Goal: Task Accomplishment & Management: Use online tool/utility

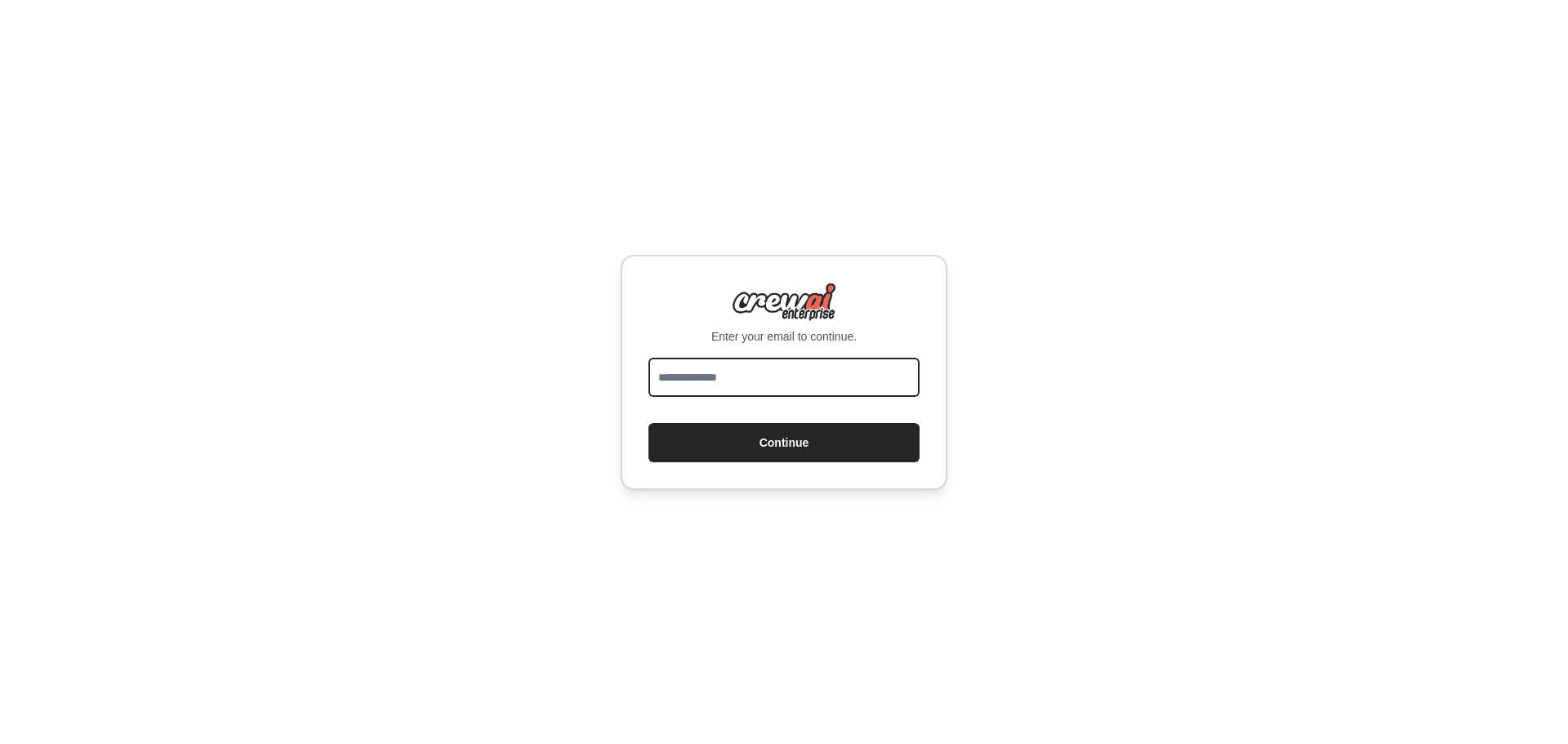
click at [772, 376] on input "email" at bounding box center [784, 377] width 271 height 39
type input "**********"
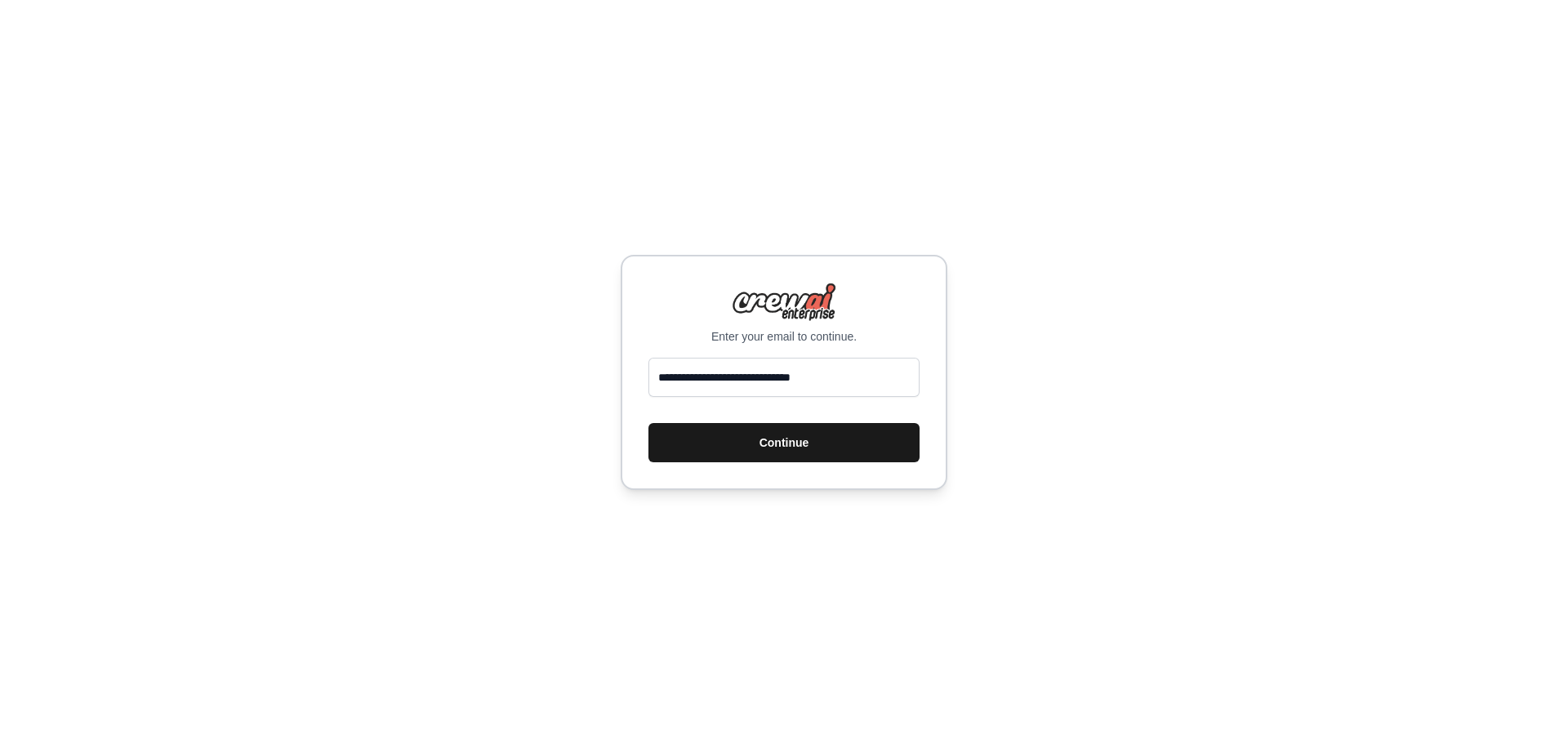
click at [768, 435] on button "Continue" at bounding box center [784, 442] width 271 height 39
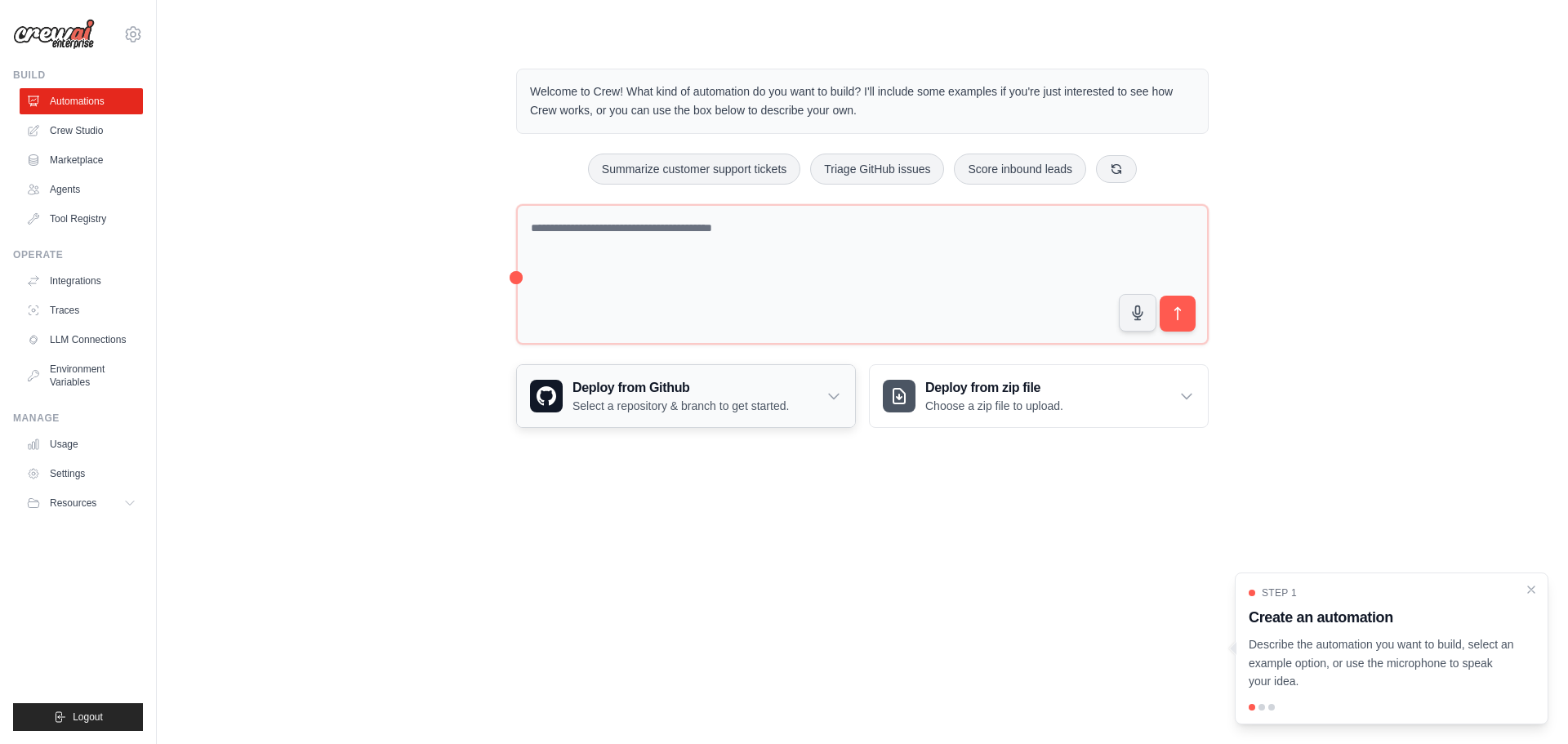
click at [819, 412] on div "Deploy from Github Select a repository & branch to get started." at bounding box center [686, 396] width 338 height 62
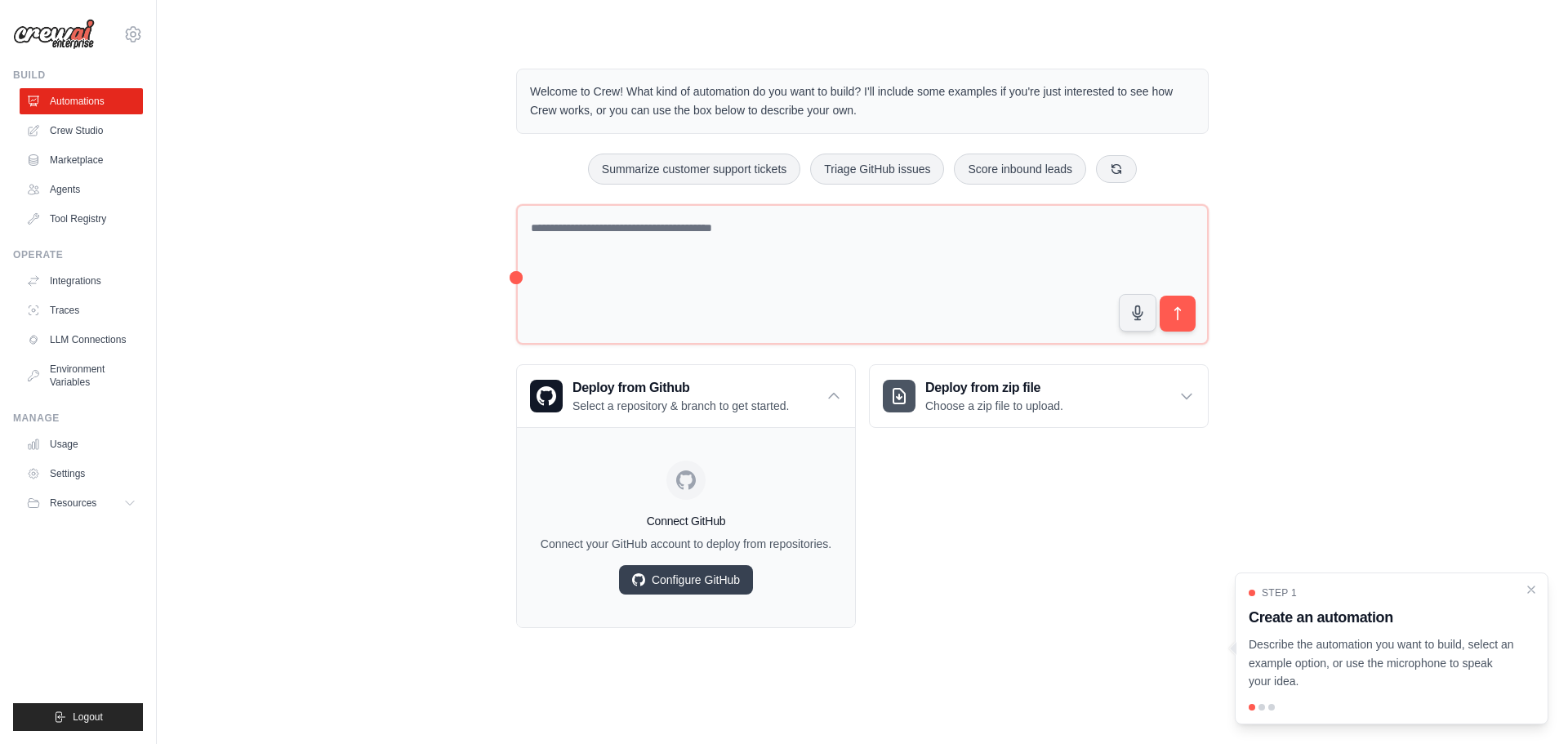
click at [430, 211] on div "Welcome to Crew! What kind of automation do you want to build? I'll include som…" at bounding box center [863, 348] width 1359 height 611
click at [77, 128] on link "Crew Studio" at bounding box center [82, 130] width 123 height 26
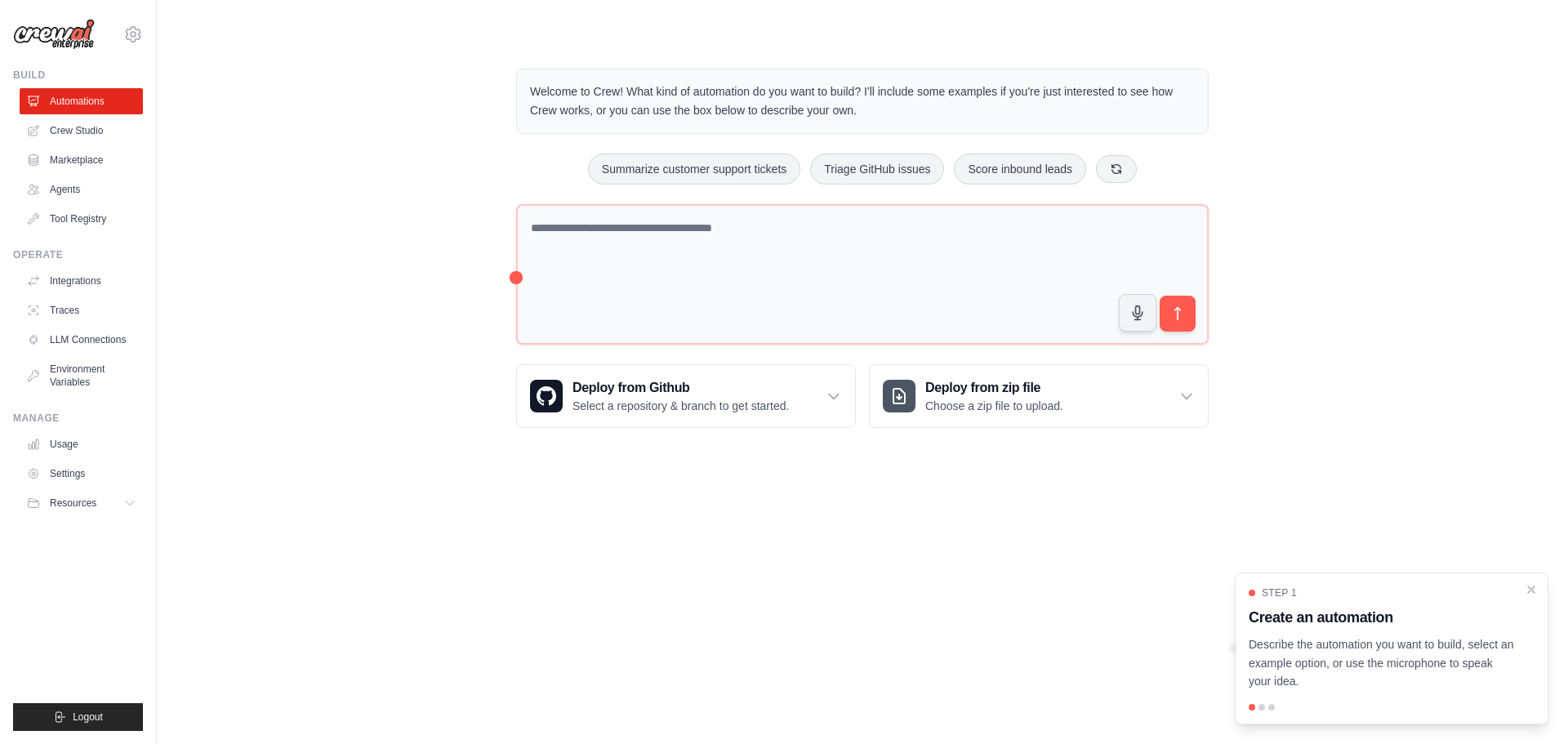
click at [77, 128] on link "Crew Studio" at bounding box center [81, 130] width 123 height 26
click at [67, 167] on link "Marketplace" at bounding box center [82, 159] width 123 height 26
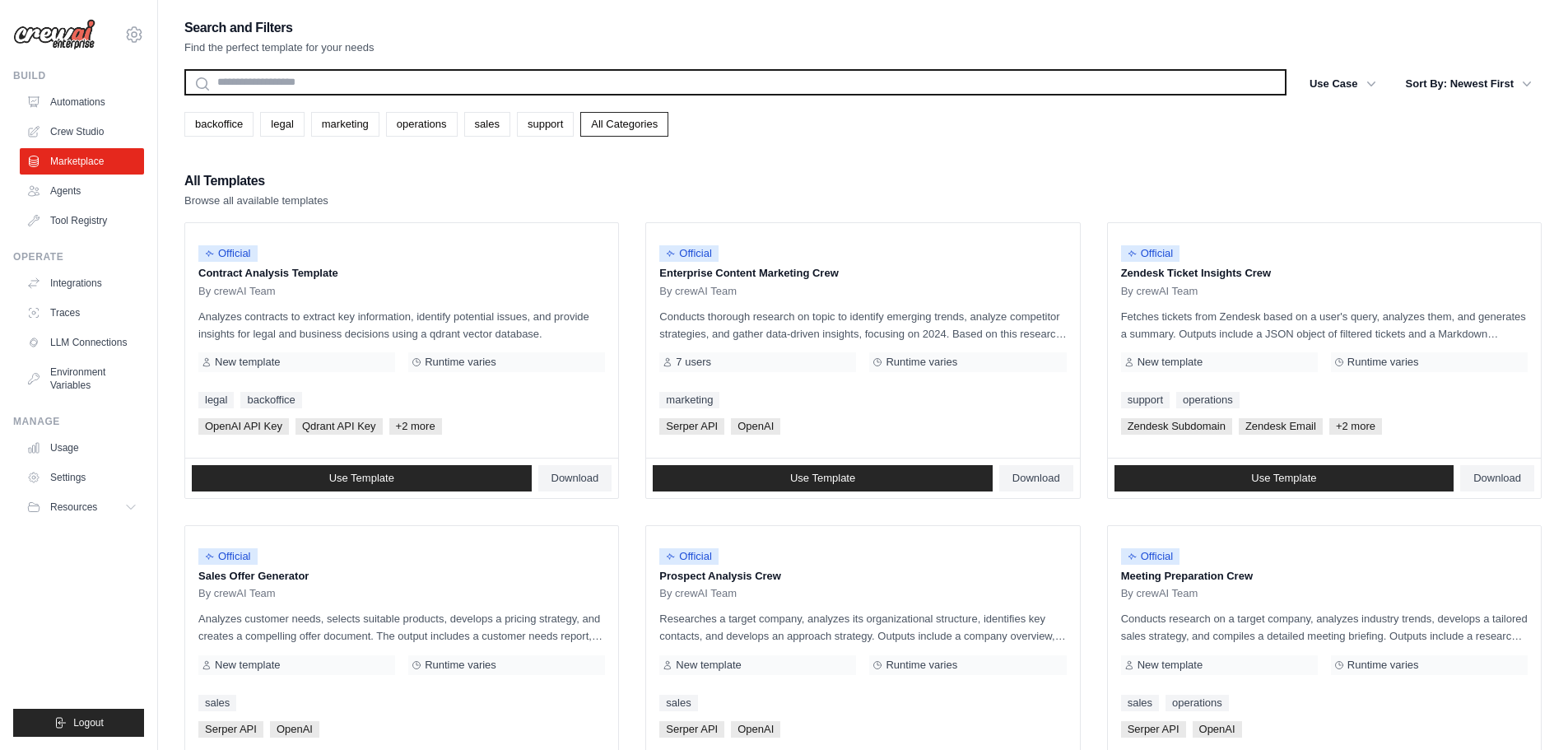
click at [278, 83] on input "text" at bounding box center [735, 82] width 1102 height 26
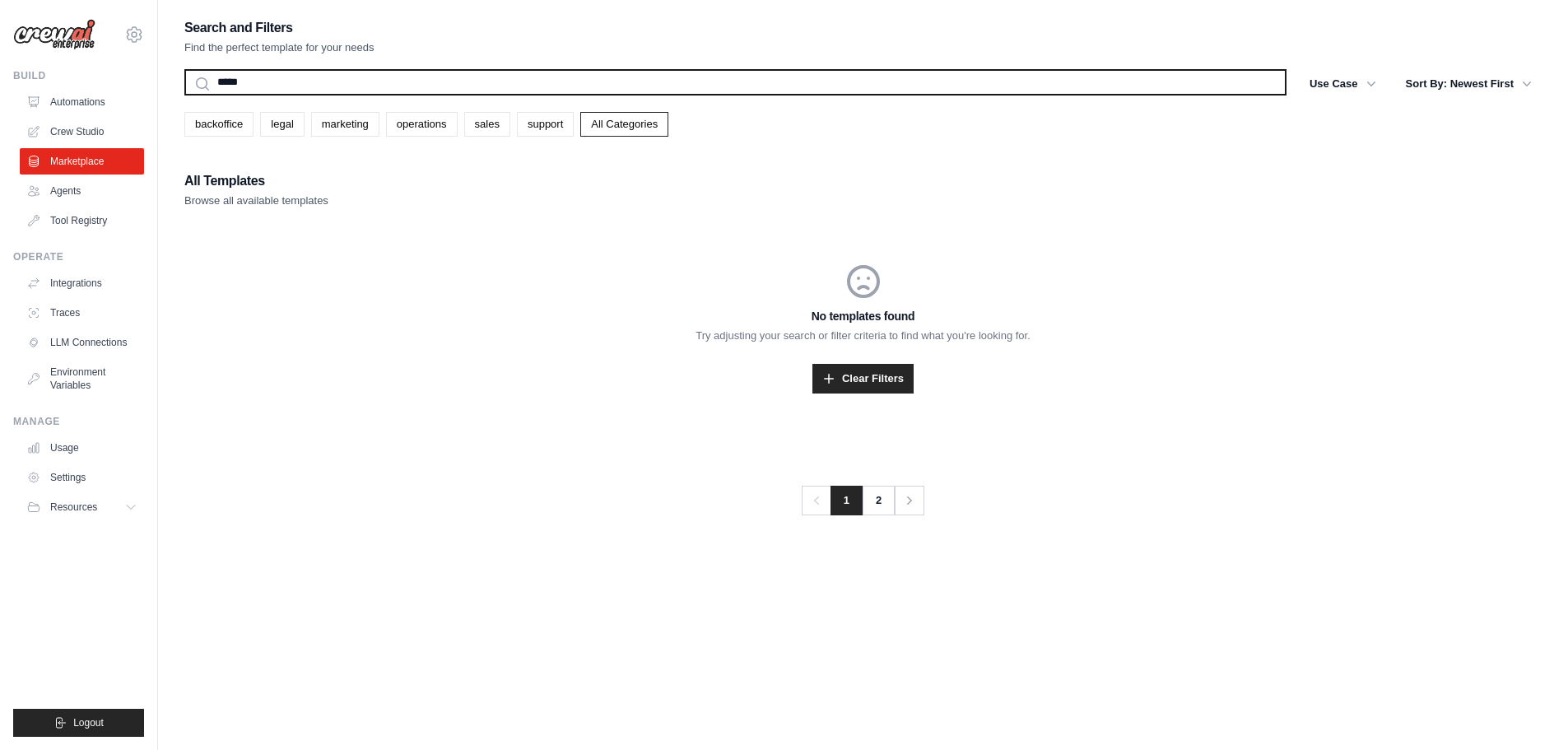
drag, startPoint x: 253, startPoint y: 84, endPoint x: 145, endPoint y: 88, distance: 108.1
click at [145, 88] on div "jason.harwell@signupsoftware.com Settings Build Automations Crew Studio" at bounding box center [784, 391] width 1568 height 783
type input "*"
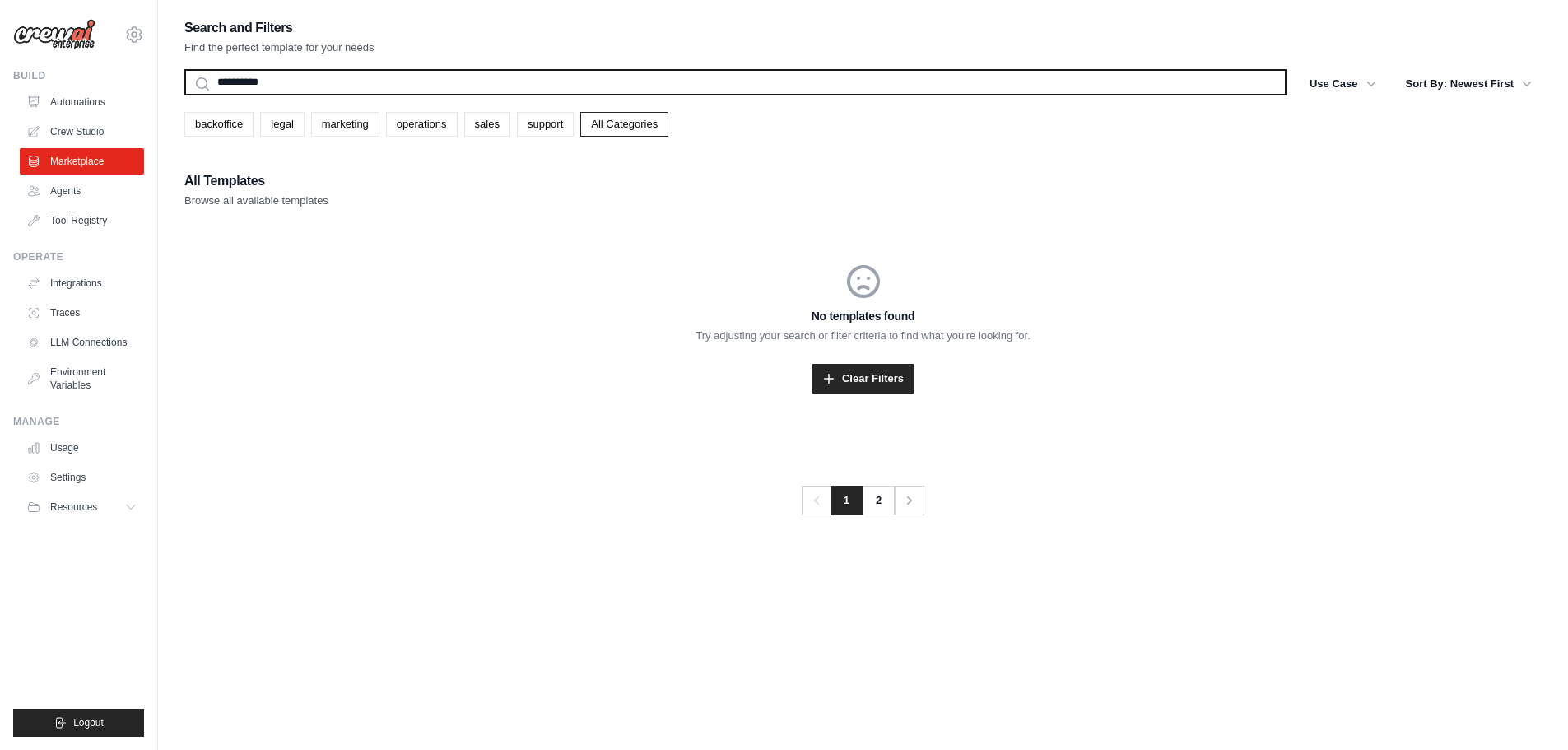
type input "**********"
click at [184, 94] on button "Search" at bounding box center [184, 94] width 1 height 1
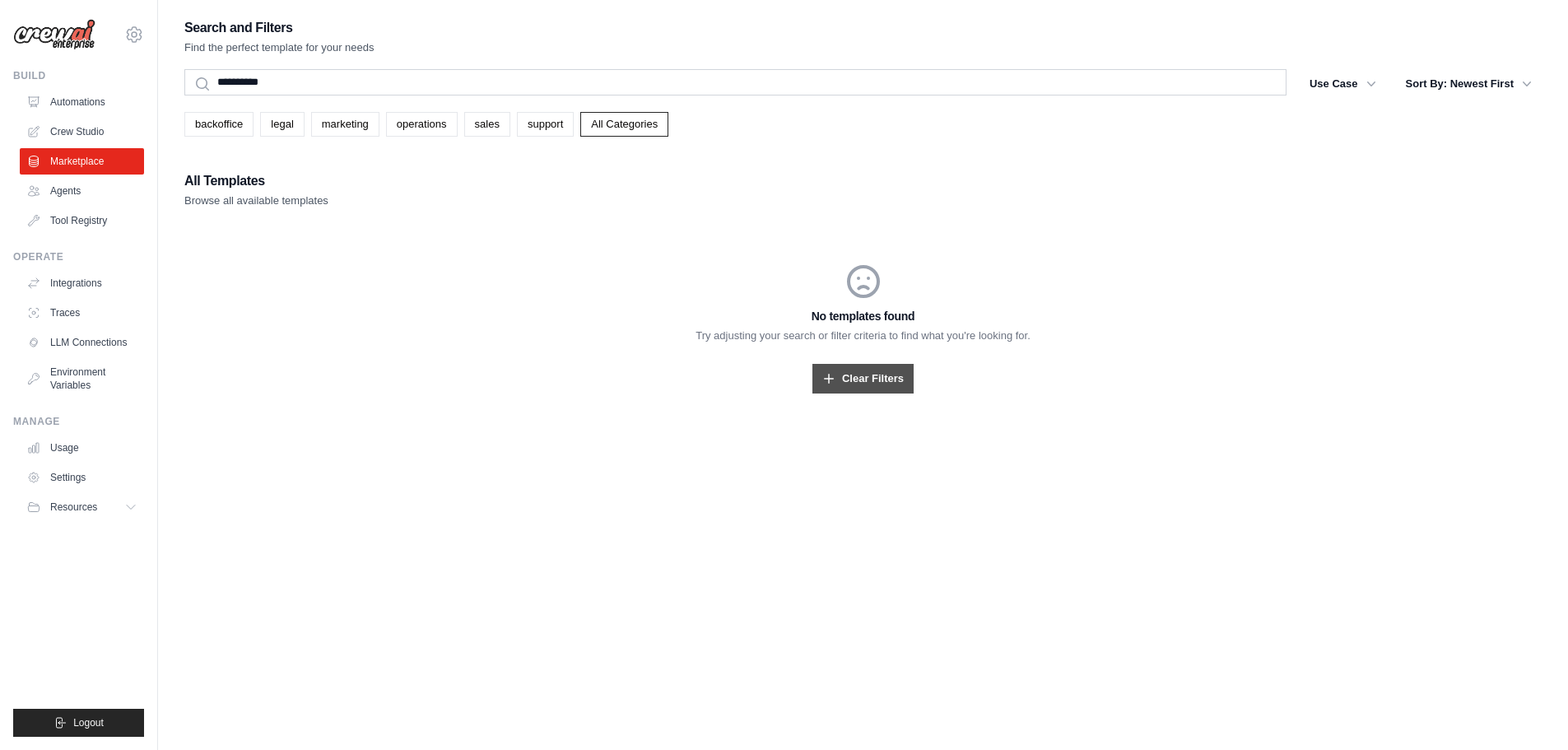
click at [859, 378] on link "Clear Filters" at bounding box center [862, 378] width 101 height 30
click at [859, 377] on link "Clear Filters" at bounding box center [862, 378] width 101 height 30
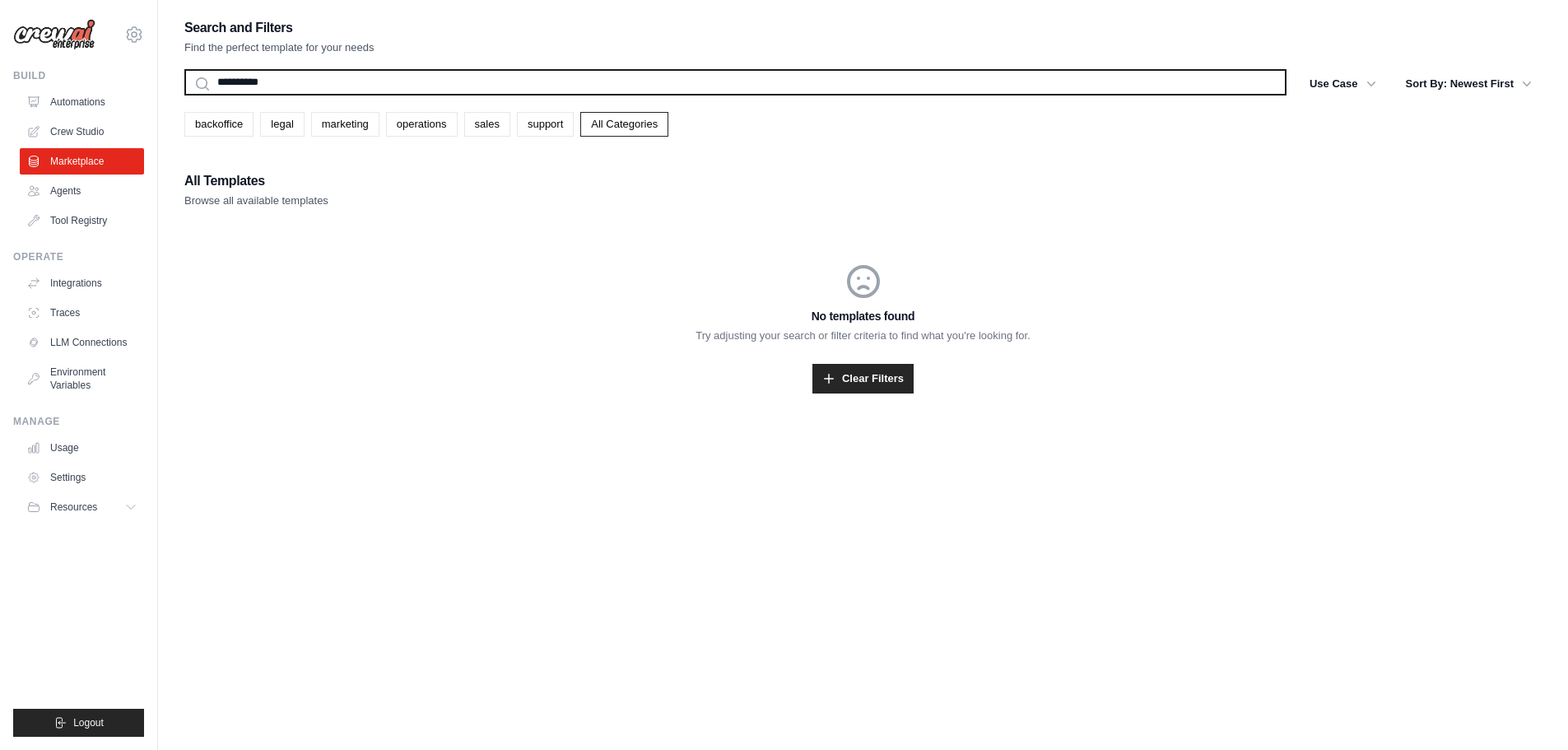
drag, startPoint x: 289, startPoint y: 74, endPoint x: -94, endPoint y: 100, distance: 383.9
click at [0, 100] on html "jason.harwell@signupsoftware.com Settings Build Automations Crew Studio GitHub" at bounding box center [784, 391] width 1568 height 783
type input "***"
click at [184, 94] on button "Search" at bounding box center [184, 94] width 1 height 1
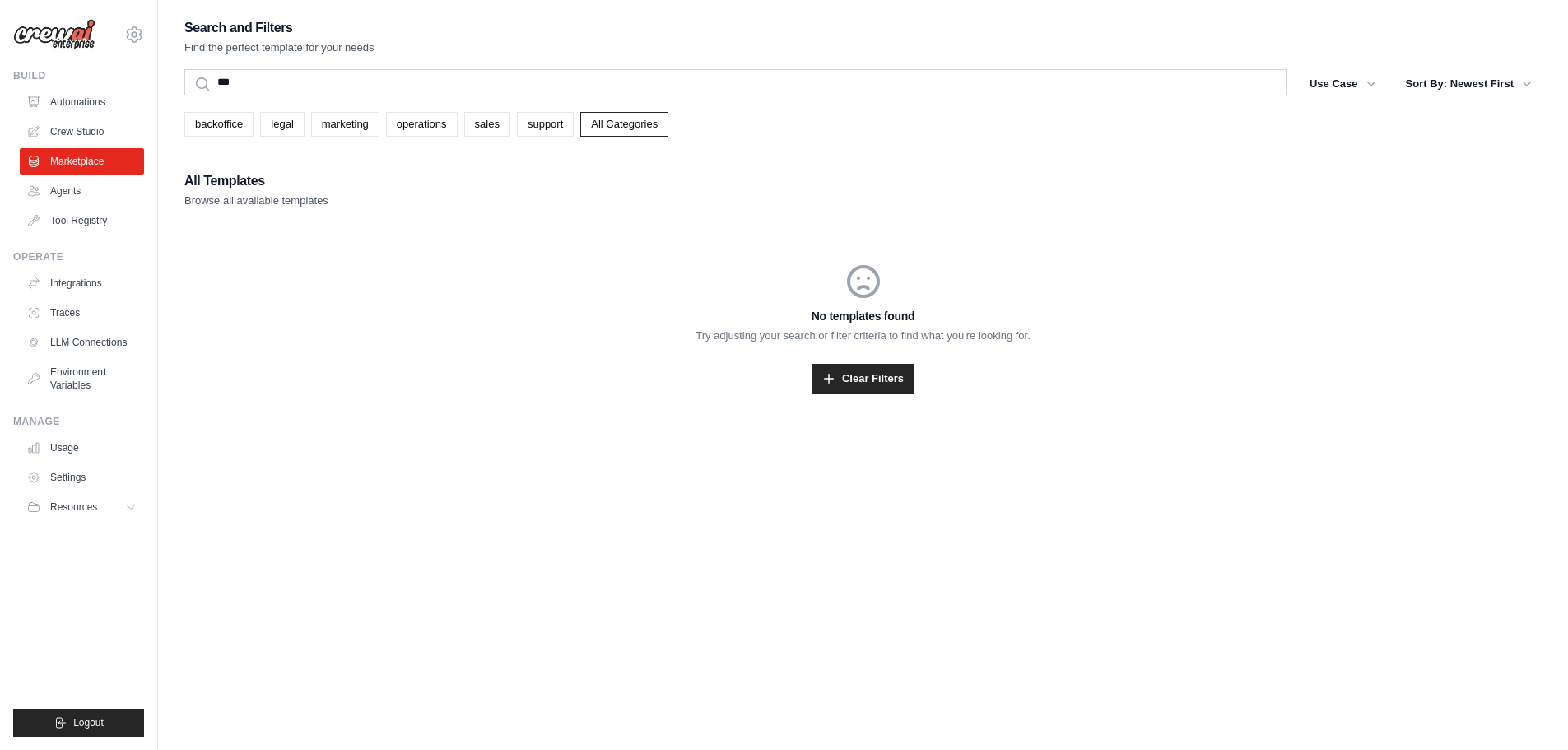
click at [68, 41] on img at bounding box center [55, 35] width 83 height 32
click at [135, 43] on icon at bounding box center [134, 35] width 20 height 20
click at [854, 383] on link "Clear Filters" at bounding box center [862, 378] width 101 height 30
click at [850, 383] on link "Clear Filters" at bounding box center [862, 378] width 101 height 30
click at [50, 196] on link "Agents" at bounding box center [83, 190] width 124 height 26
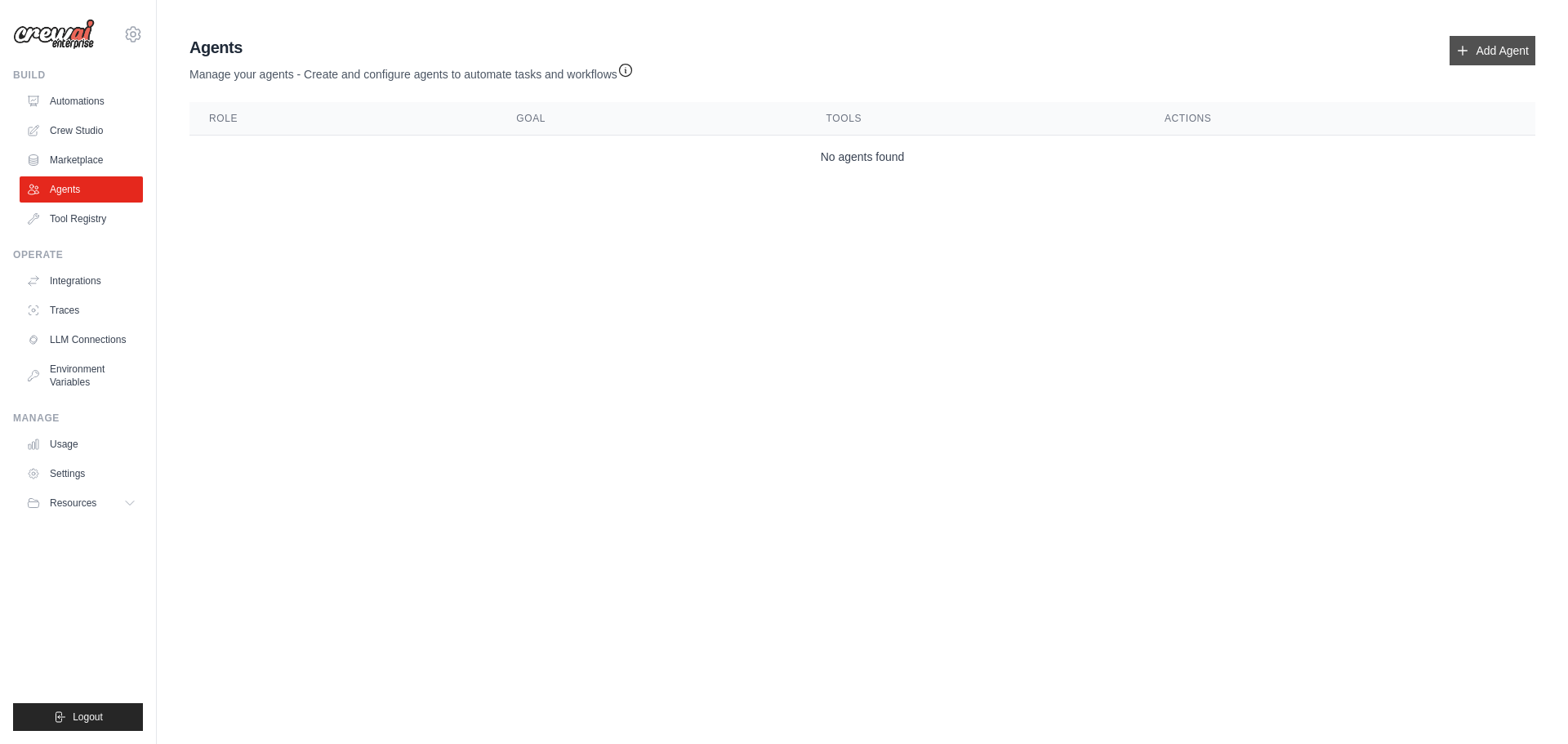
click at [1487, 50] on link "Add Agent" at bounding box center [1493, 51] width 86 height 30
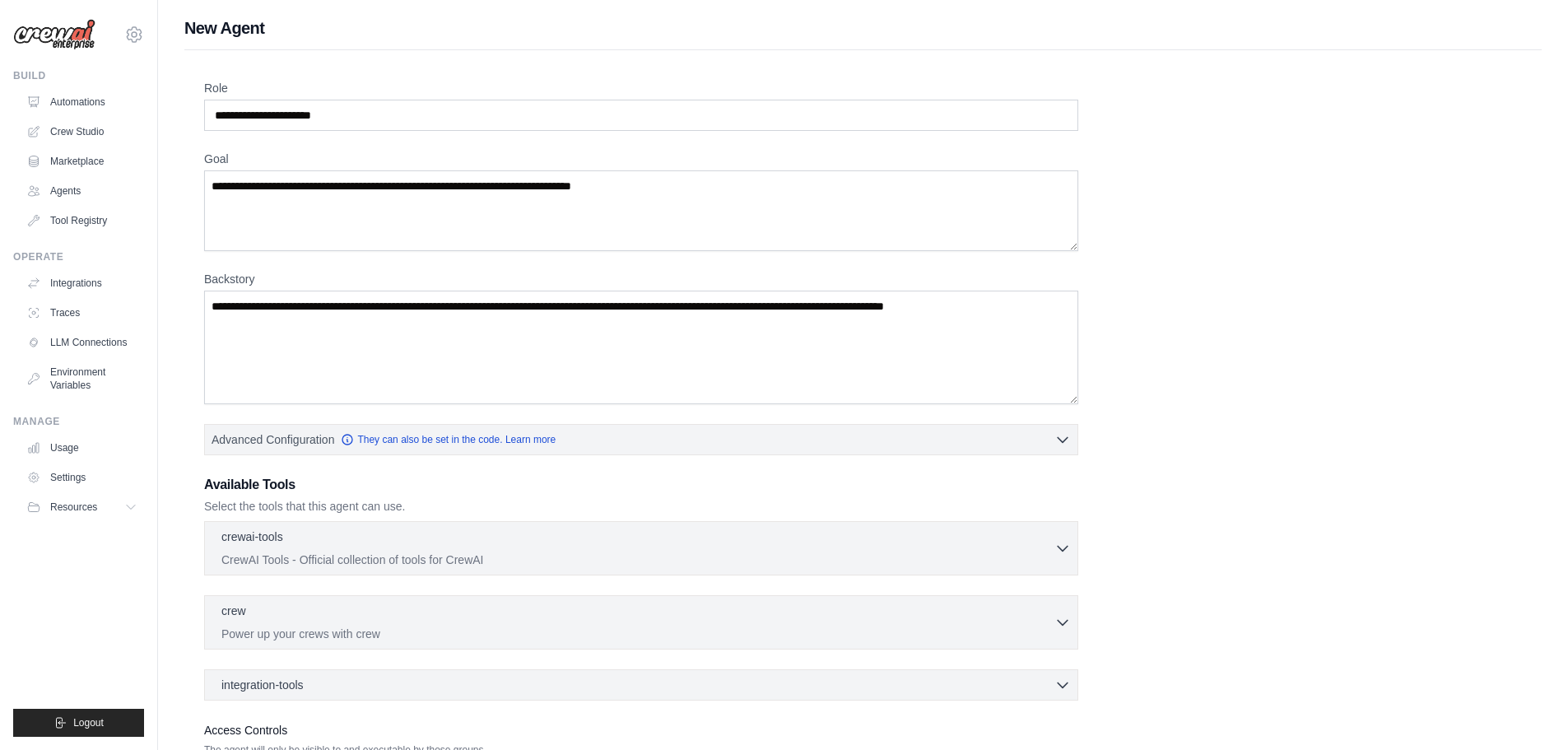
scroll to position [83, 0]
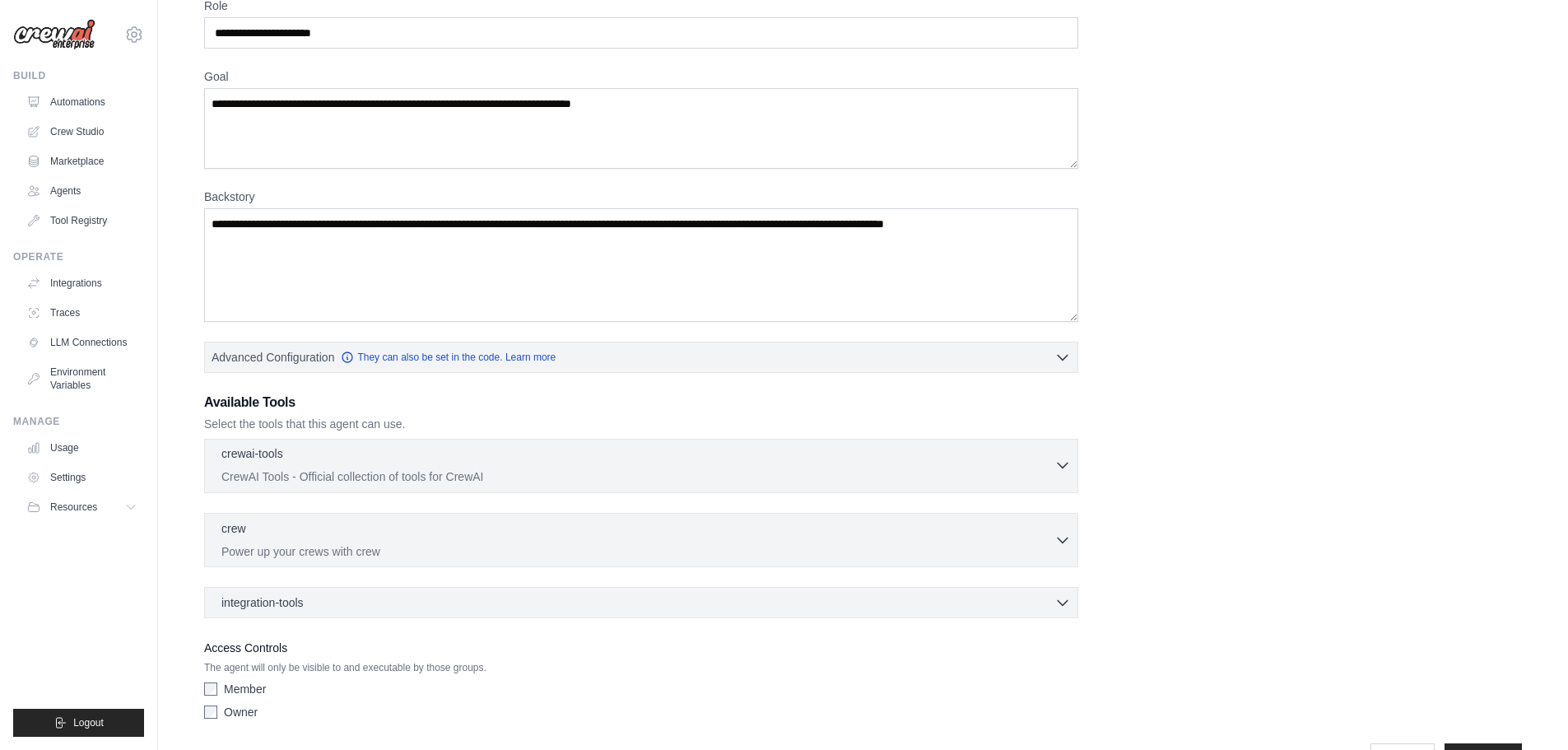
click at [313, 468] on p "CrewAI Tools - Official collection of tools for CrewAI" at bounding box center [637, 476] width 833 height 16
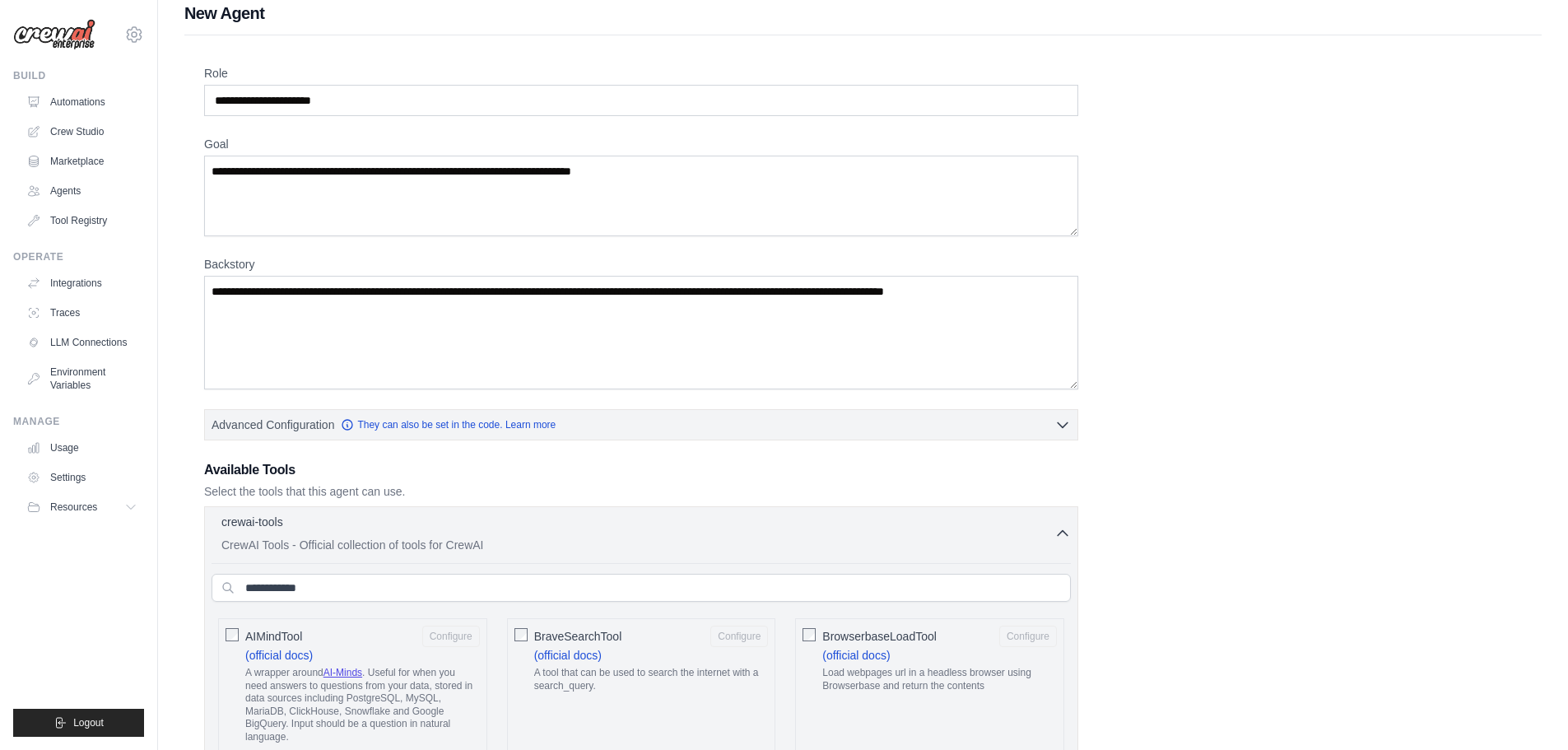
scroll to position [0, 0]
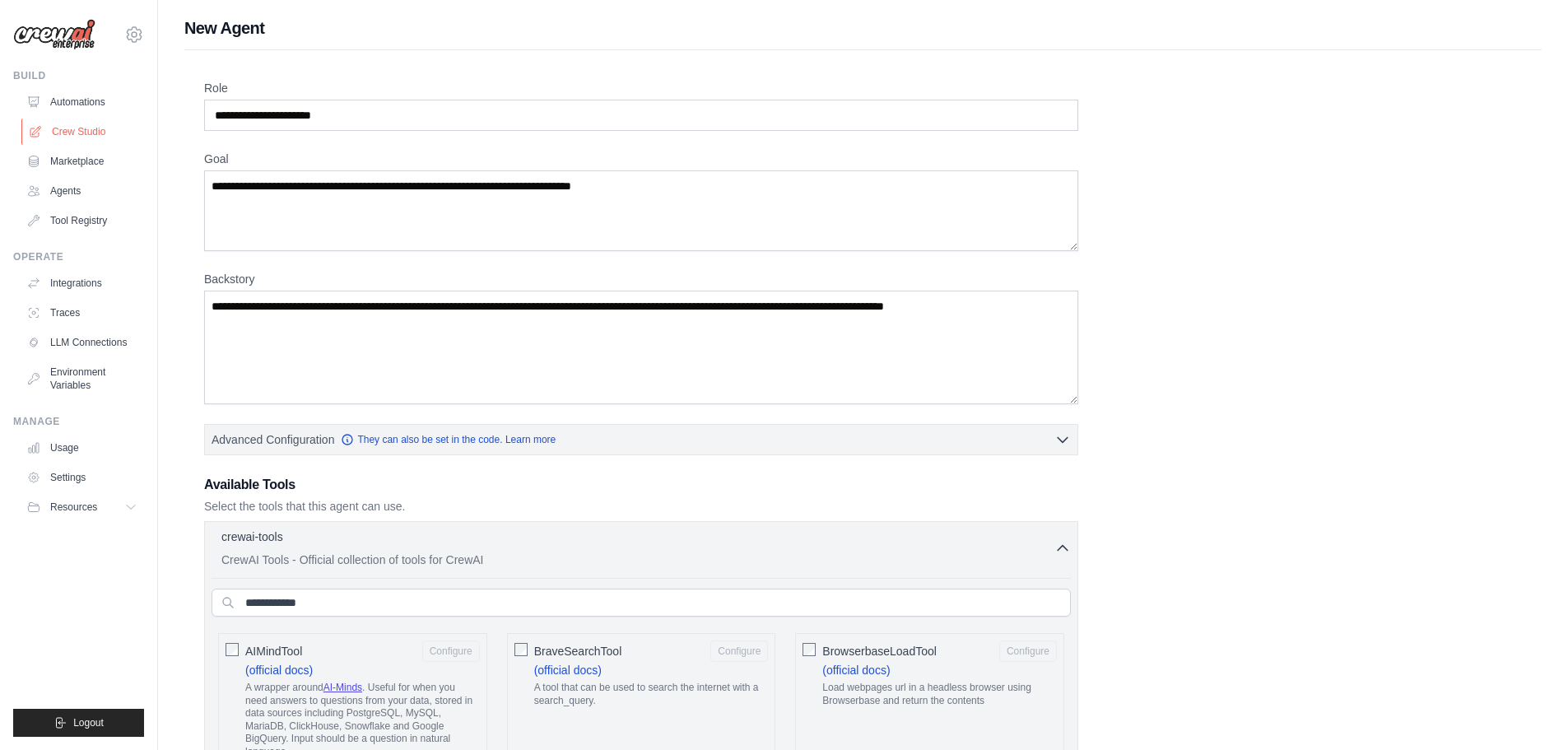
click at [75, 137] on link "Crew Studio" at bounding box center [83, 131] width 124 height 26
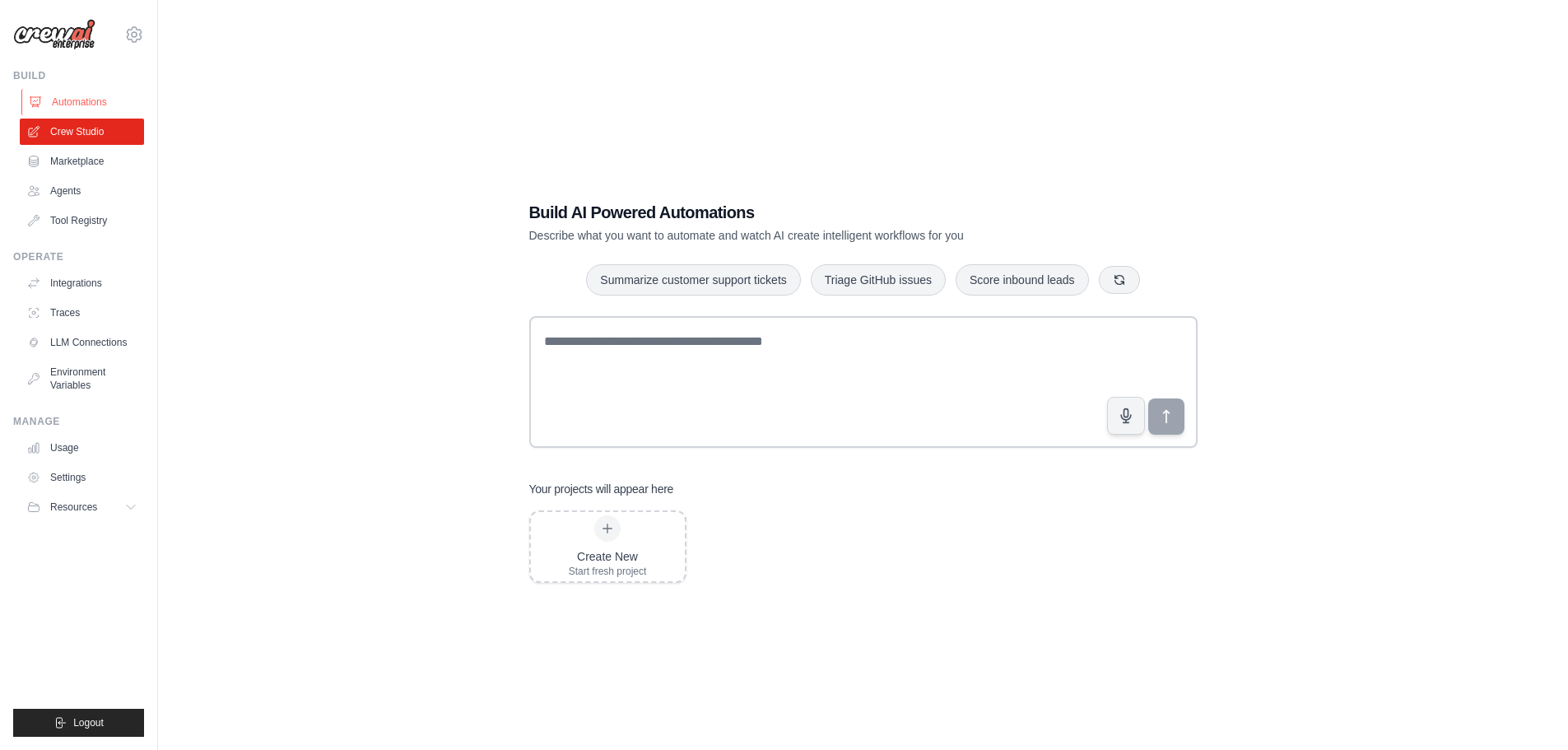
click at [83, 101] on link "Automations" at bounding box center [83, 101] width 124 height 26
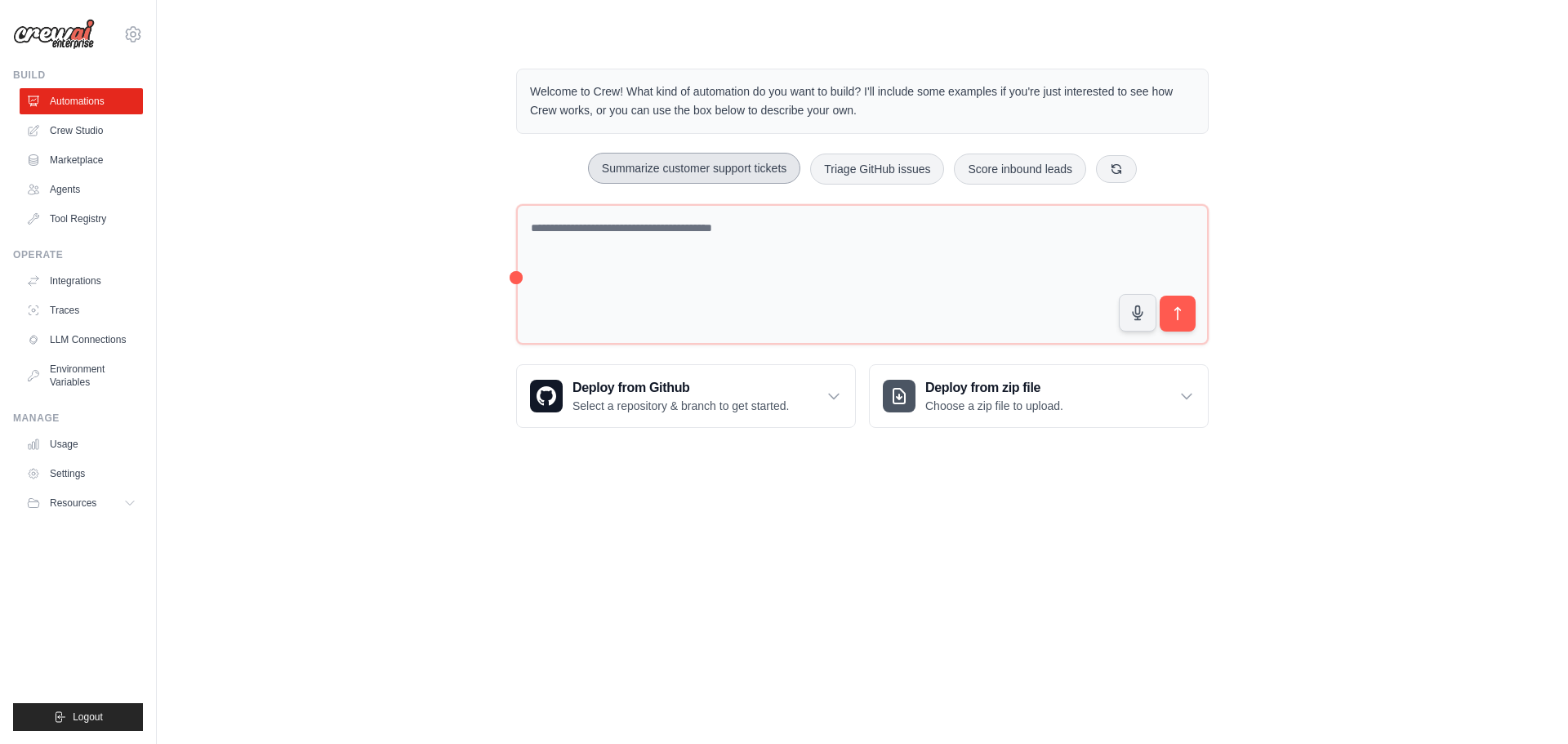
click at [687, 176] on button "Summarize customer support tickets" at bounding box center [694, 168] width 213 height 31
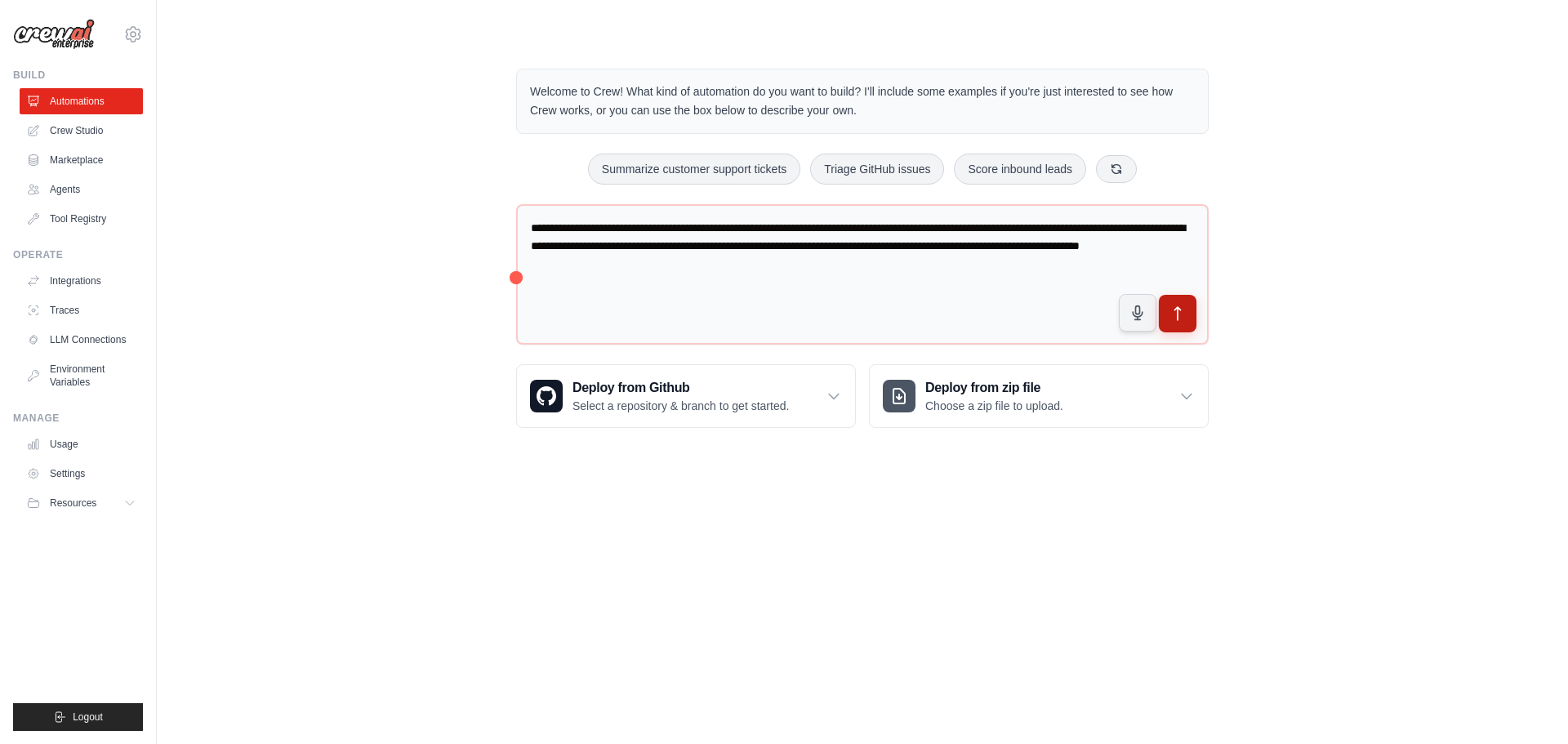
click at [1180, 317] on icon "submit" at bounding box center [1179, 314] width 17 height 17
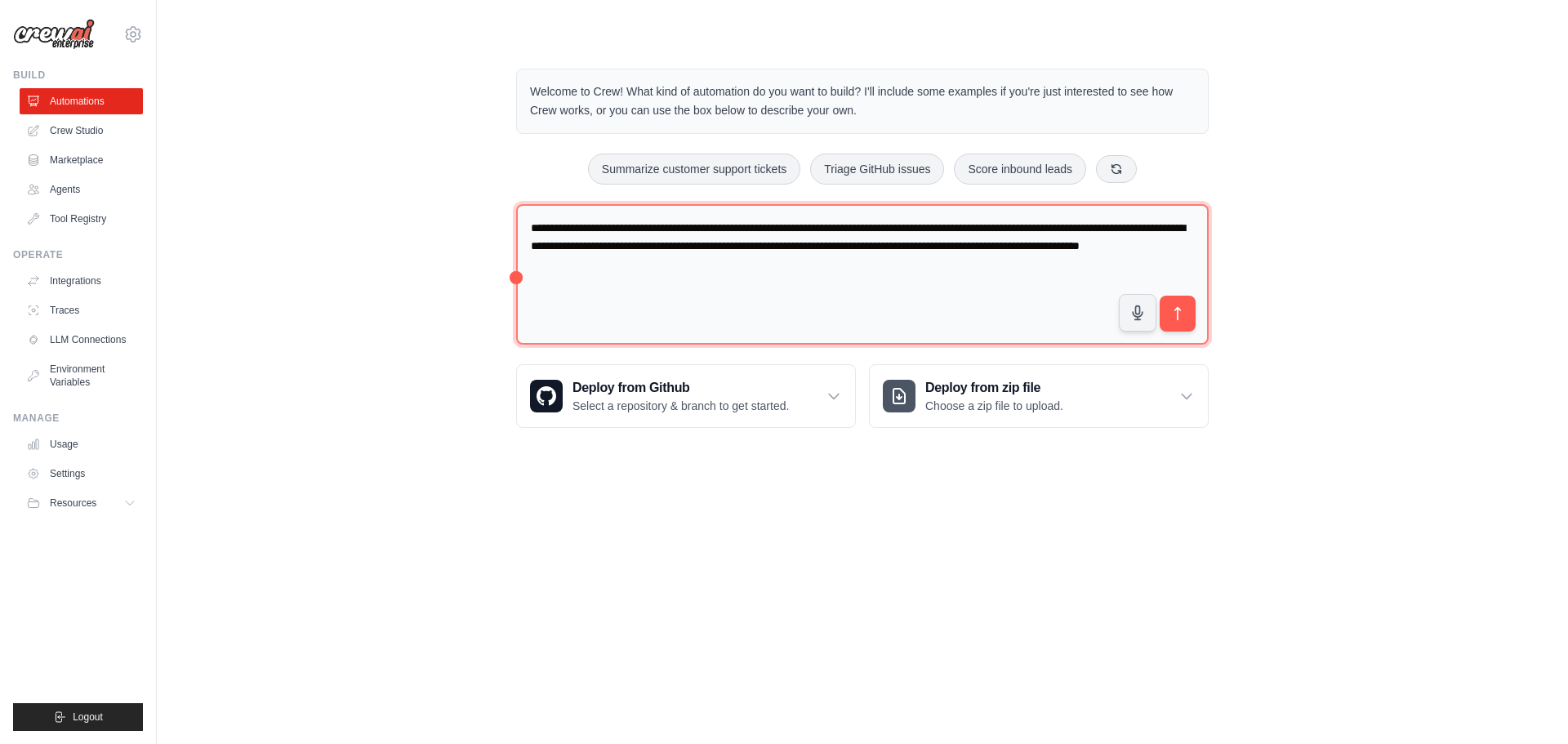
click at [771, 224] on textarea "**********" at bounding box center [863, 275] width 693 height 141
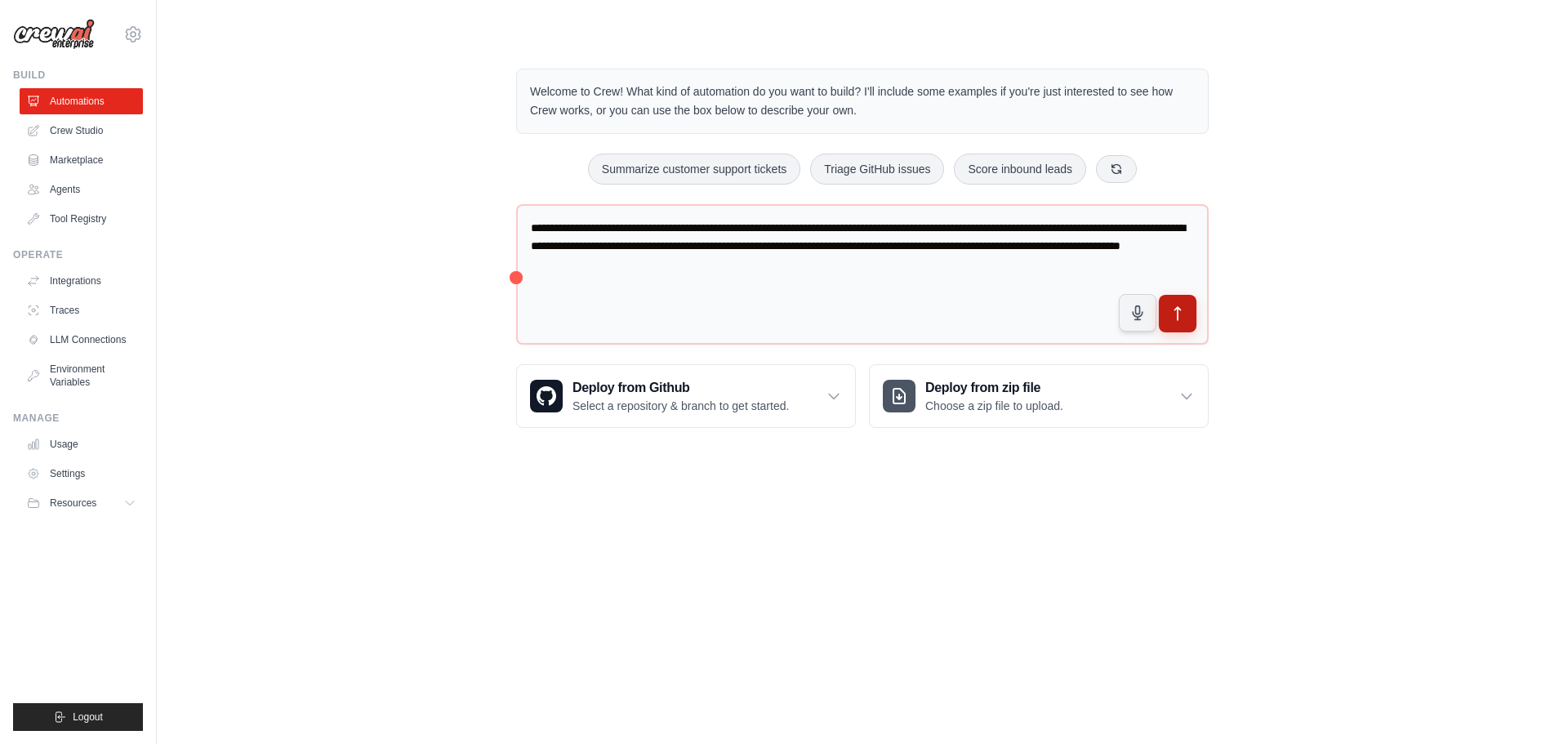
click at [1180, 311] on icon "submit" at bounding box center [1179, 314] width 17 height 17
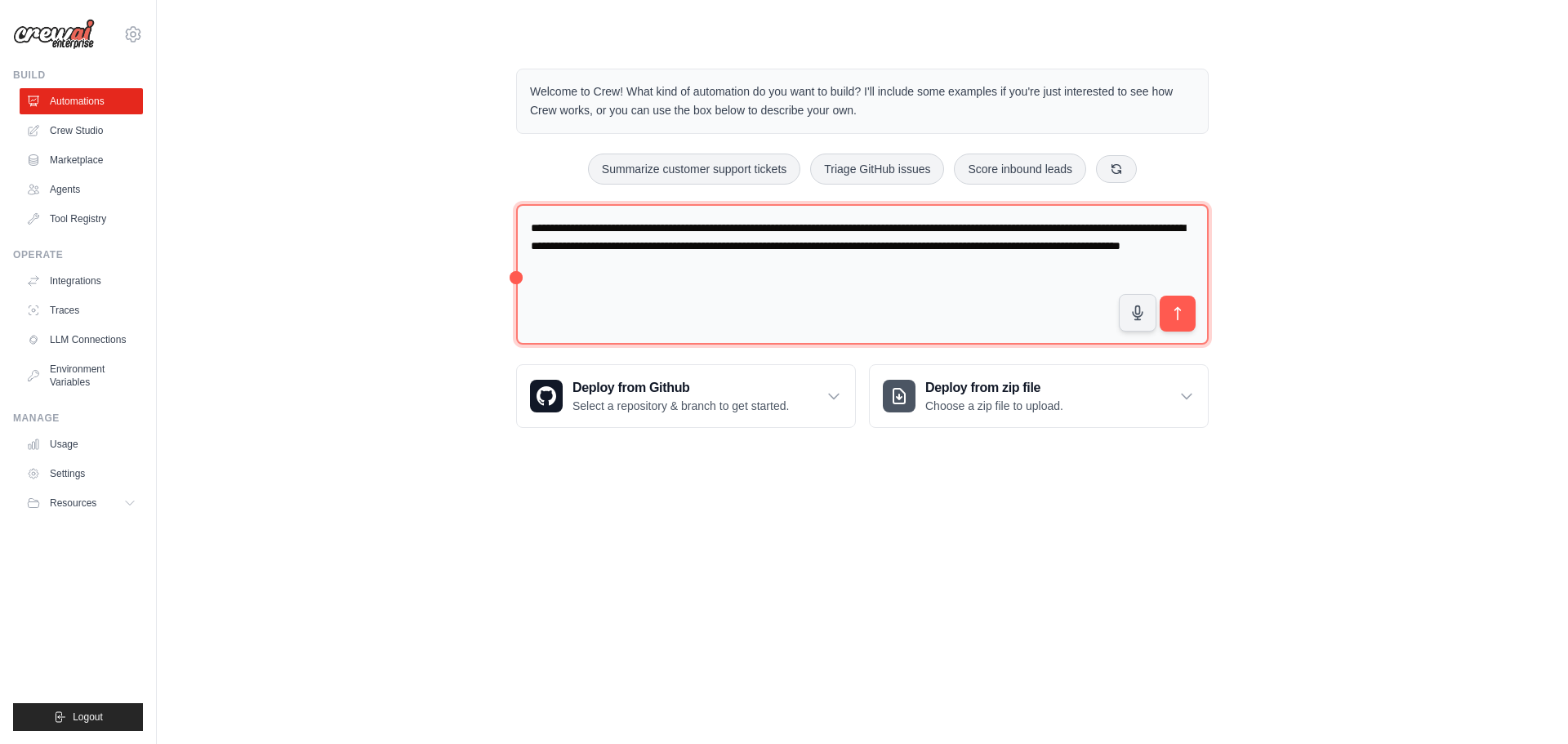
drag, startPoint x: 803, startPoint y: 263, endPoint x: 775, endPoint y: 224, distance: 48.0
click at [774, 223] on textarea "**********" at bounding box center [863, 275] width 693 height 141
click at [775, 224] on textarea "**********" at bounding box center [863, 275] width 693 height 141
drag, startPoint x: 774, startPoint y: 225, endPoint x: 827, endPoint y: 228, distance: 53.1
click at [827, 228] on textarea "**********" at bounding box center [863, 275] width 693 height 141
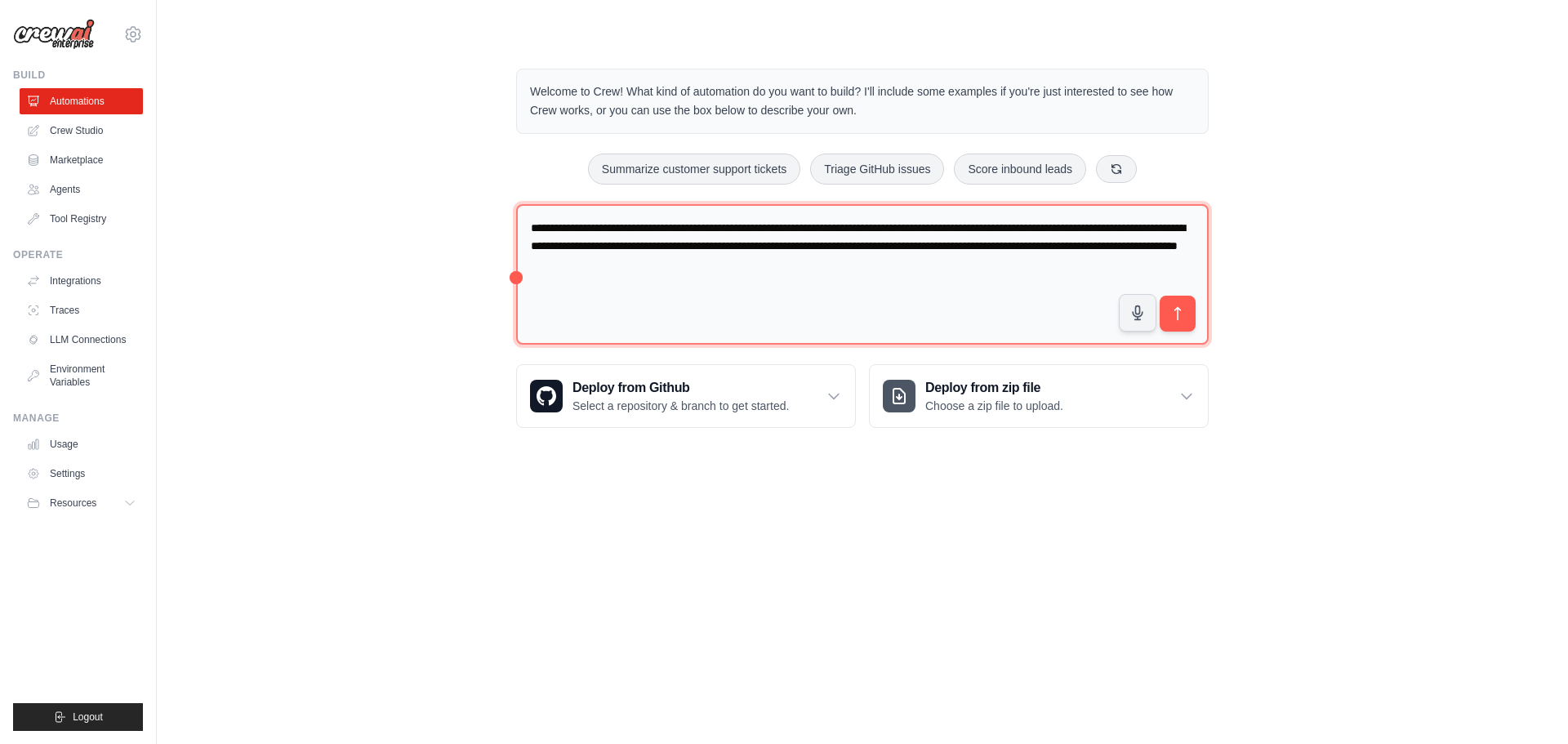
drag, startPoint x: 905, startPoint y: 228, endPoint x: 1039, endPoint y: 230, distance: 134.0
click at [1039, 230] on textarea "**********" at bounding box center [863, 275] width 693 height 141
drag, startPoint x: 1056, startPoint y: 228, endPoint x: 1103, endPoint y: 229, distance: 47.0
click at [1103, 229] on textarea "**********" at bounding box center [863, 275] width 693 height 141
drag, startPoint x: 754, startPoint y: 261, endPoint x: 700, endPoint y: 248, distance: 55.5
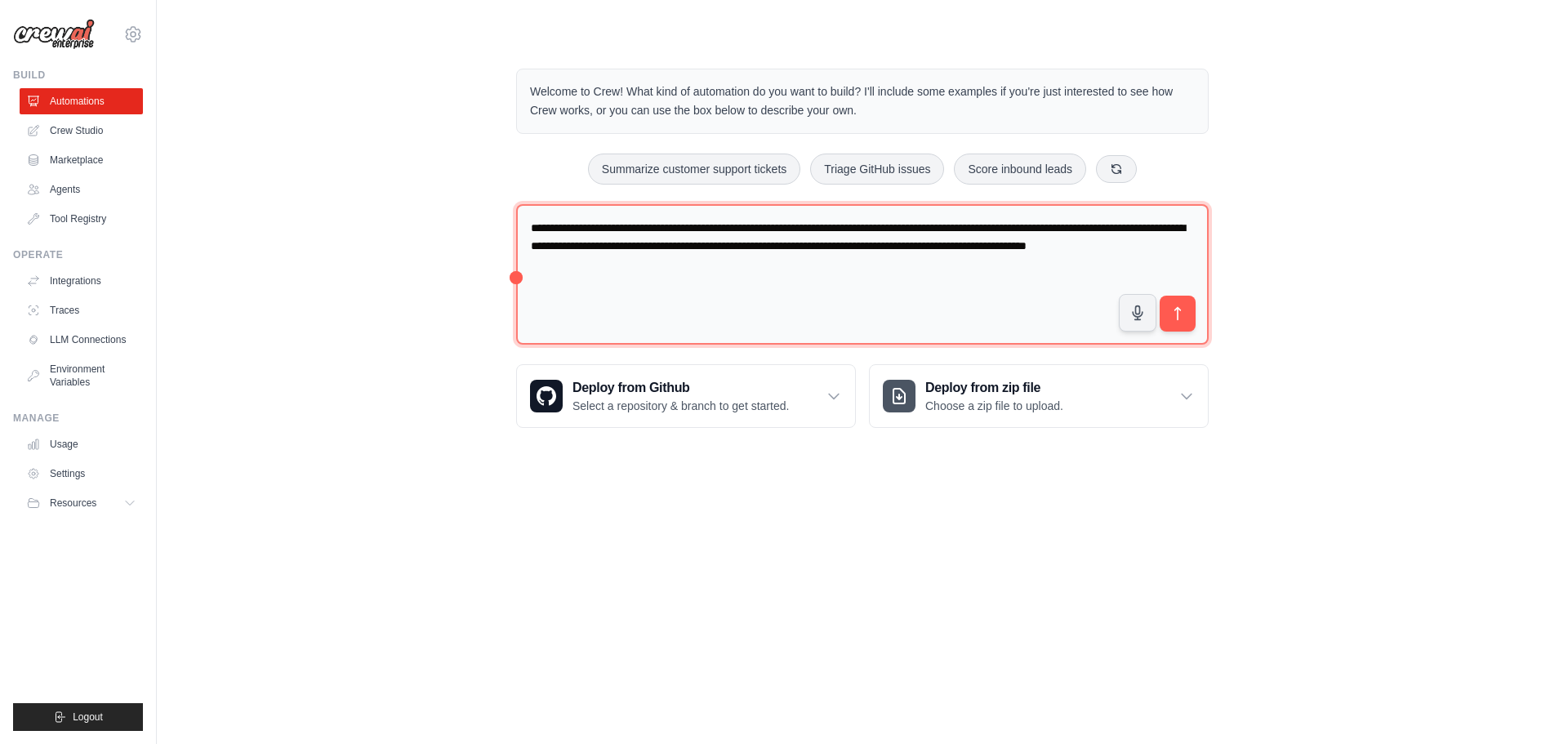
click at [700, 248] on textarea "**********" at bounding box center [863, 275] width 693 height 141
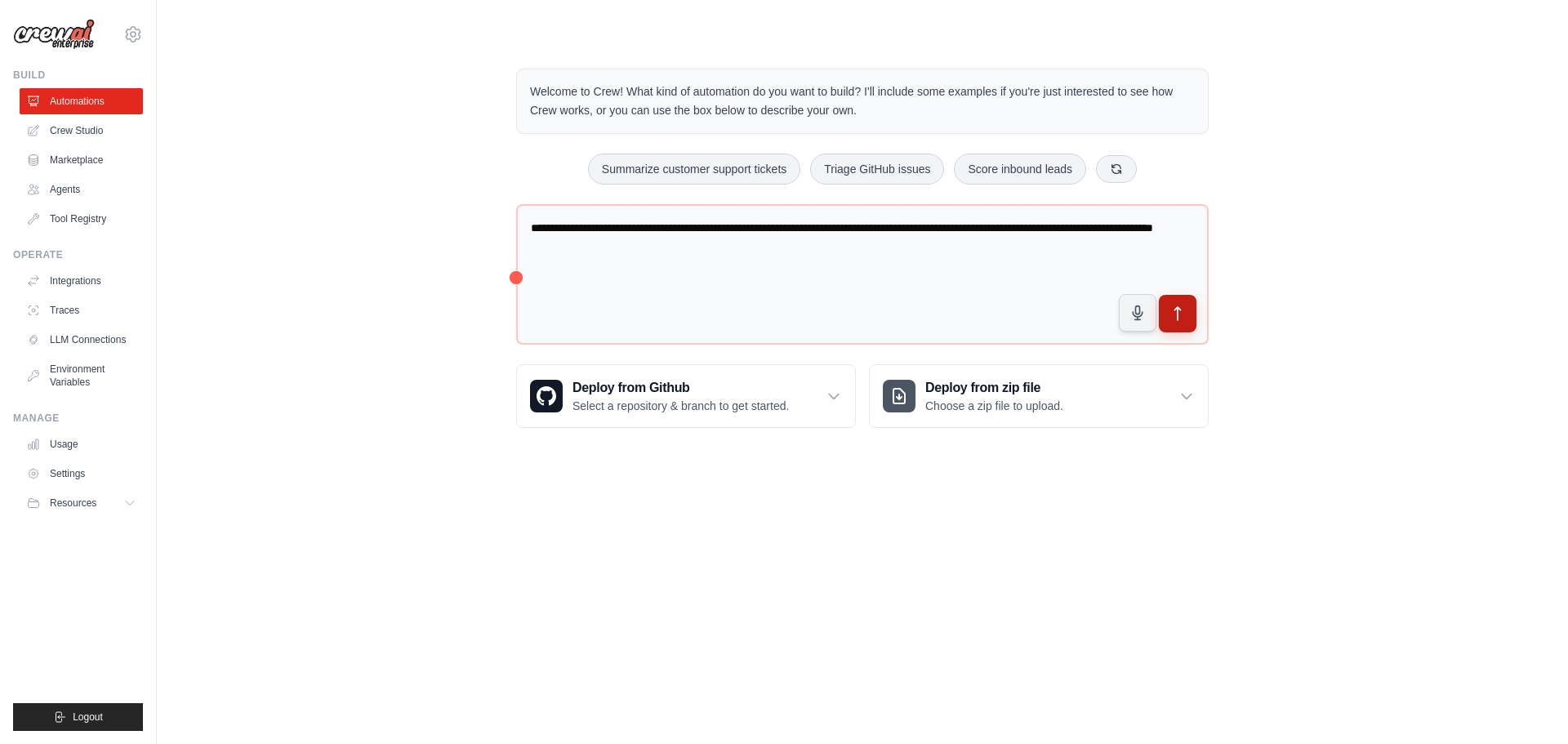
click at [1179, 309] on icon "submit" at bounding box center [1179, 314] width 17 height 17
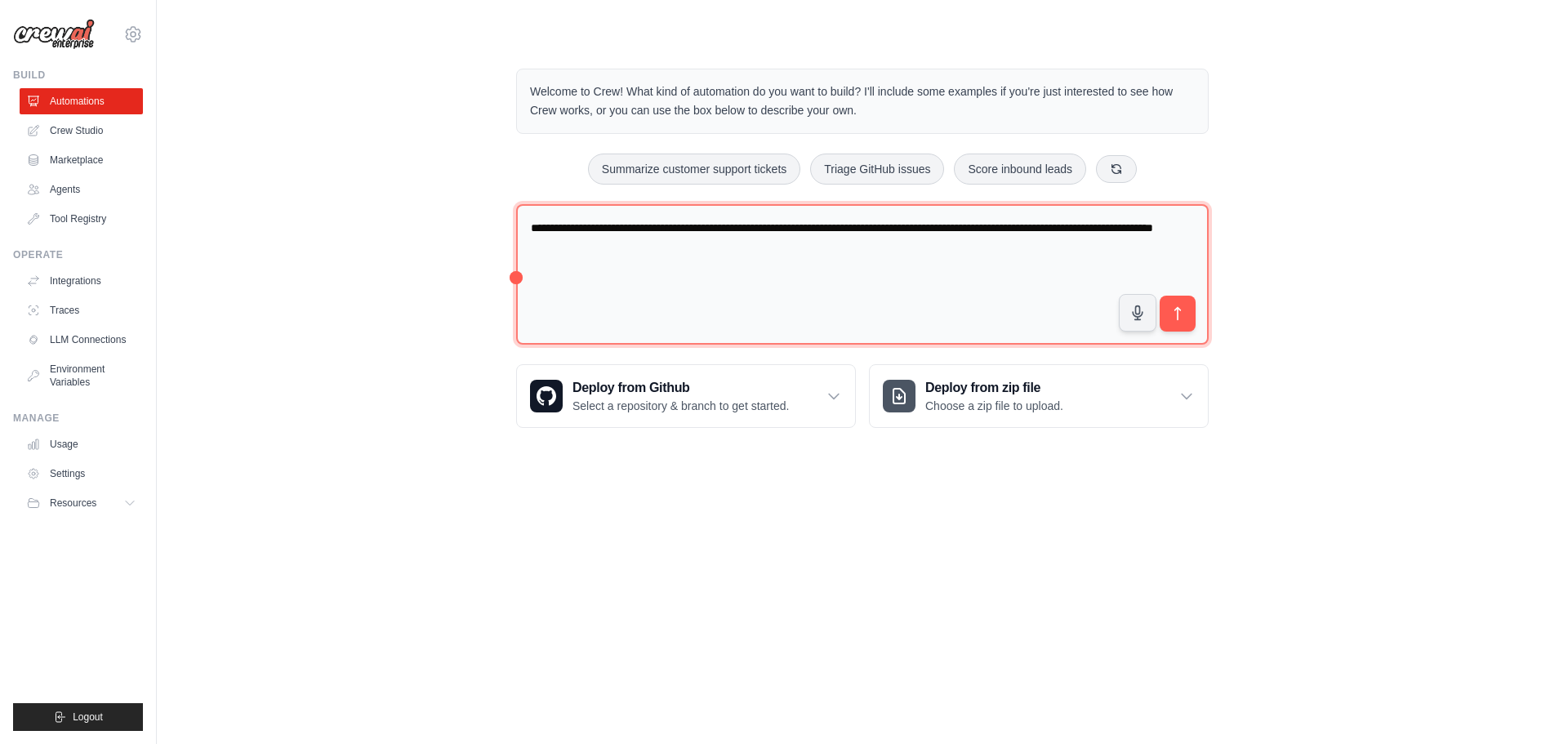
drag, startPoint x: 707, startPoint y: 246, endPoint x: 450, endPoint y: 197, distance: 261.6
click at [474, 205] on div "**********" at bounding box center [863, 248] width 1359 height 411
type textarea "**********"
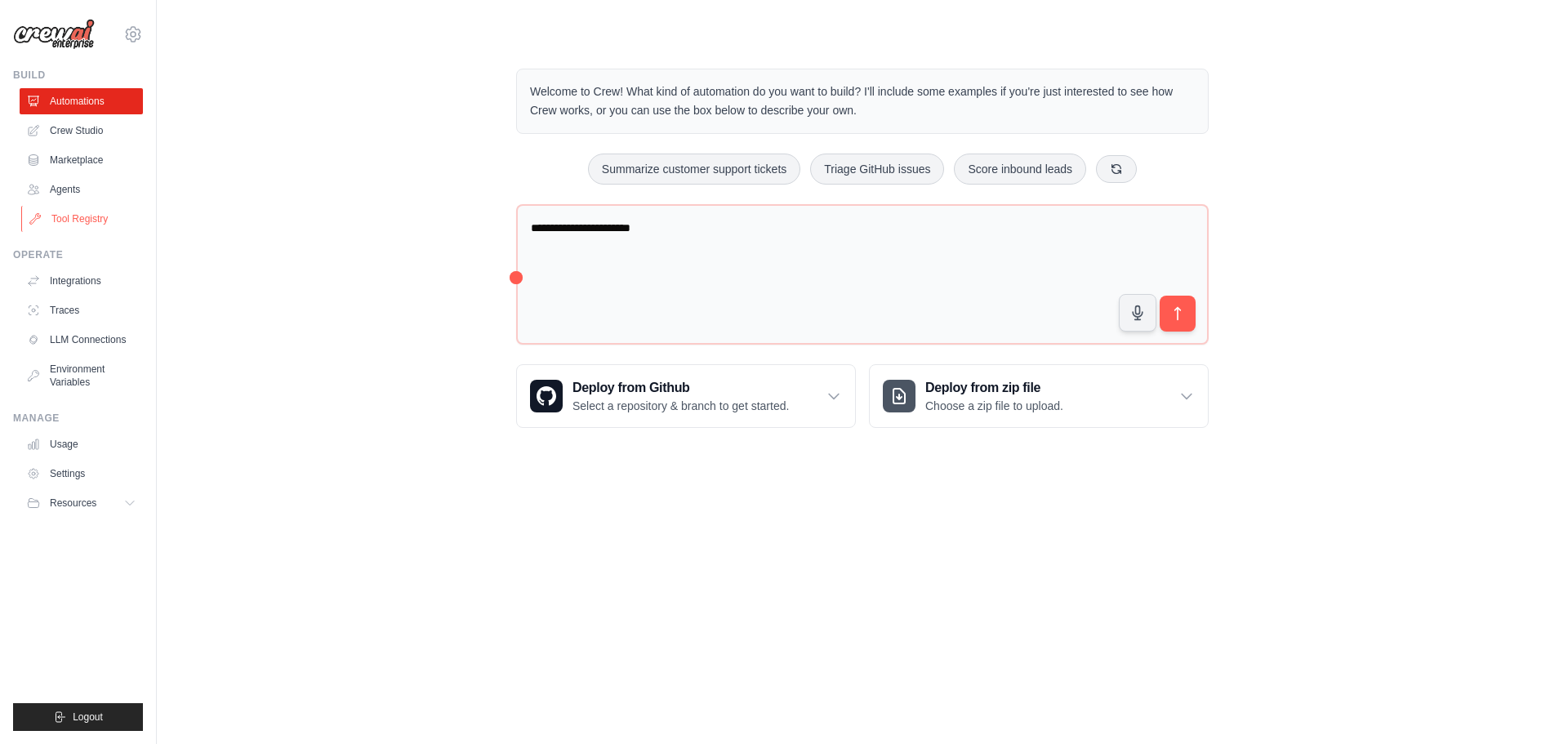
click at [93, 213] on link "Tool Registry" at bounding box center [82, 218] width 123 height 26
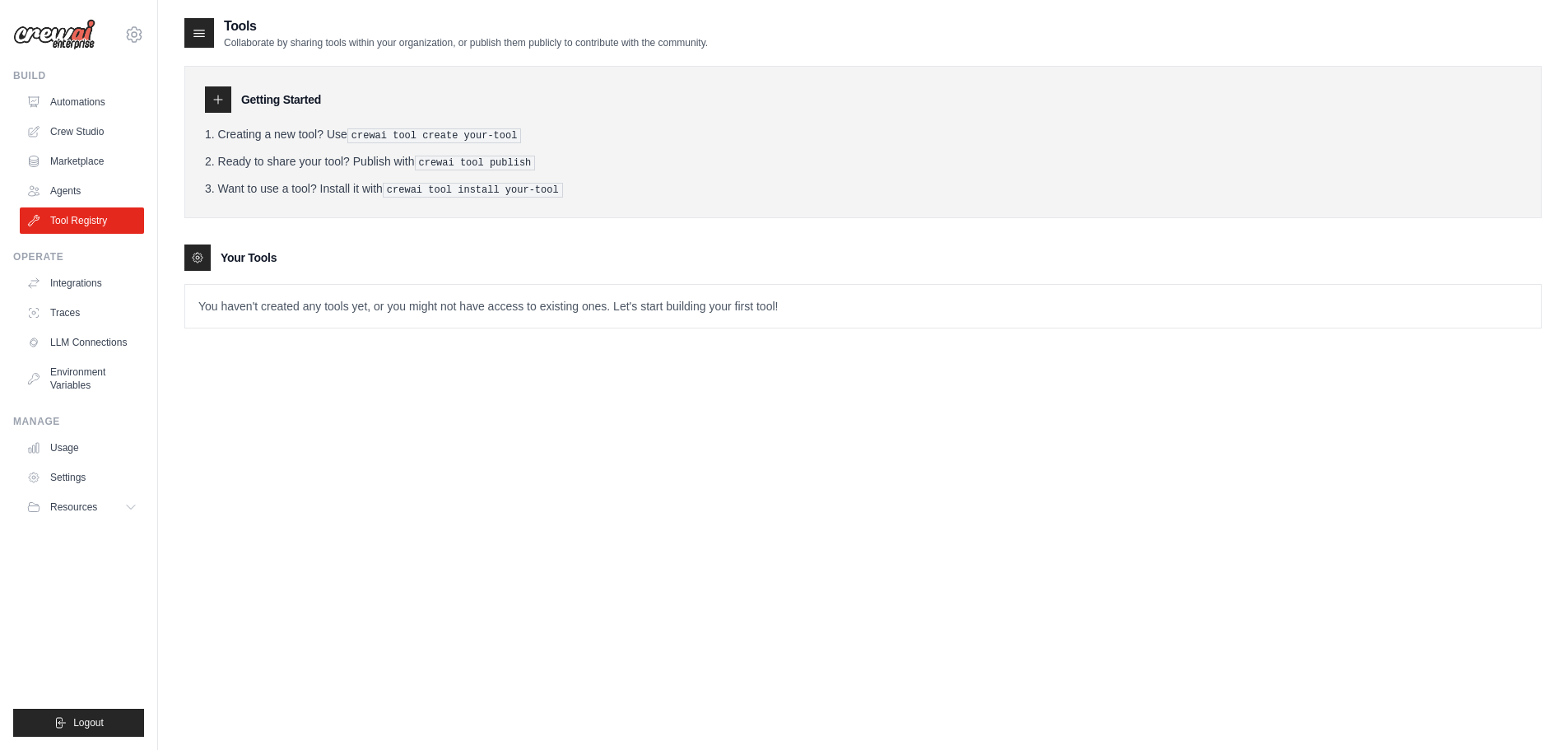
click at [259, 299] on p "You haven't created any tools yet, or you might not have access to existing one…" at bounding box center [863, 306] width 1356 height 43
click at [230, 306] on p "You haven't created any tools yet, or you might not have access to existing one…" at bounding box center [863, 306] width 1356 height 43
click at [203, 252] on icon at bounding box center [198, 258] width 13 height 13
click at [246, 294] on p "You haven't created any tools yet, or you might not have access to existing one…" at bounding box center [863, 306] width 1356 height 43
click at [219, 99] on icon at bounding box center [218, 100] width 13 height 13
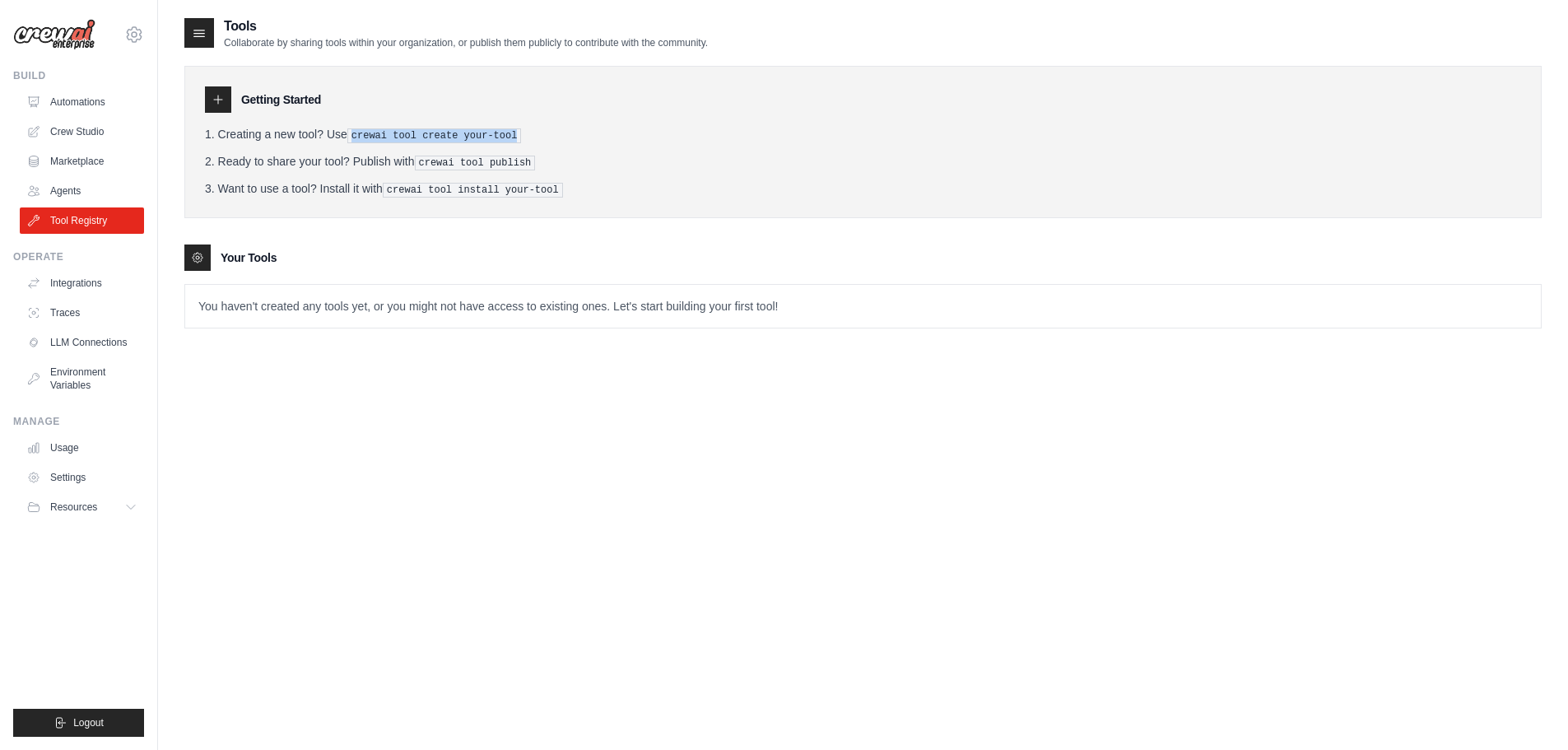
drag, startPoint x: 355, startPoint y: 136, endPoint x: 507, endPoint y: 136, distance: 152.0
click at [507, 136] on pre "crewai tool create your-tool" at bounding box center [434, 136] width 174 height 14
copy pre "crewai tool create your-tool"
click at [494, 304] on p "You haven't created any tools yet, or you might not have access to existing one…" at bounding box center [863, 306] width 1356 height 43
click at [221, 101] on icon at bounding box center [218, 100] width 13 height 13
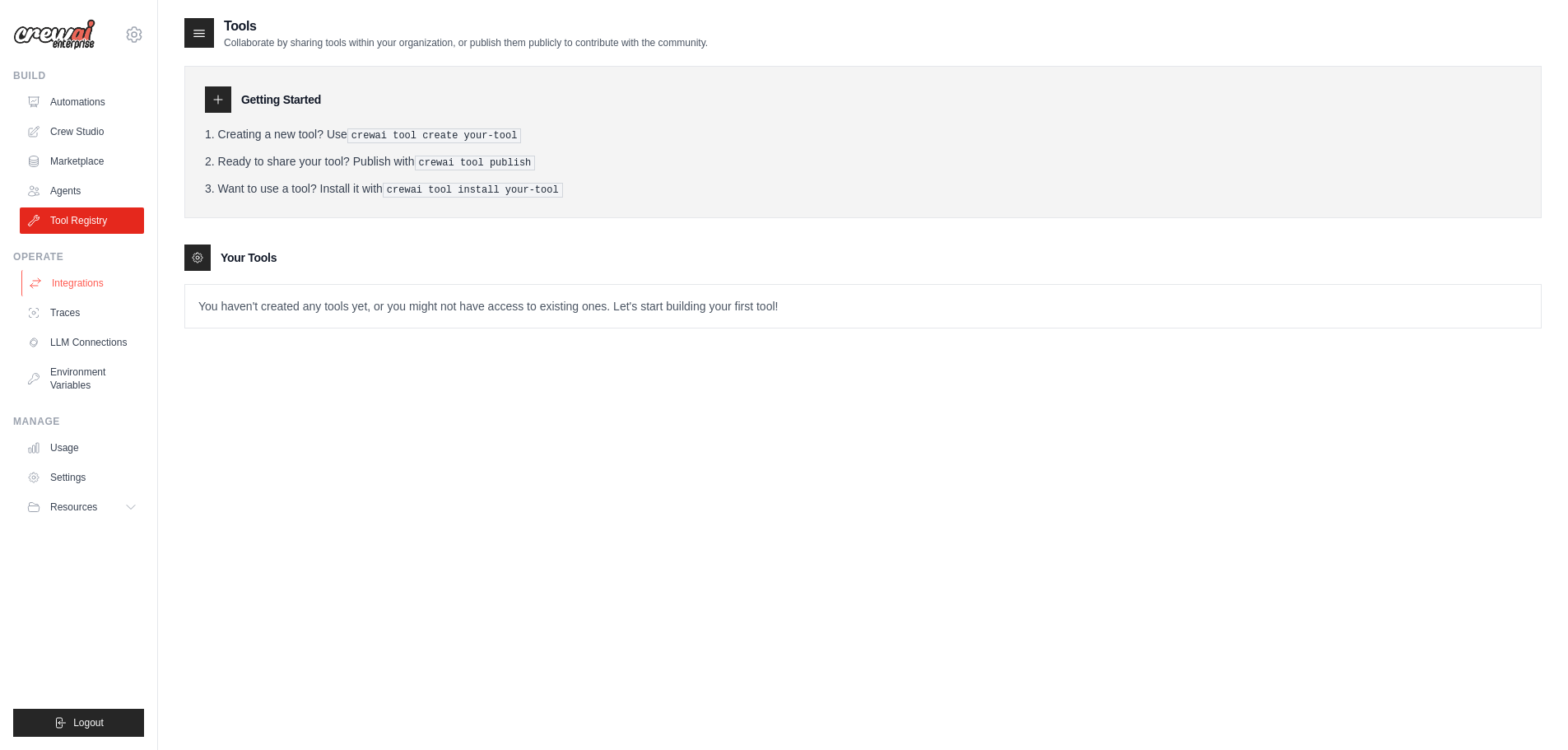
click at [84, 288] on link "Integrations" at bounding box center [83, 283] width 124 height 26
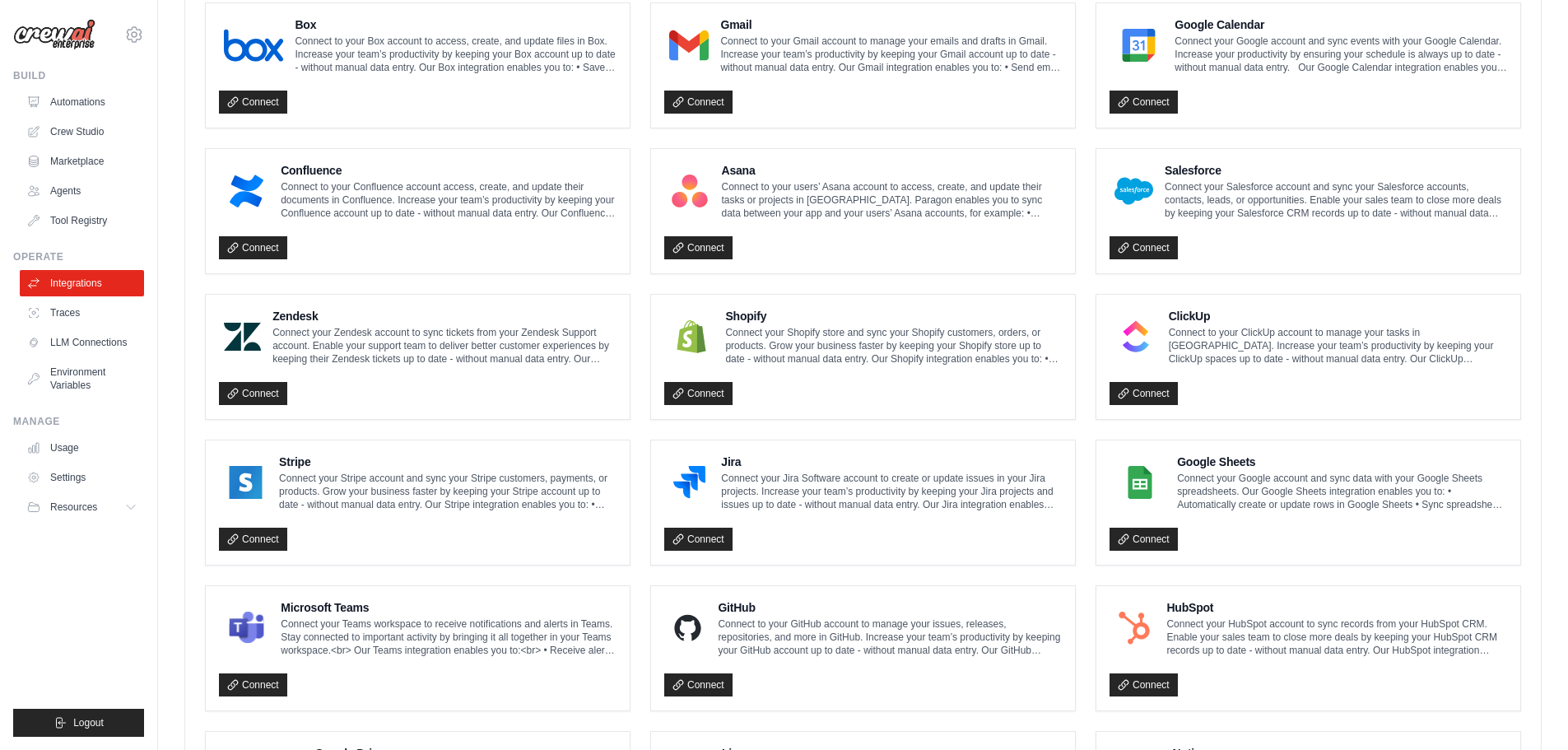
scroll to position [469, 0]
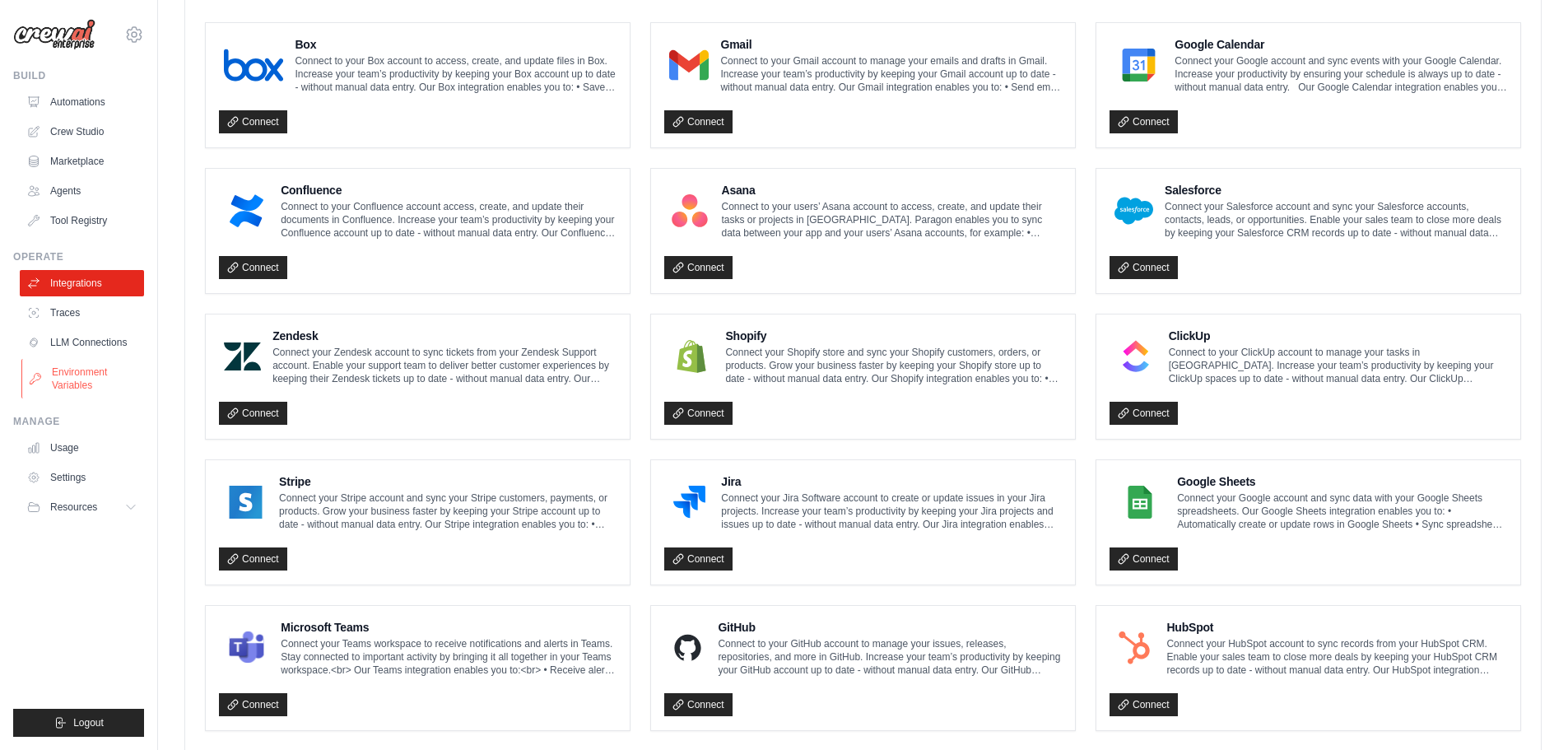
click at [66, 374] on link "Environment Variables" at bounding box center [83, 378] width 124 height 39
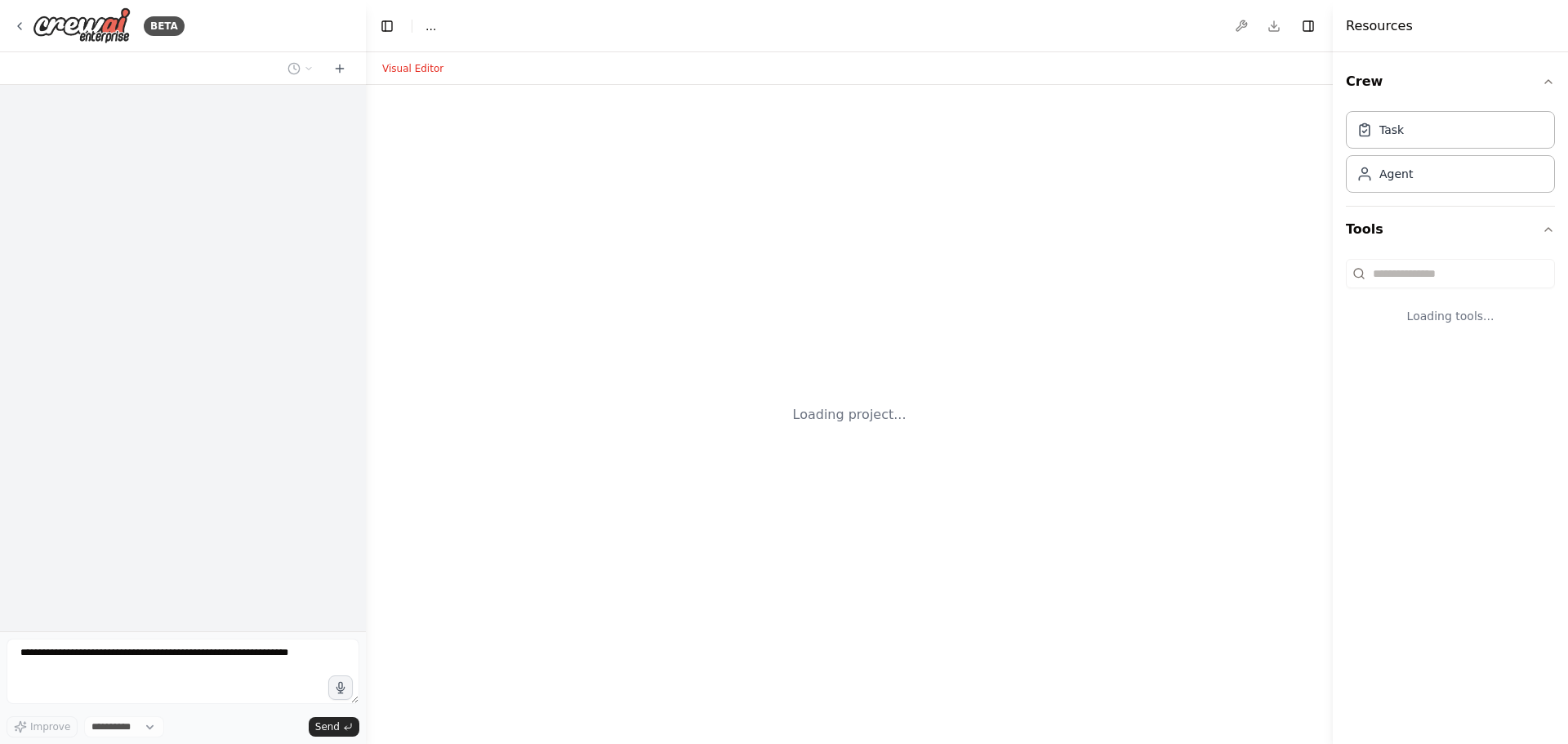
select select "****"
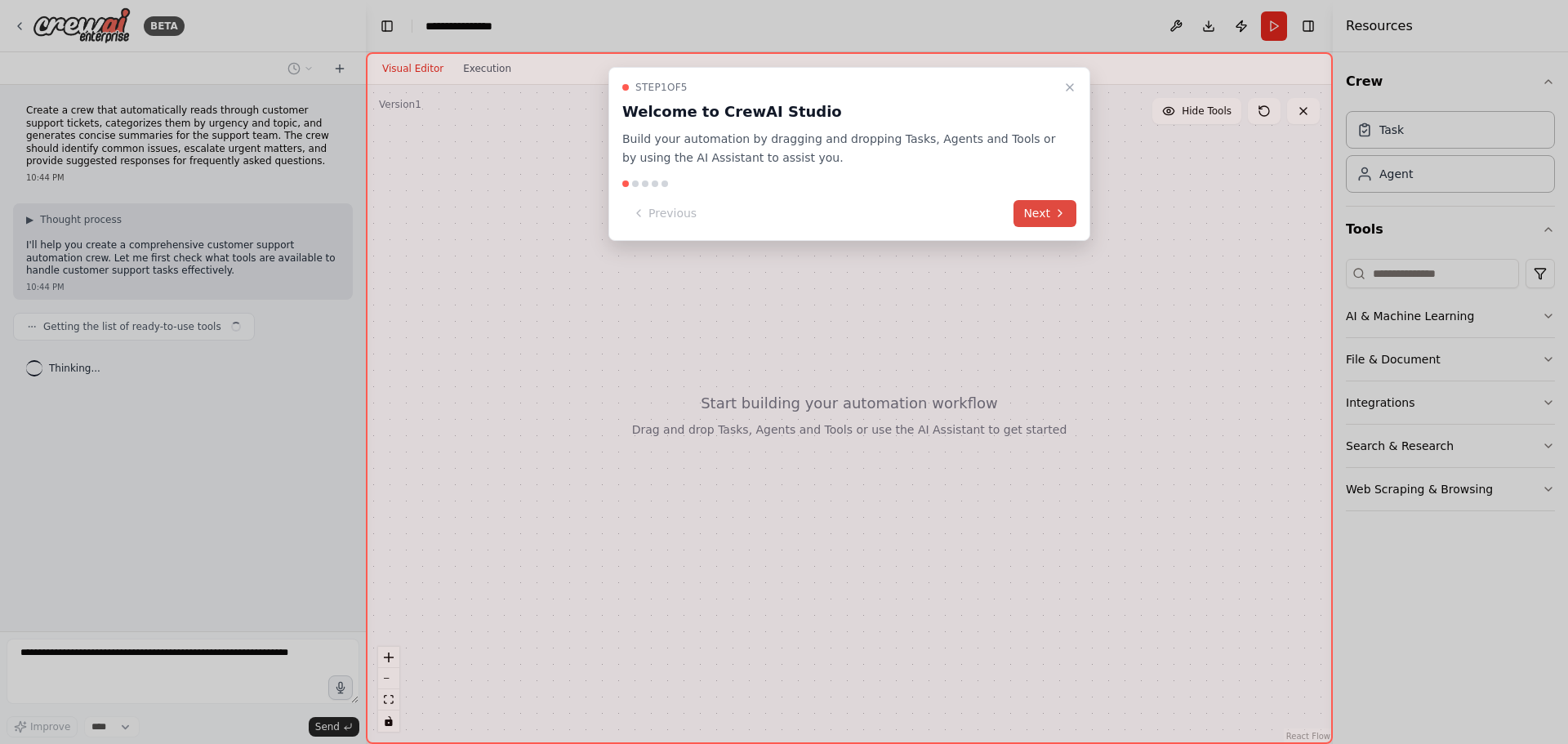
click at [1051, 217] on button "Next" at bounding box center [1045, 214] width 63 height 27
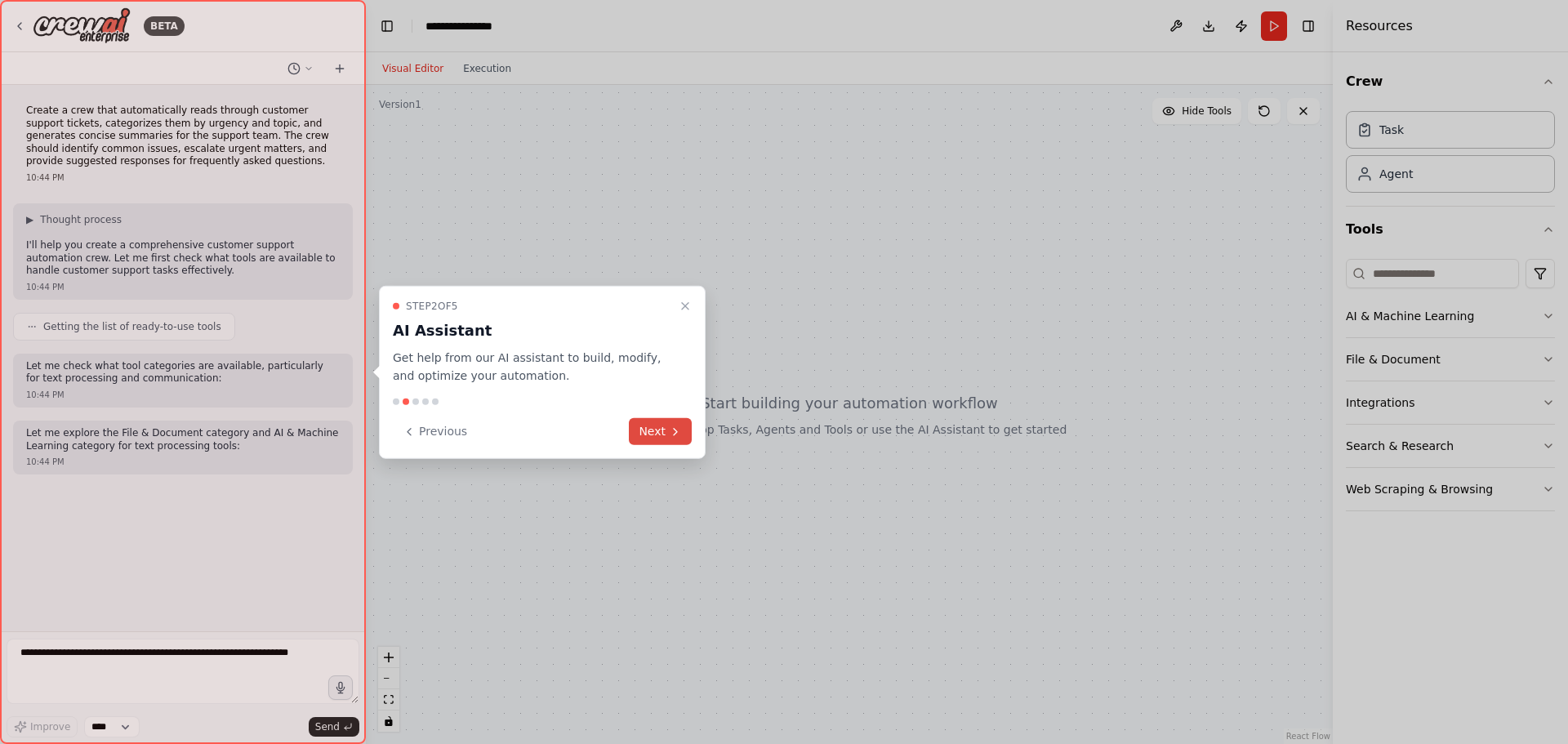
click at [659, 439] on button "Next" at bounding box center [660, 431] width 63 height 27
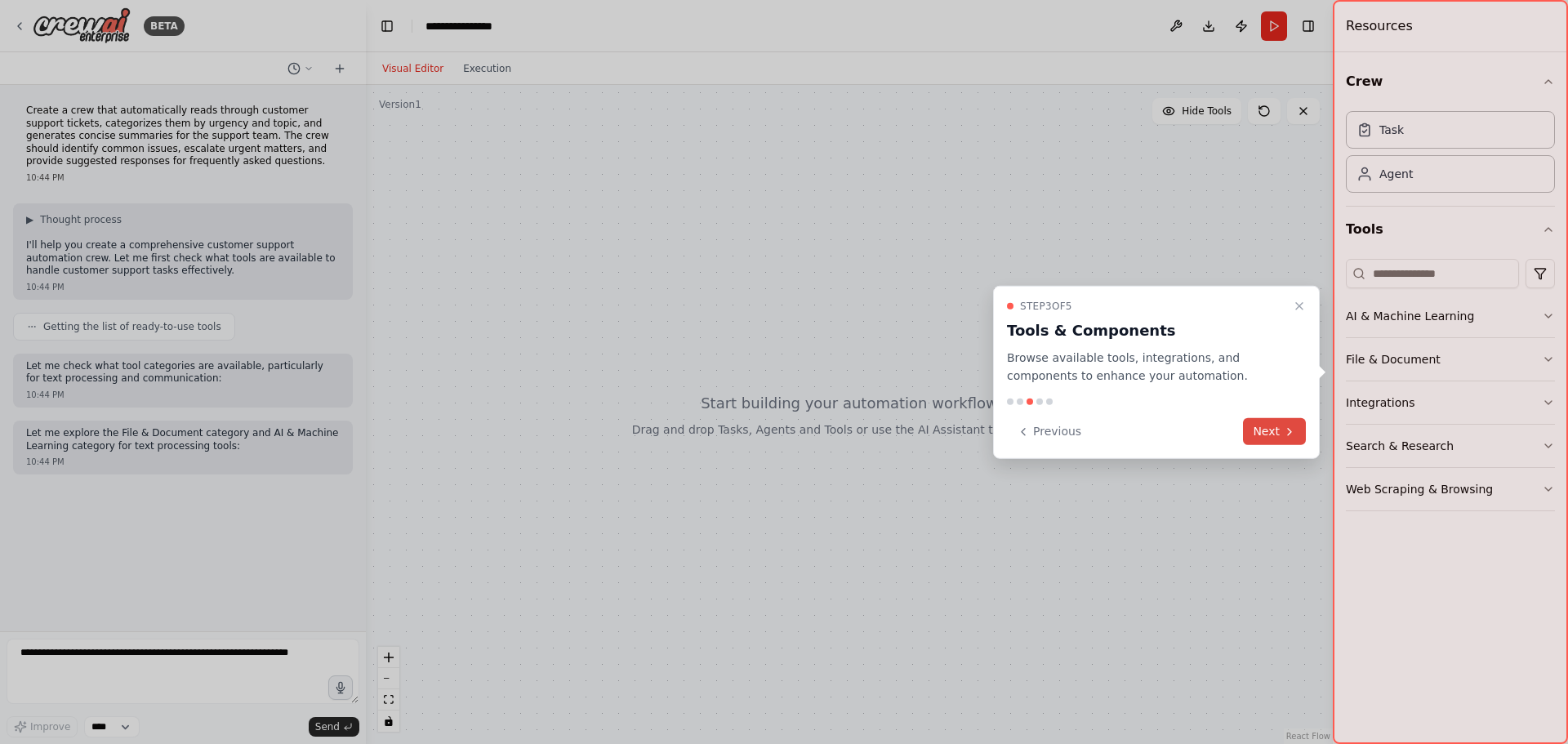
click at [1272, 436] on button "Next" at bounding box center [1275, 431] width 63 height 27
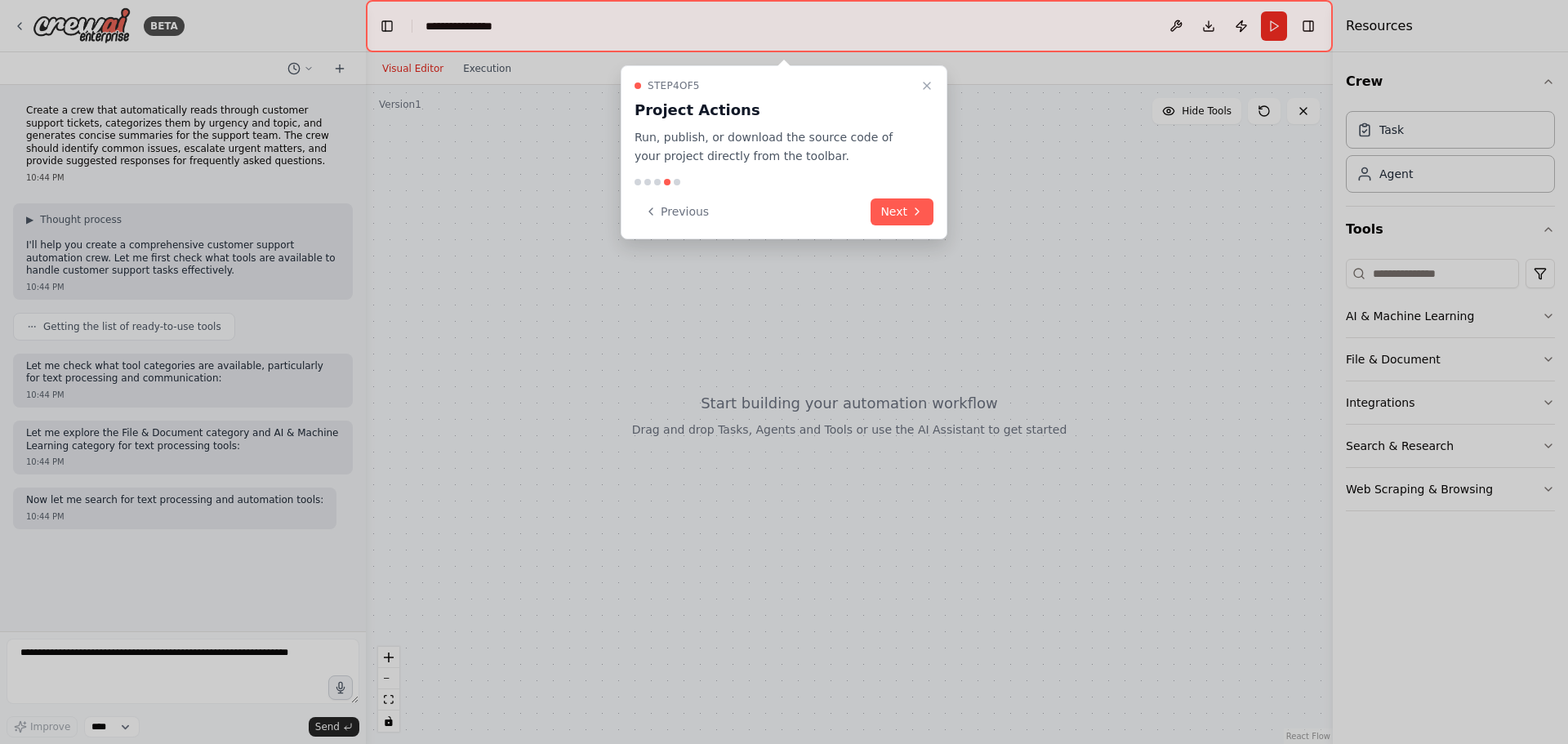
click at [902, 218] on button "Next" at bounding box center [902, 212] width 63 height 27
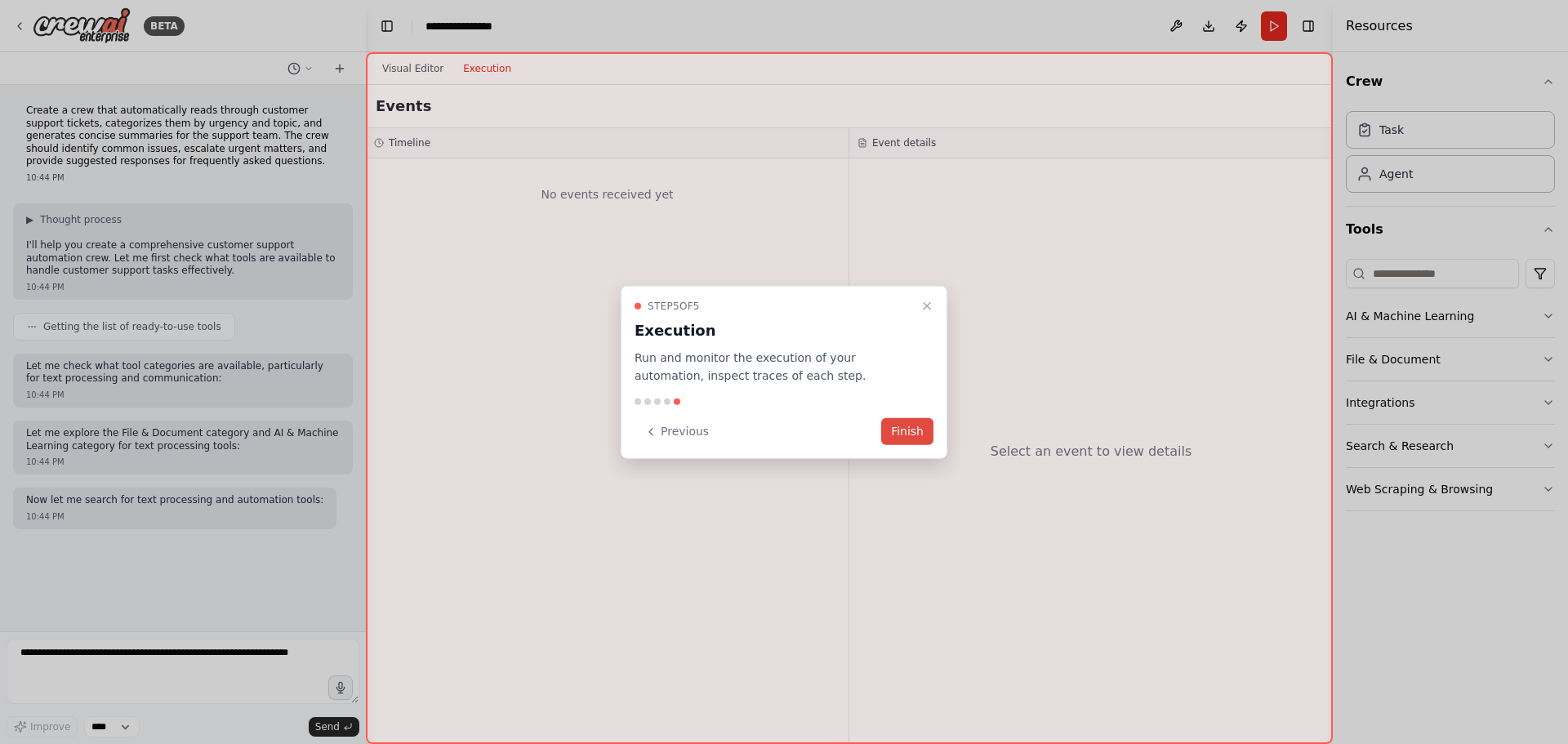
click at [909, 427] on button "Finish" at bounding box center [908, 431] width 52 height 27
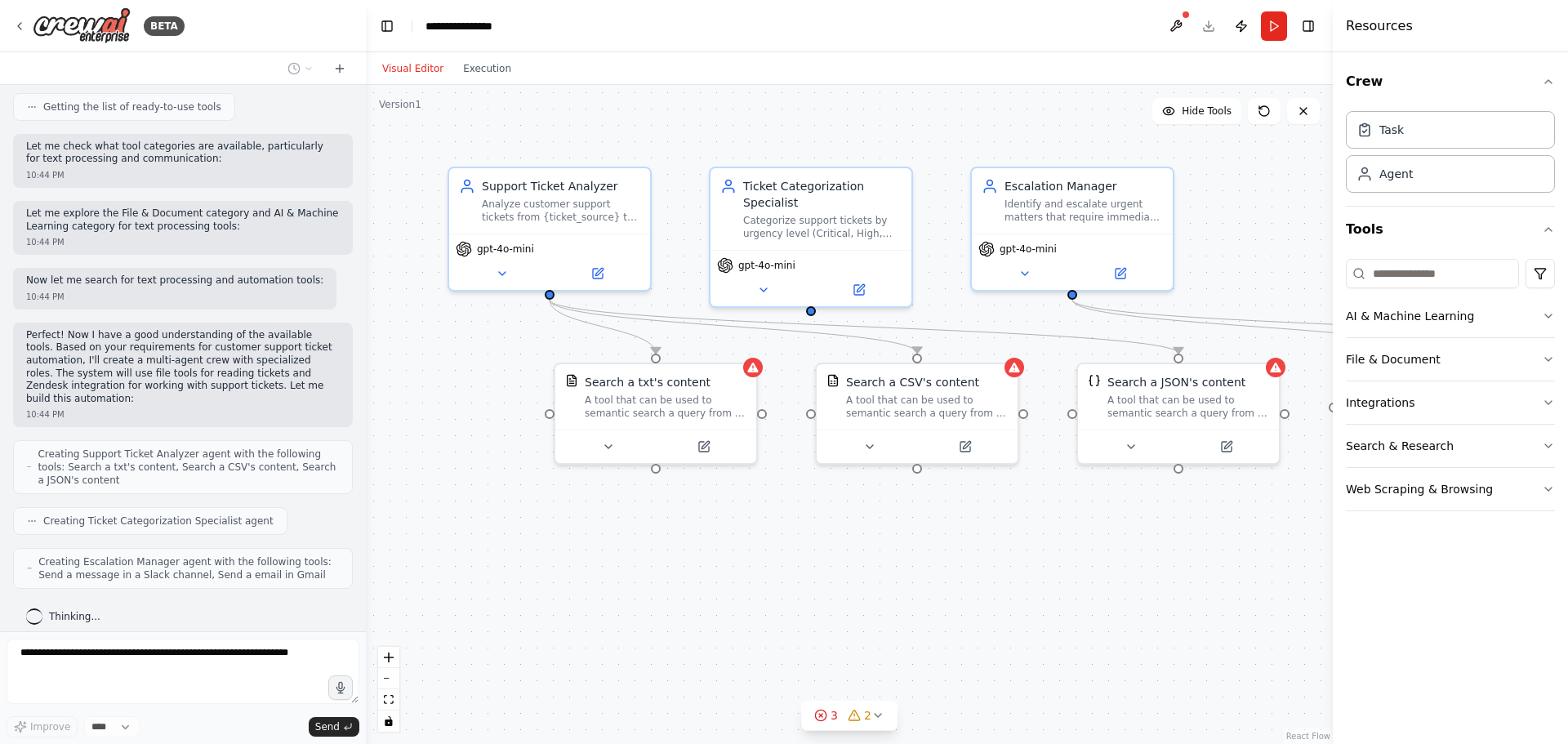
scroll to position [260, 0]
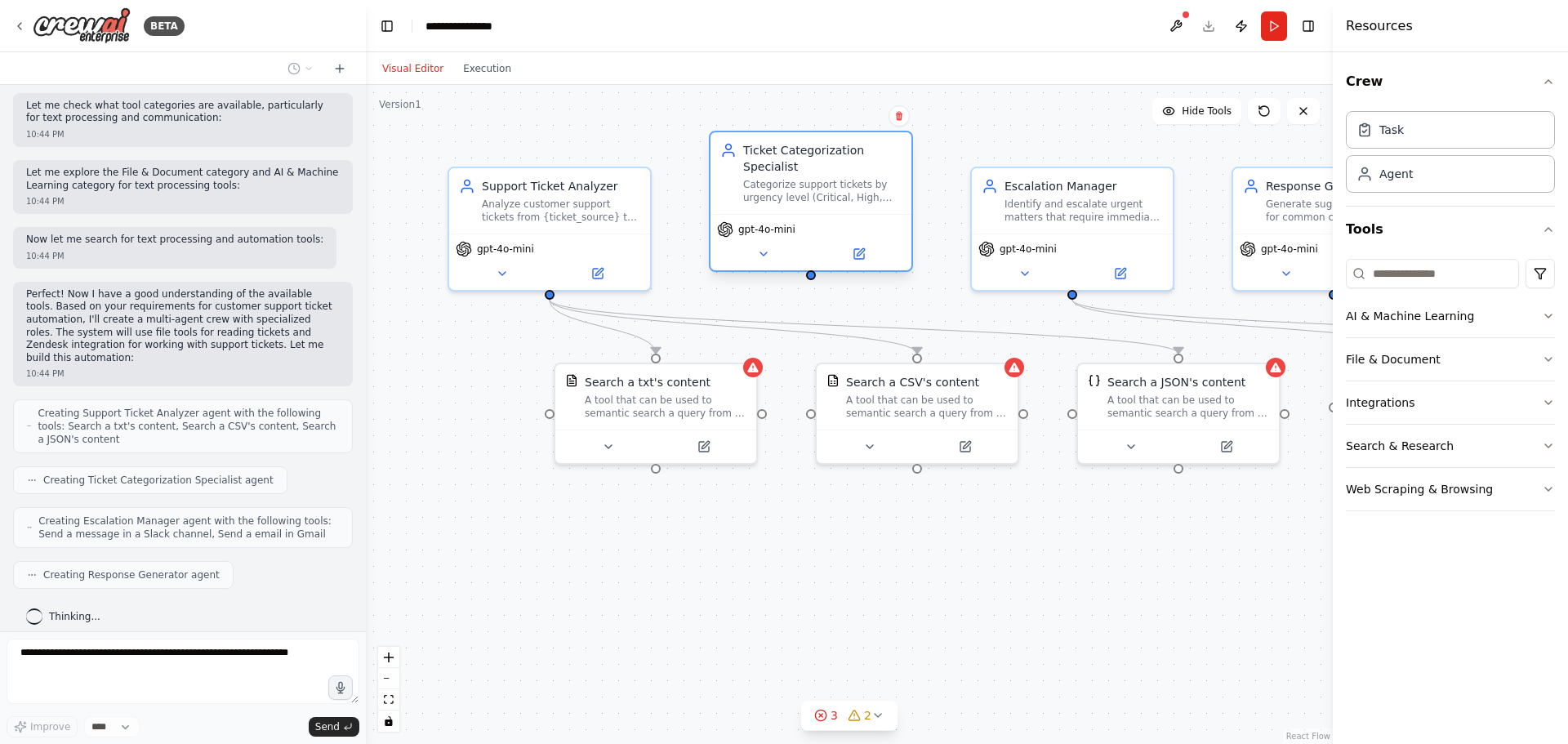
drag, startPoint x: 816, startPoint y: 238, endPoint x: 815, endPoint y: 211, distance: 27.0
click at [815, 211] on div "Ticket Categorization Specialist Categorize support tickets by urgency level (C…" at bounding box center [811, 174] width 201 height 82
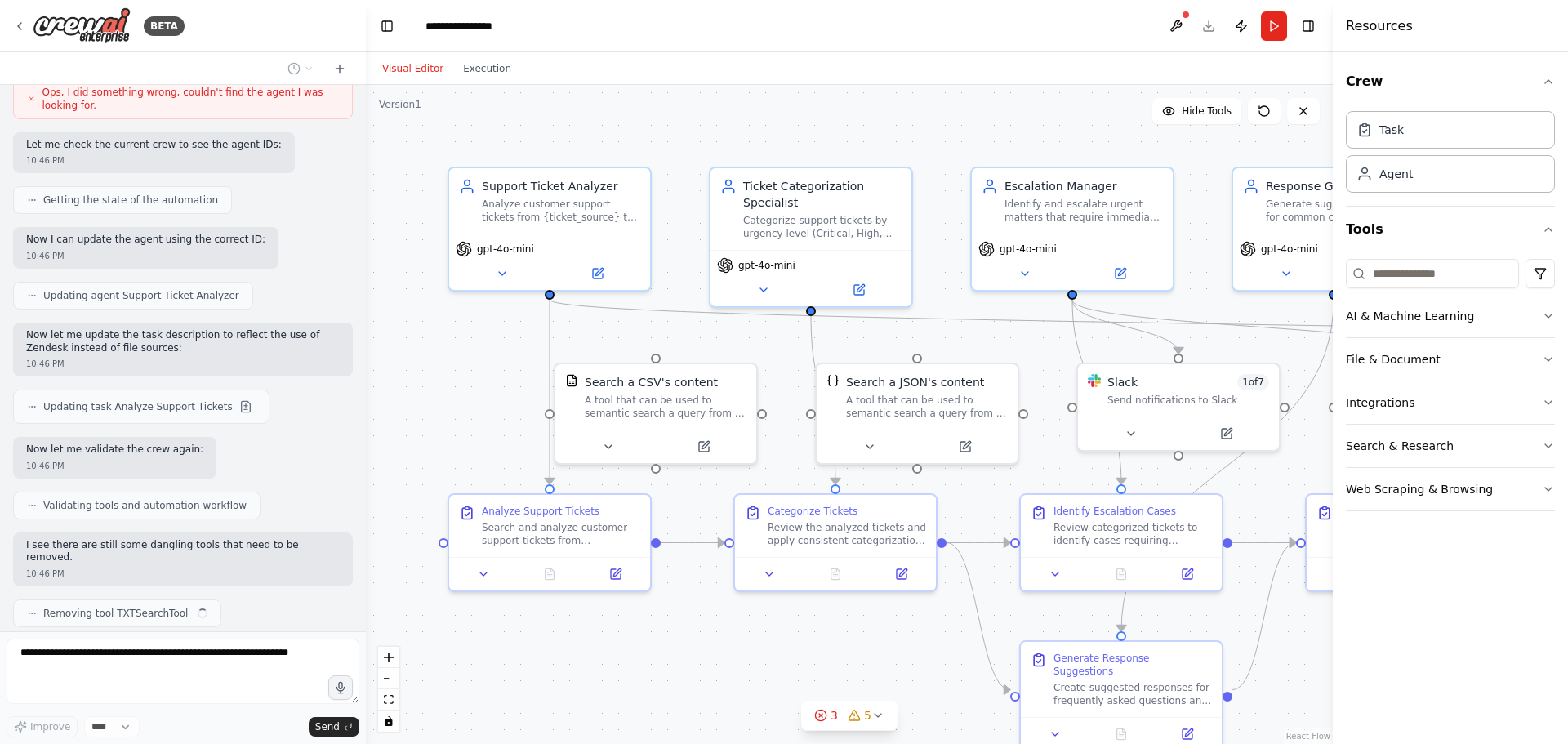
scroll to position [1456, 0]
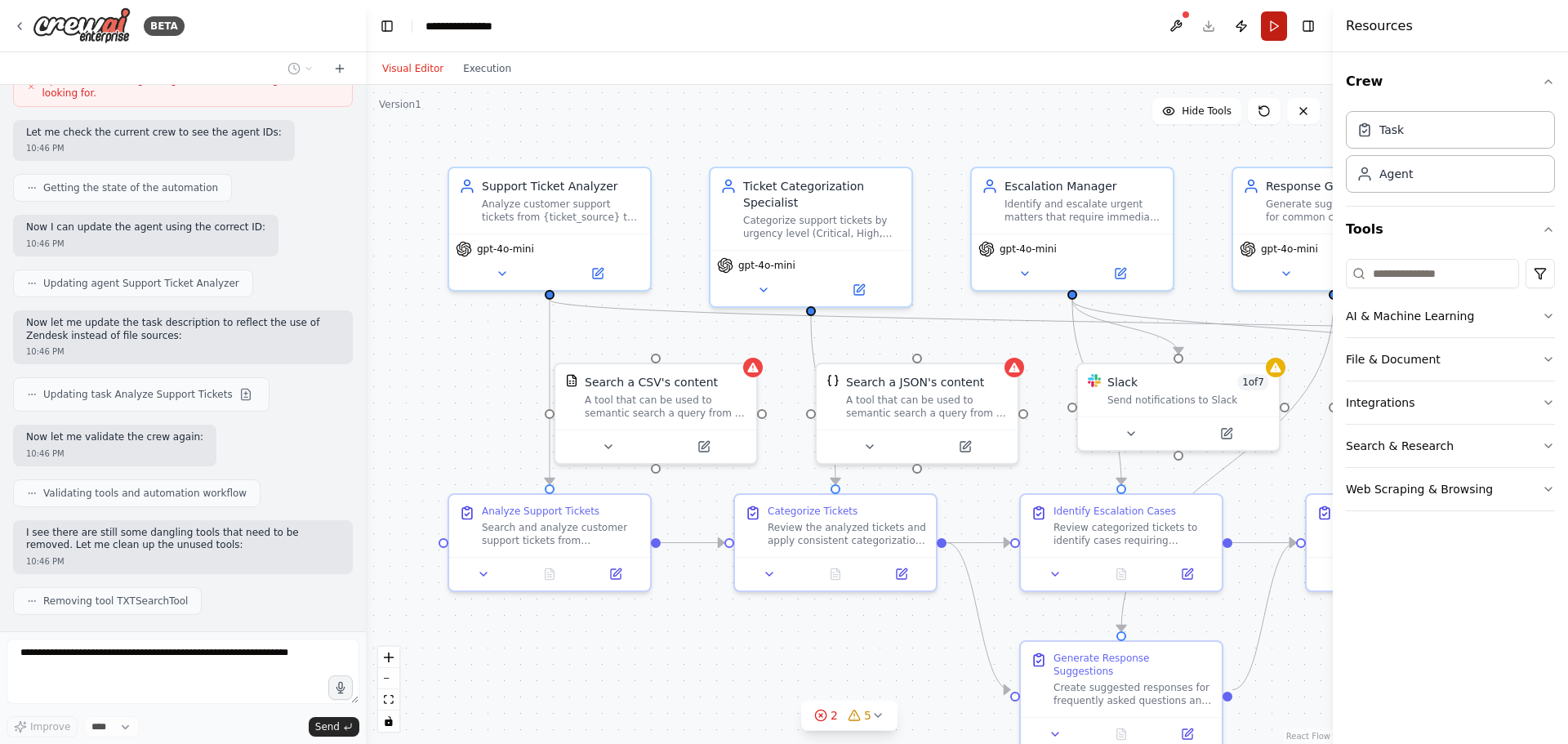
click at [1271, 28] on button "Run" at bounding box center [1274, 26] width 26 height 30
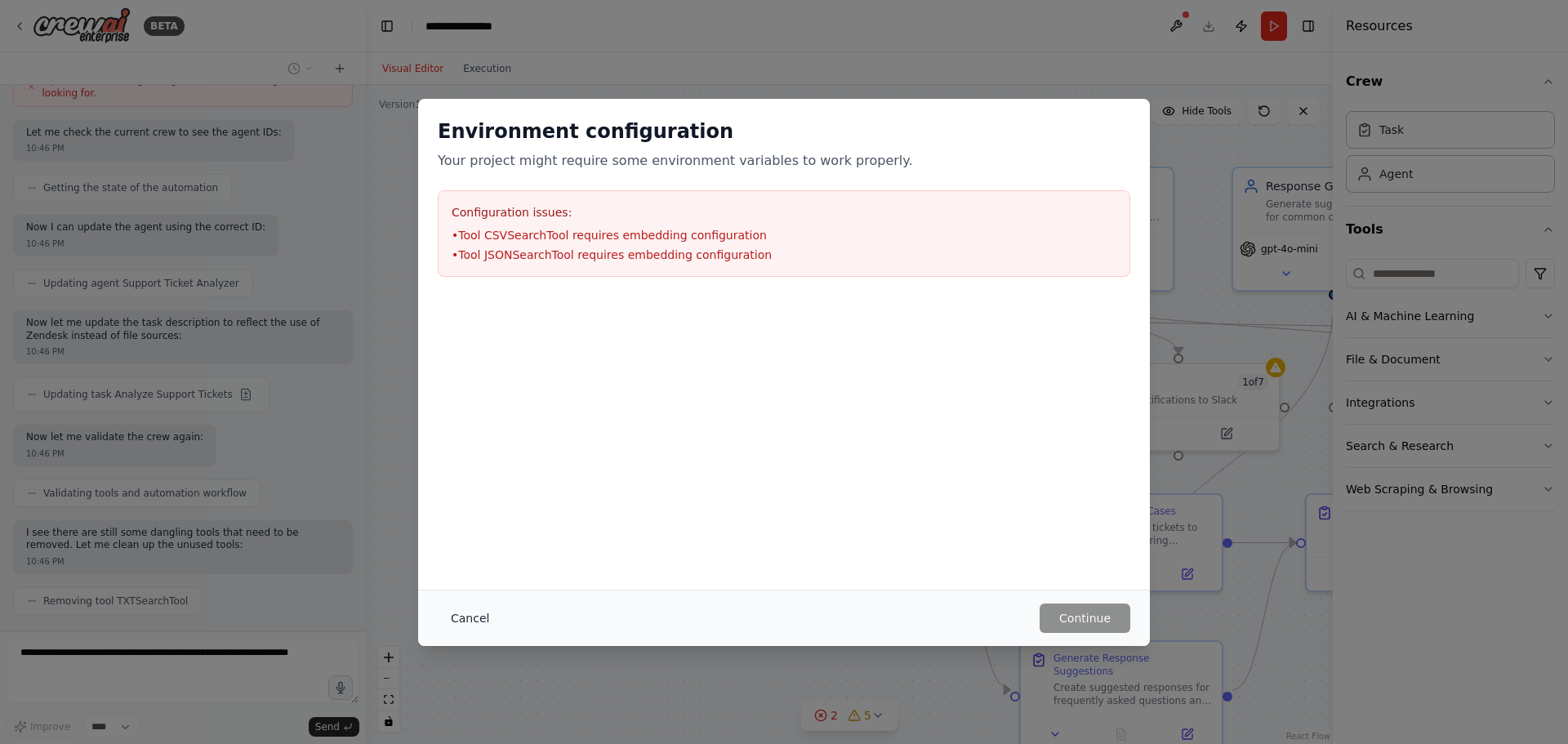
click at [459, 610] on button "Cancel" at bounding box center [470, 618] width 65 height 30
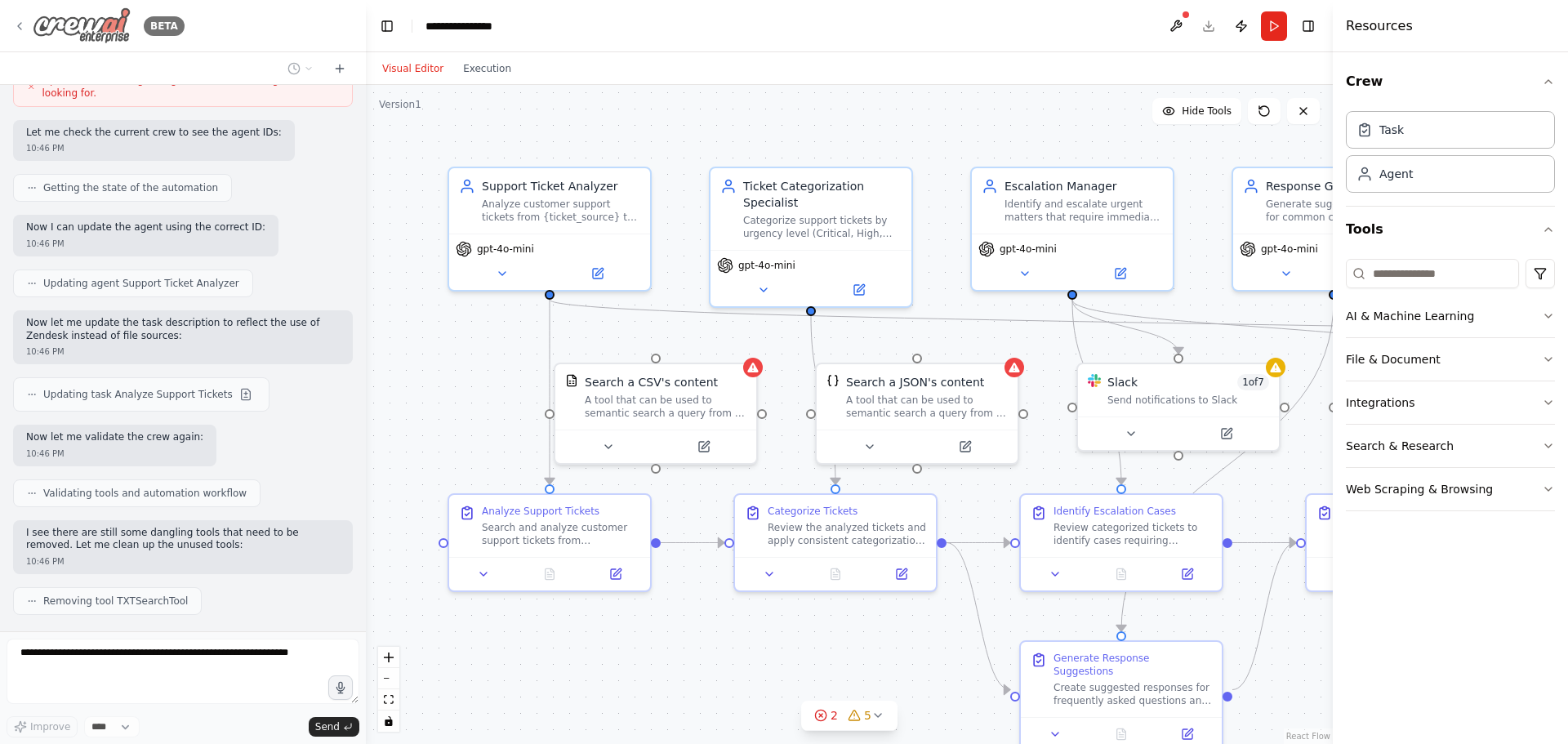
click at [76, 31] on img at bounding box center [81, 26] width 98 height 37
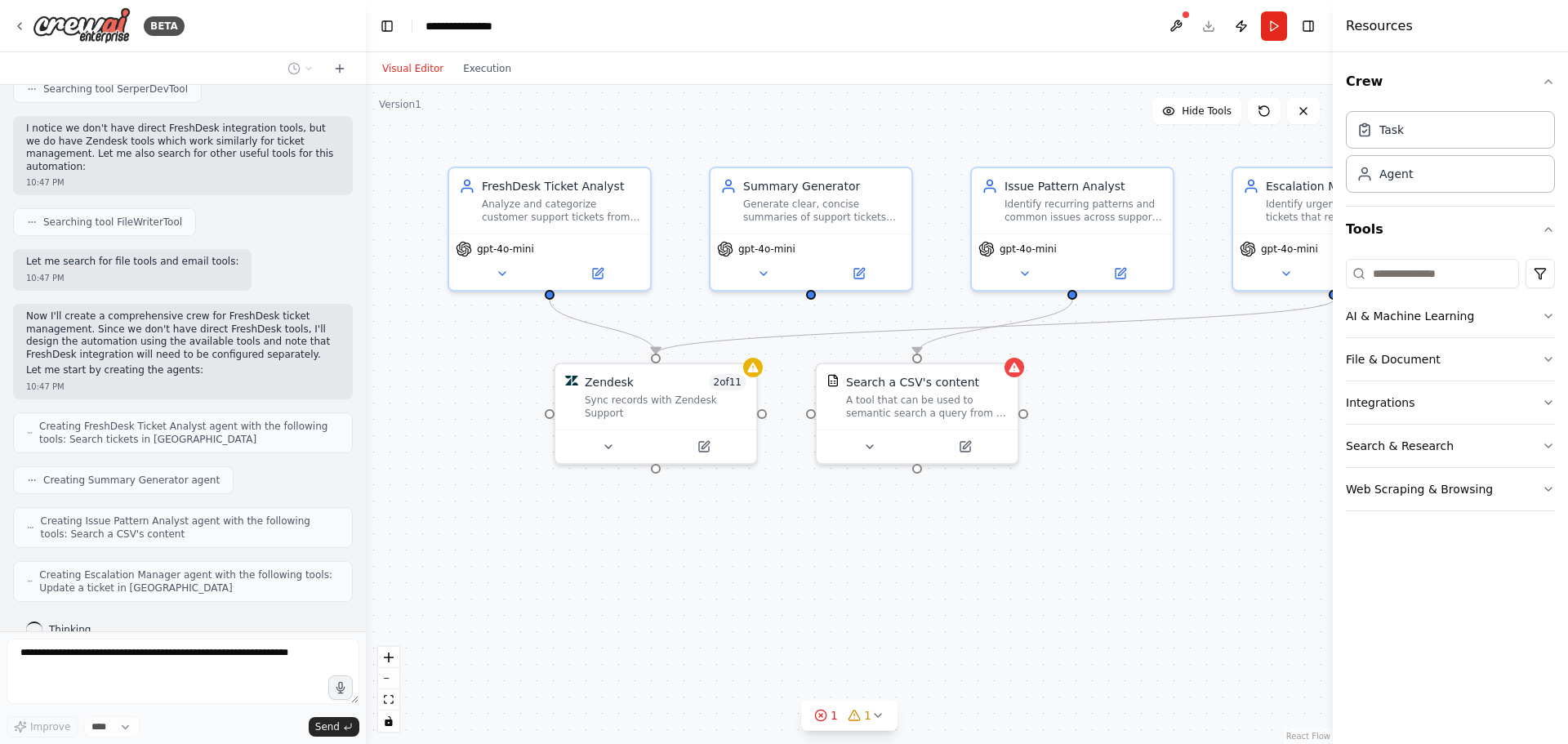
scroll to position [522, 0]
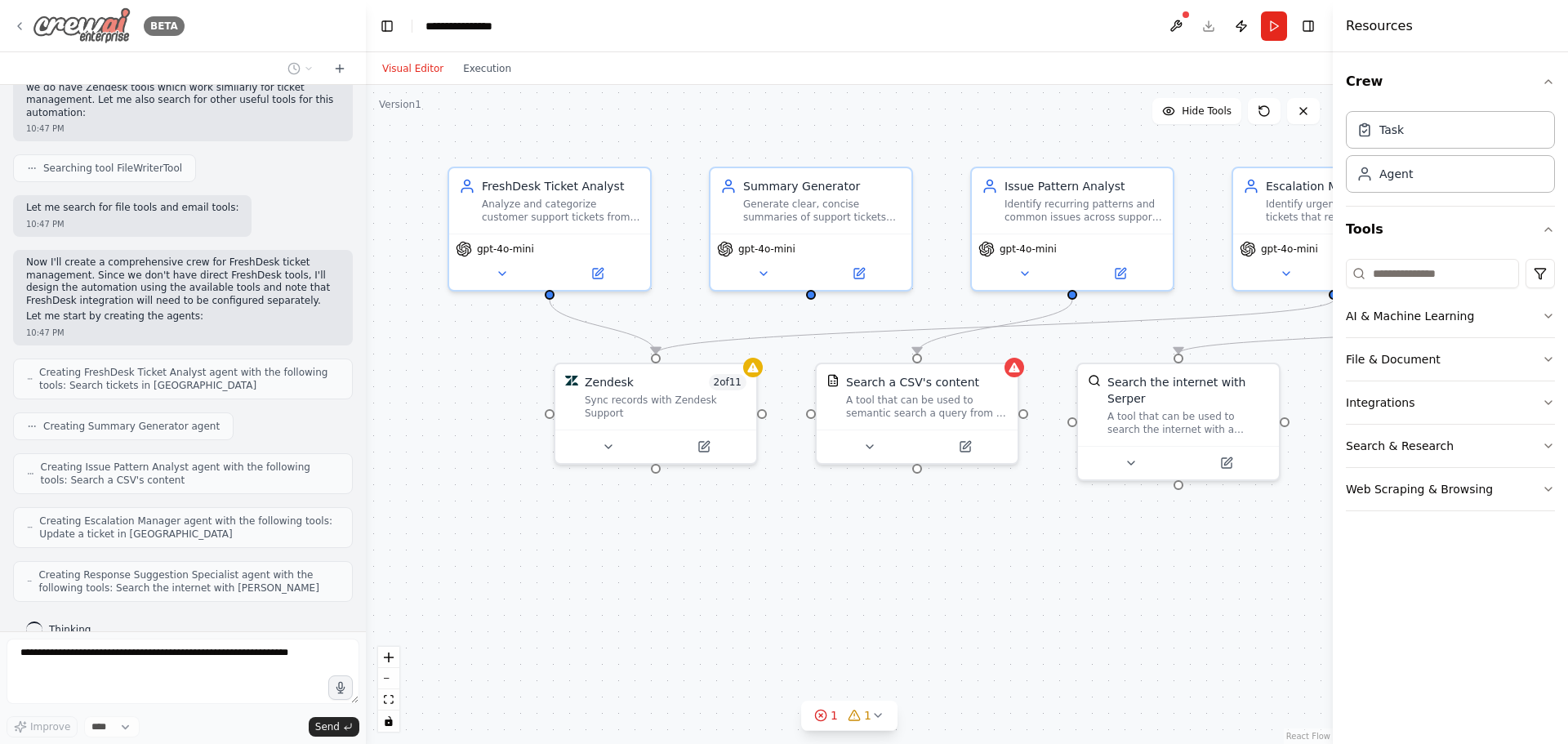
click at [18, 22] on icon at bounding box center [20, 27] width 13 height 13
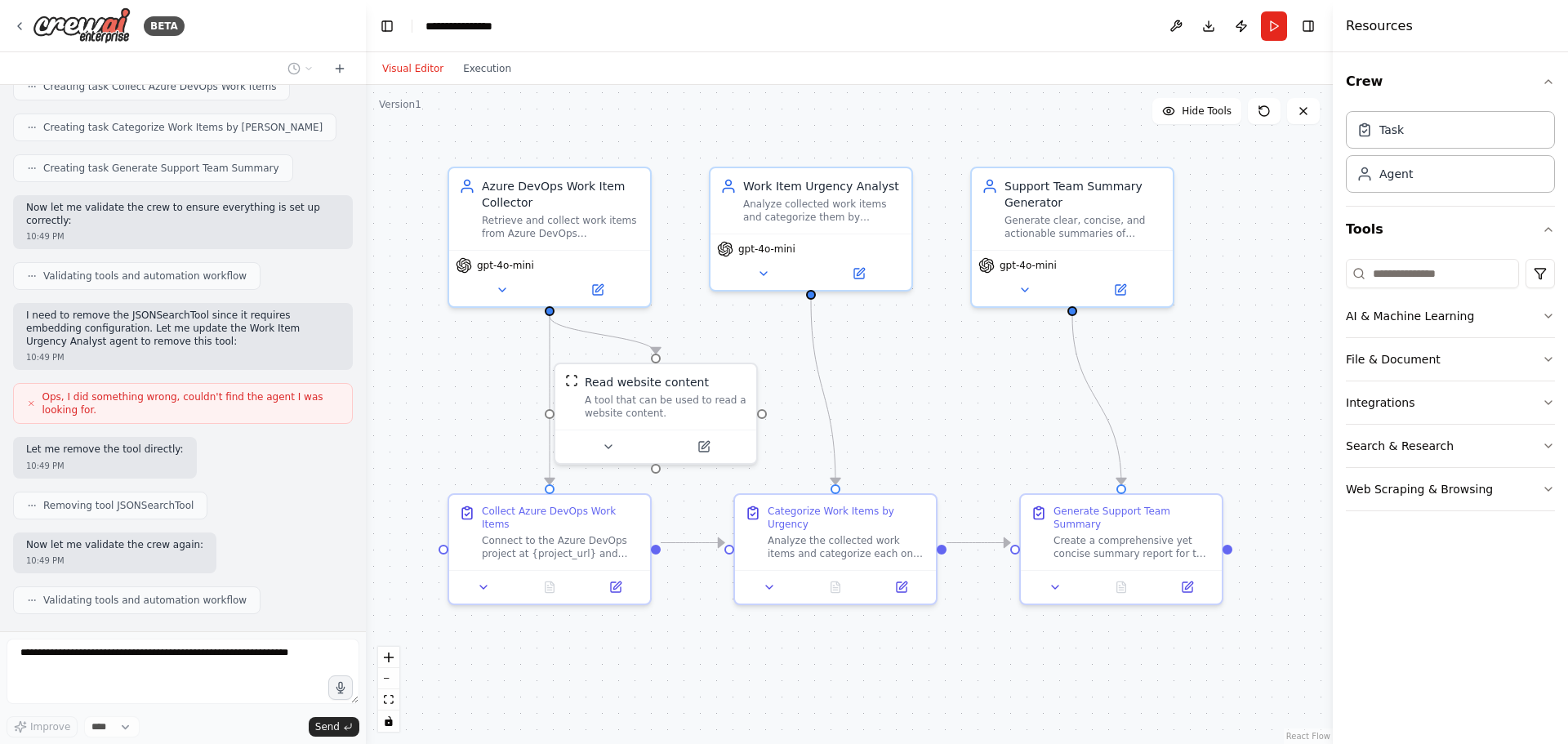
scroll to position [1035, 0]
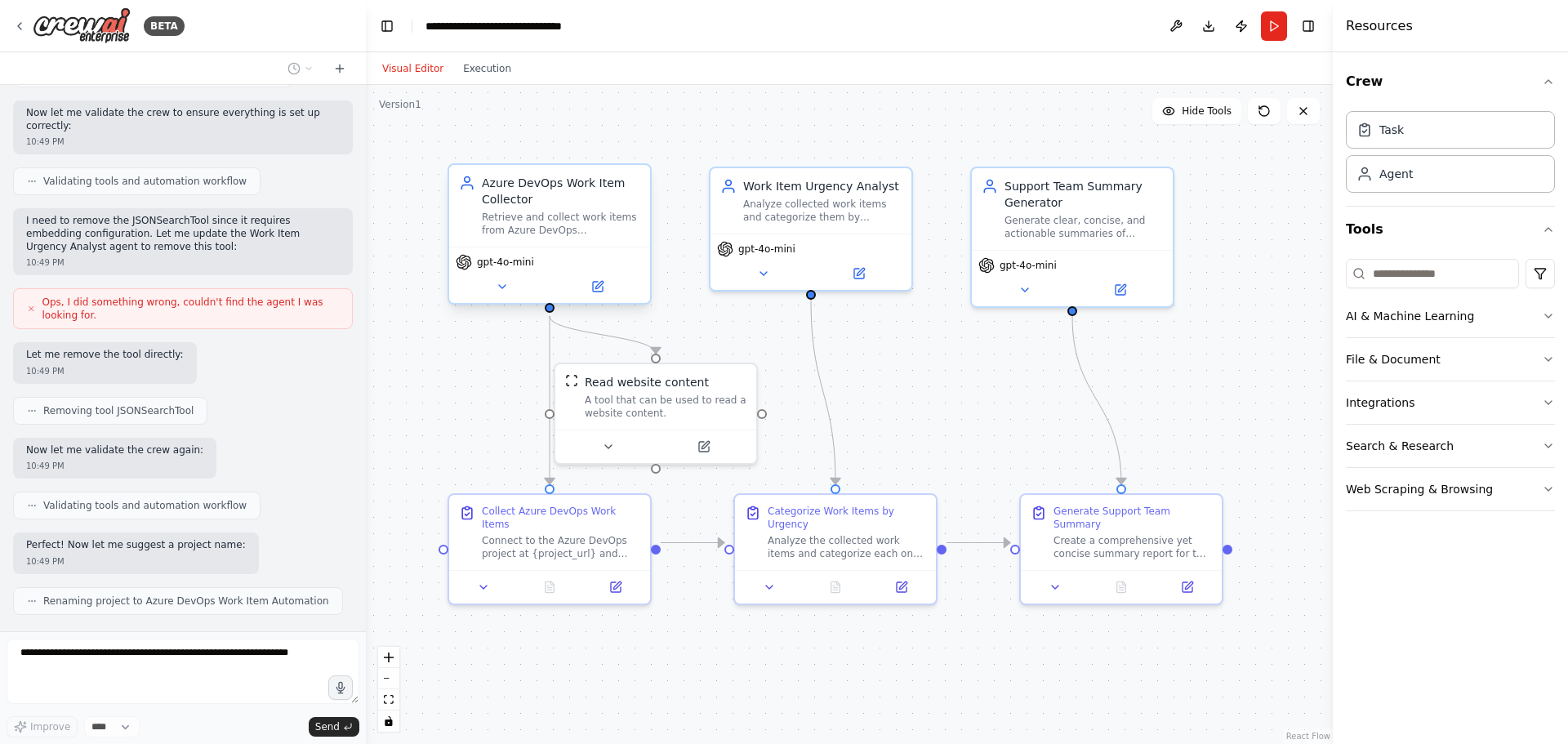
click at [558, 191] on div "Azure DevOps Work Item Collector" at bounding box center [561, 191] width 158 height 32
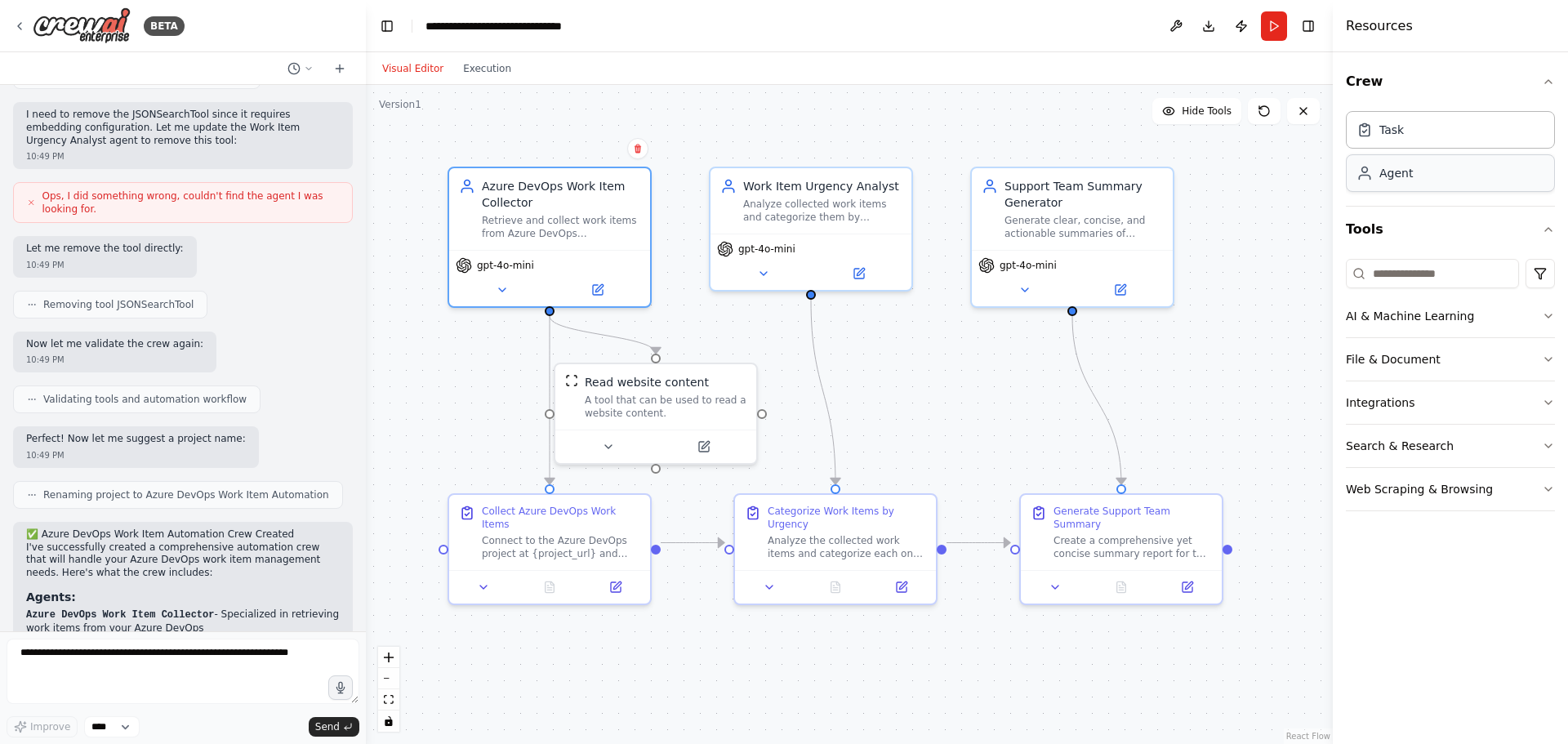
click at [1406, 172] on div "Agent" at bounding box center [1396, 173] width 33 height 16
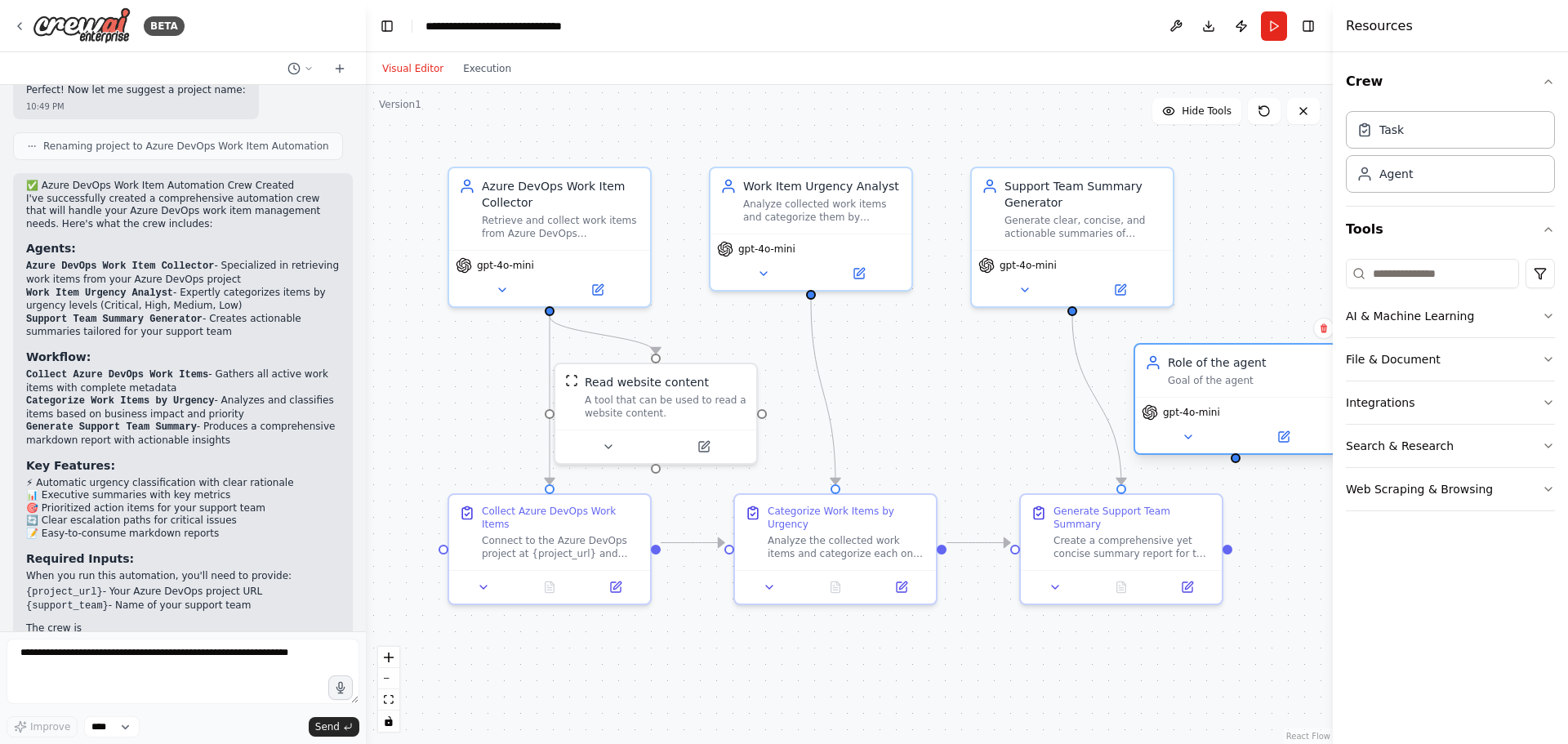
drag, startPoint x: 1257, startPoint y: 412, endPoint x: 1179, endPoint y: 354, distance: 97.2
click at [1179, 354] on div "Role of the agent Goal of the agent" at bounding box center [1236, 370] width 201 height 52
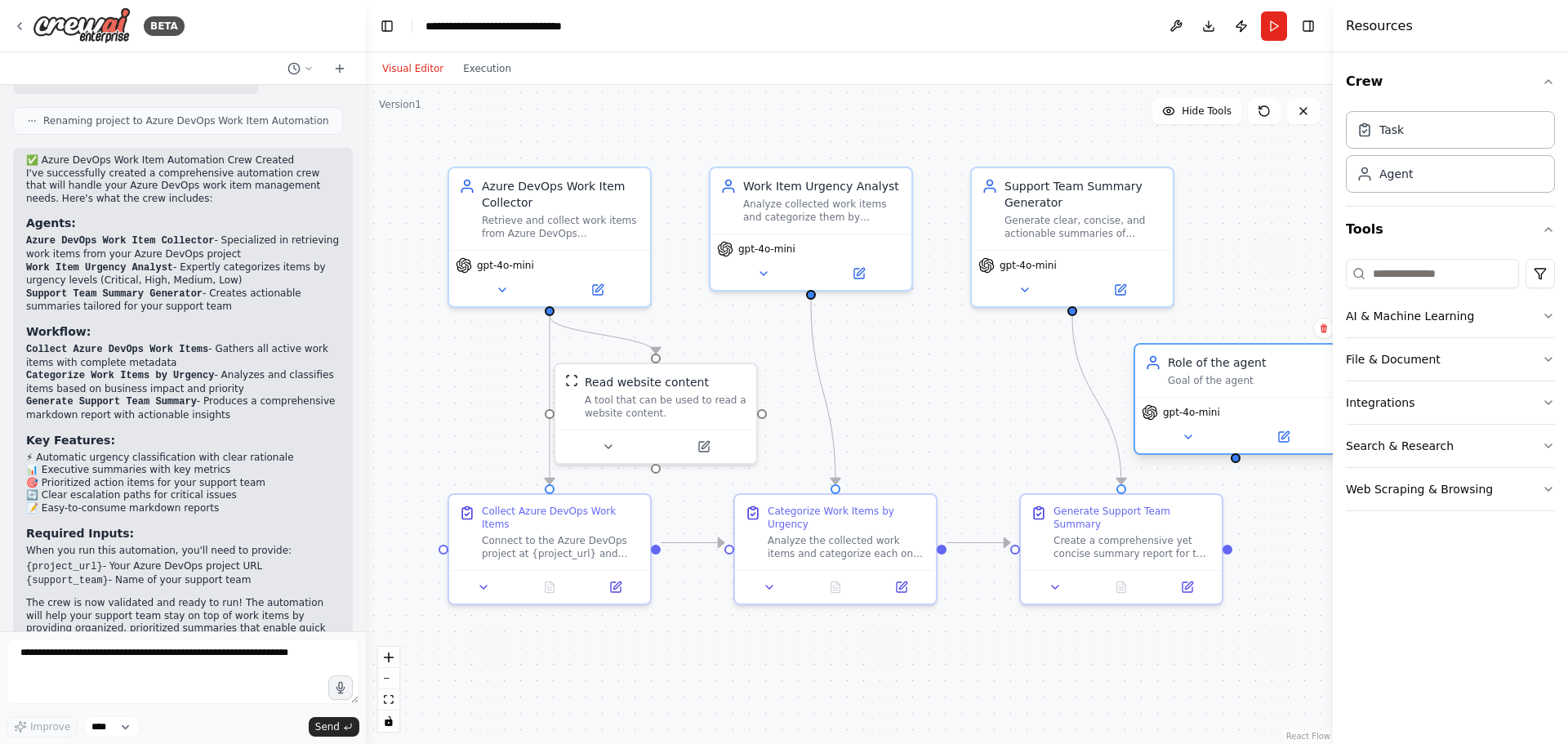
scroll to position [1528, 0]
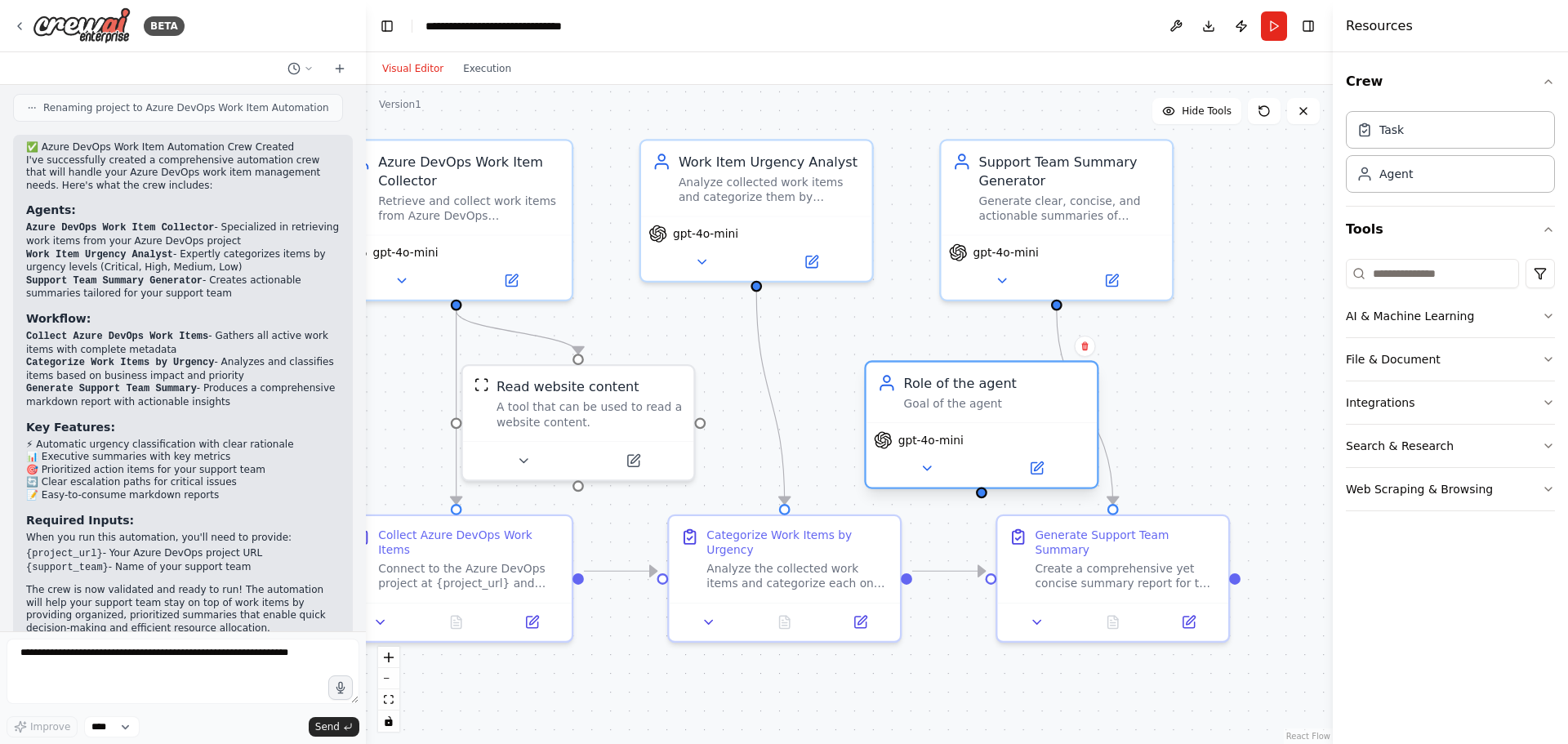
drag, startPoint x: 1246, startPoint y: 357, endPoint x: 967, endPoint y: 360, distance: 279.0
click at [967, 373] on div "Role of the agent" at bounding box center [995, 382] width 182 height 19
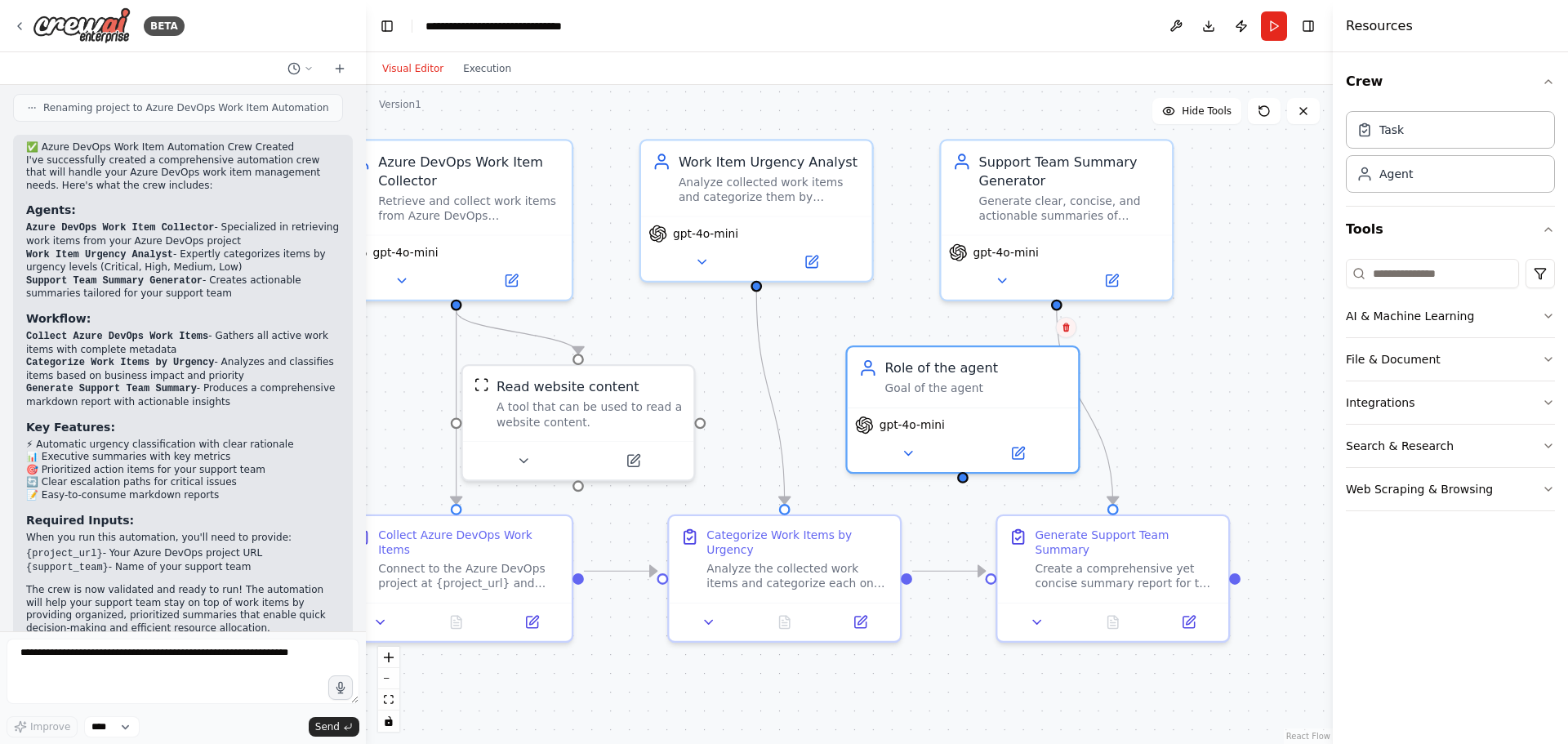
click at [1066, 332] on button at bounding box center [1067, 327] width 21 height 21
click at [1022, 328] on button "Confirm" at bounding box center [1019, 327] width 58 height 20
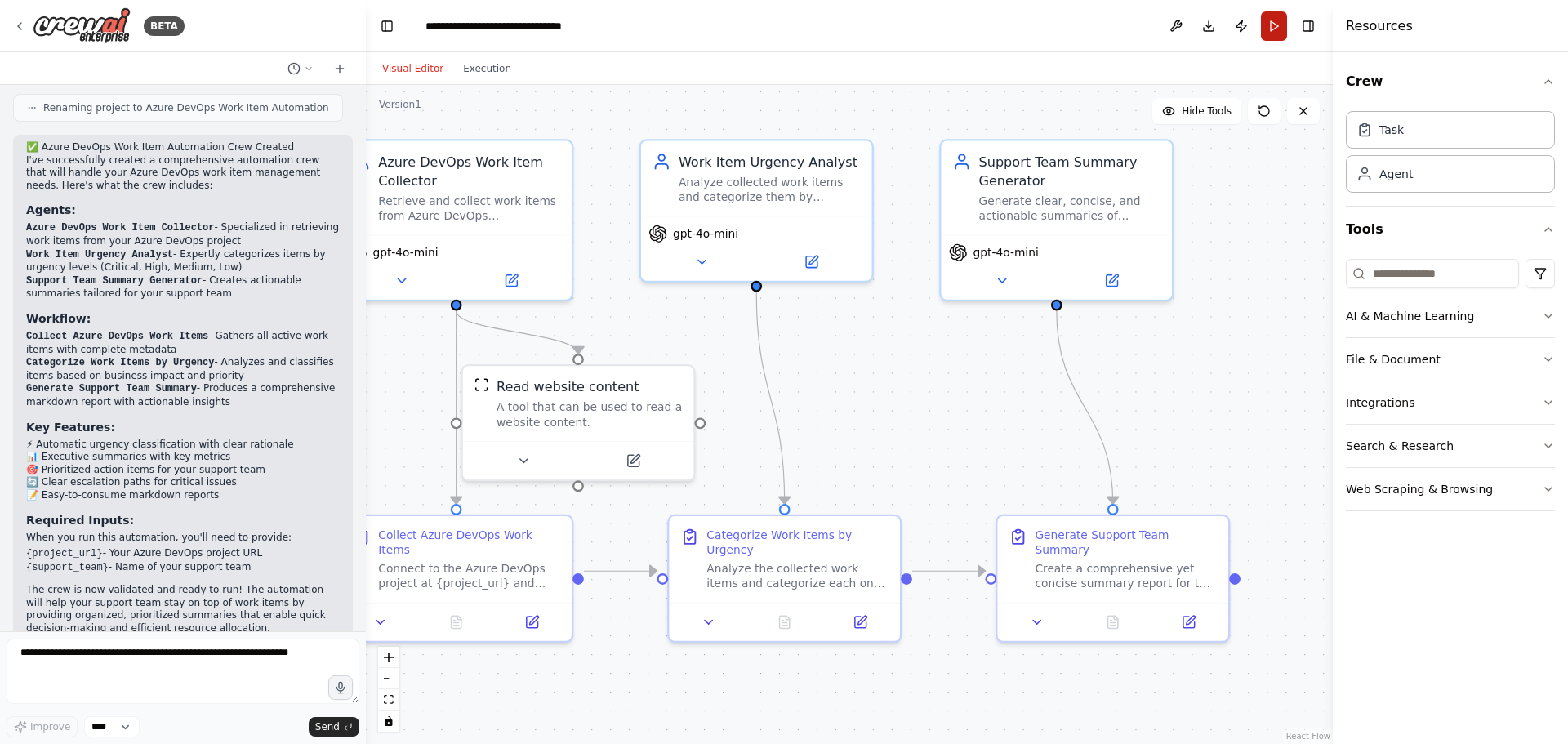
click at [1275, 33] on button "Run" at bounding box center [1274, 26] width 26 height 30
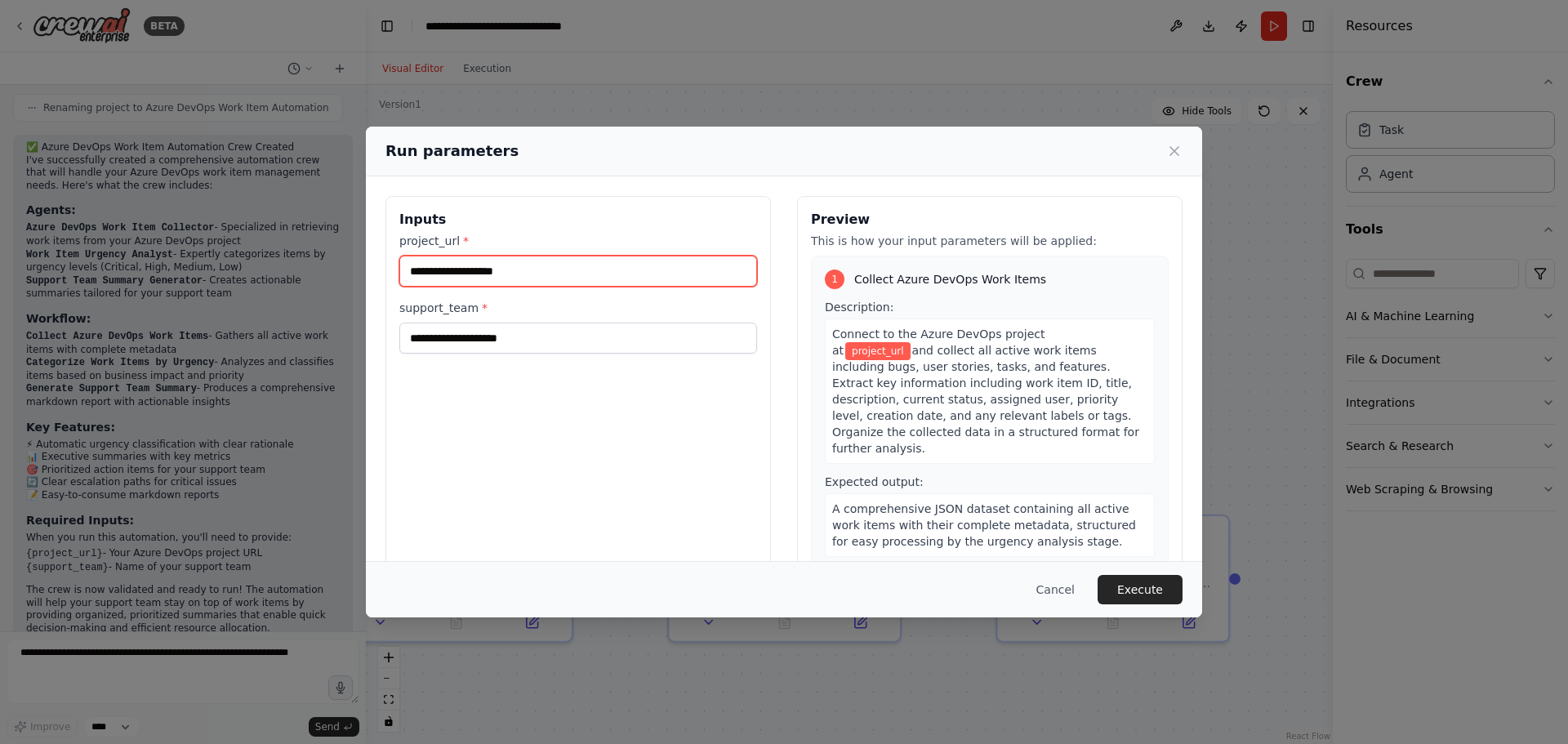
click at [502, 276] on input "project_url *" at bounding box center [578, 271] width 358 height 31
click at [535, 278] on input "project_url *" at bounding box center [578, 271] width 358 height 31
paste input "**********"
type input "**********"
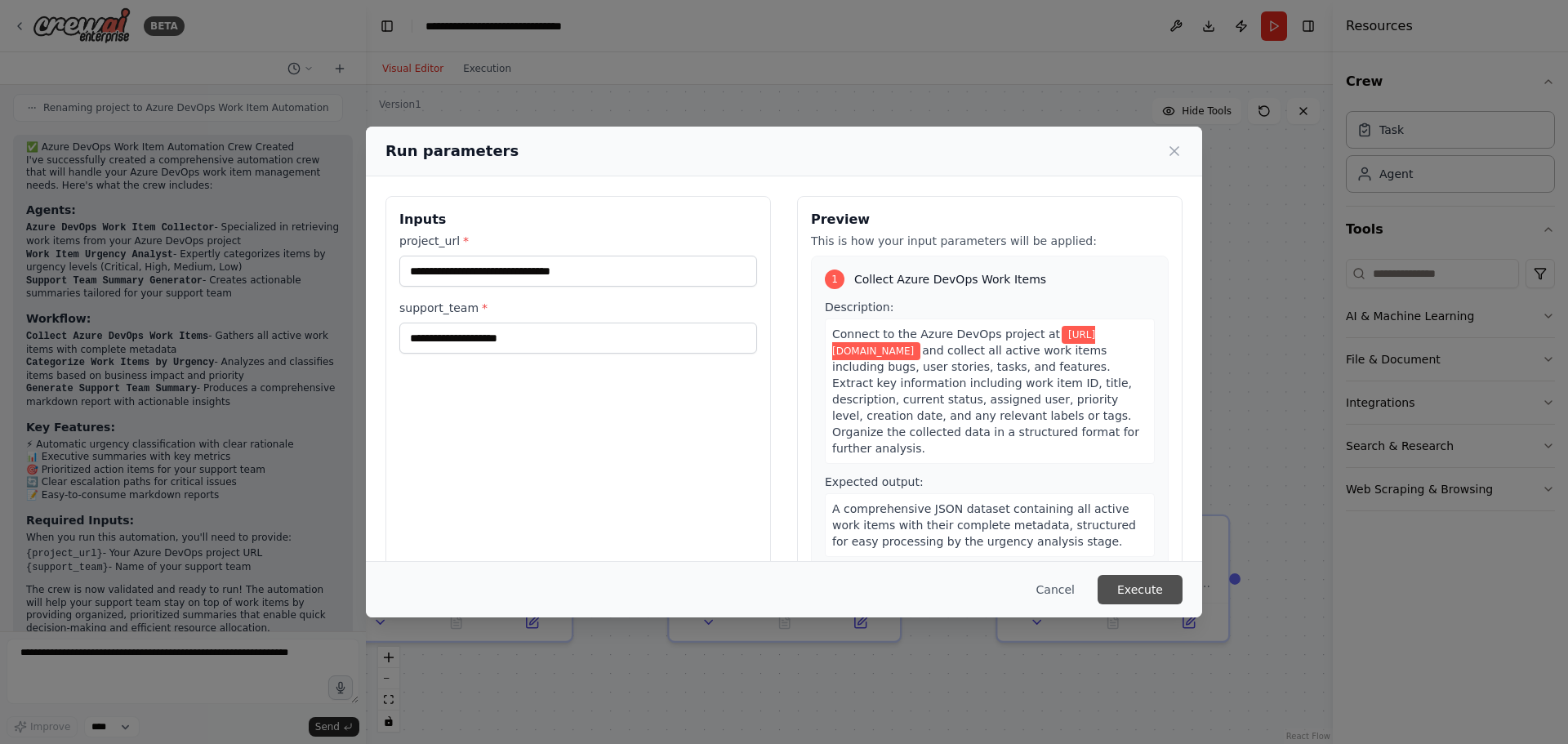
click at [1142, 592] on button "Execute" at bounding box center [1139, 589] width 85 height 30
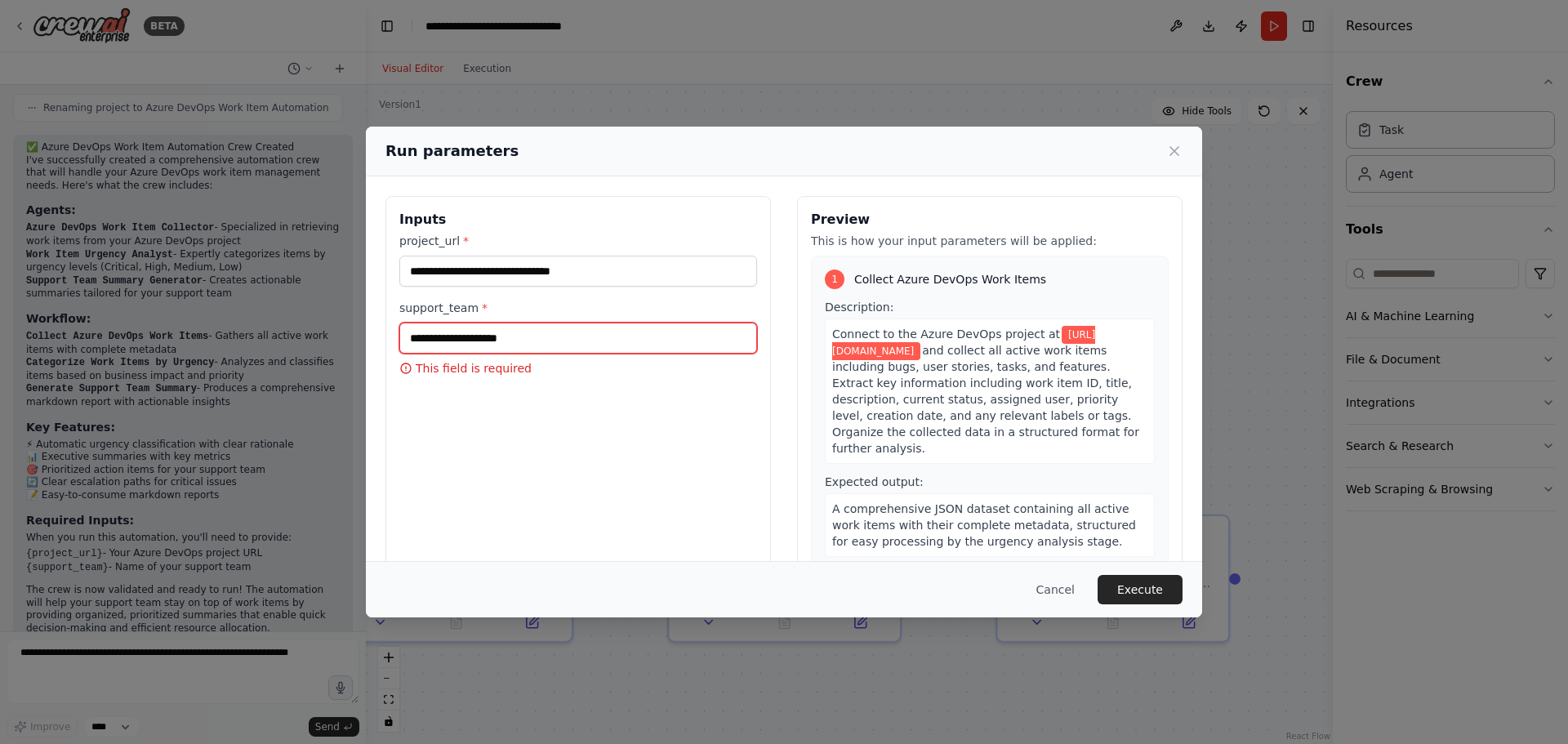
click at [443, 342] on input "support_team *" at bounding box center [578, 338] width 358 height 31
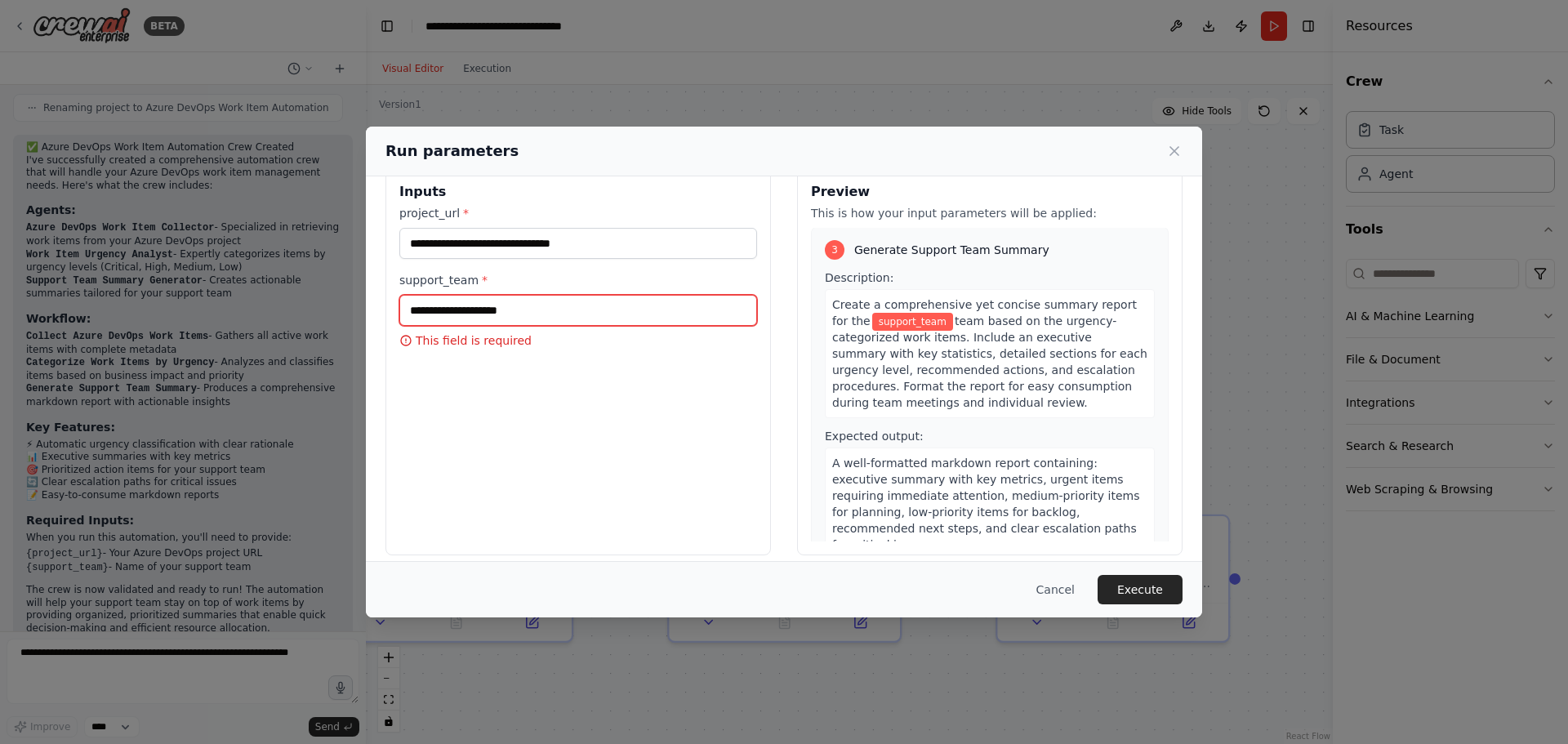
scroll to position [42, 0]
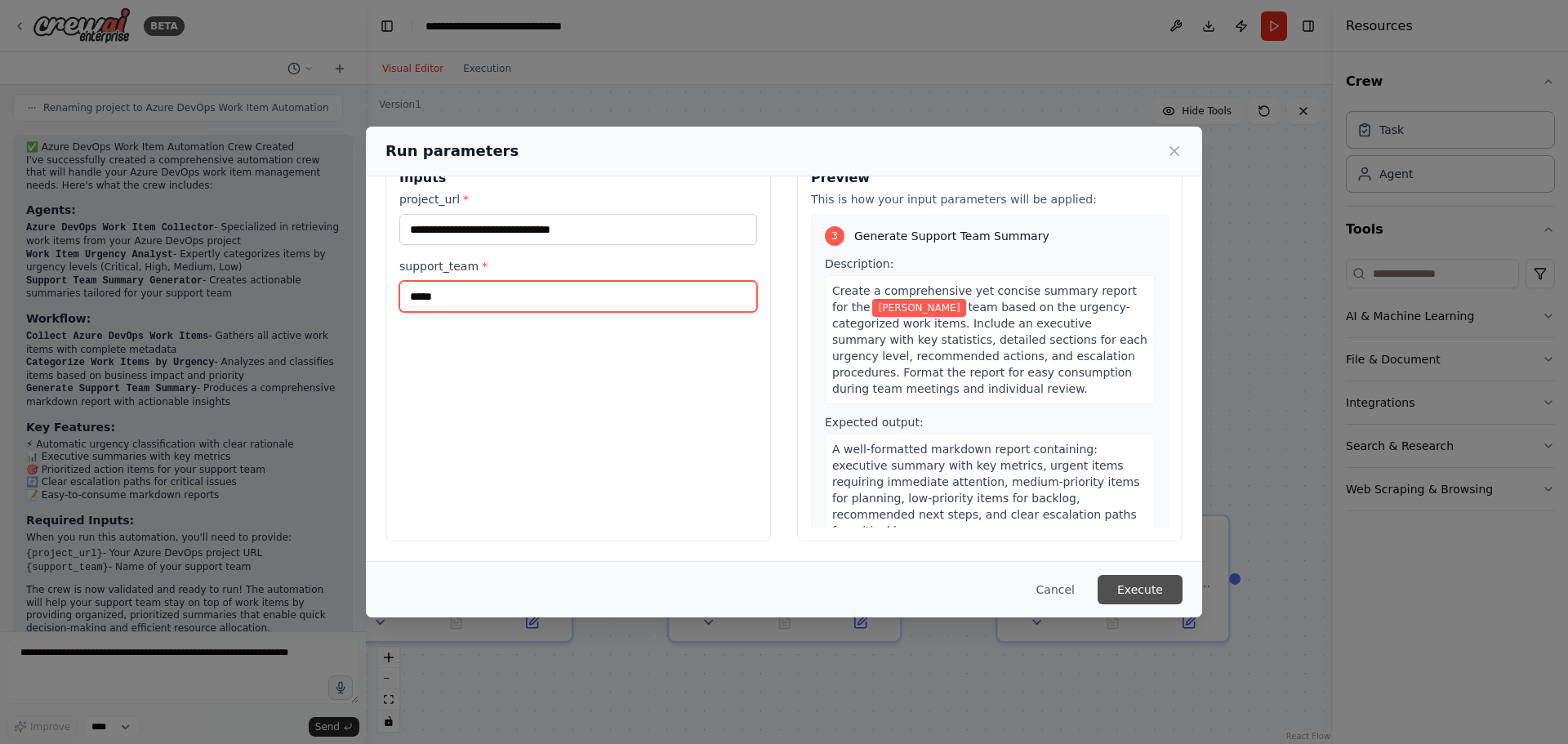
type input "*****"
click at [1152, 588] on button "Execute" at bounding box center [1139, 589] width 85 height 30
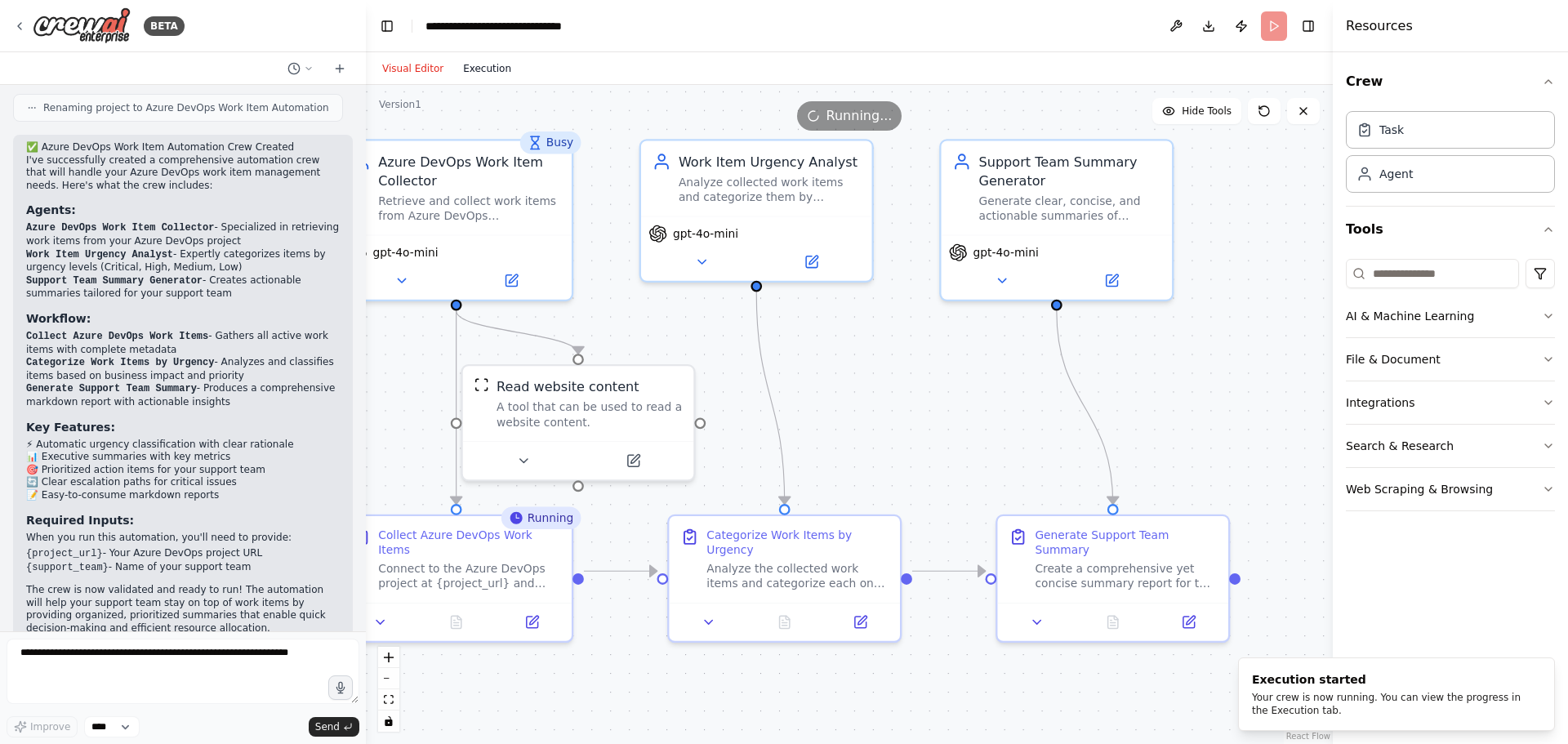
click at [479, 67] on button "Execution" at bounding box center [487, 69] width 68 height 20
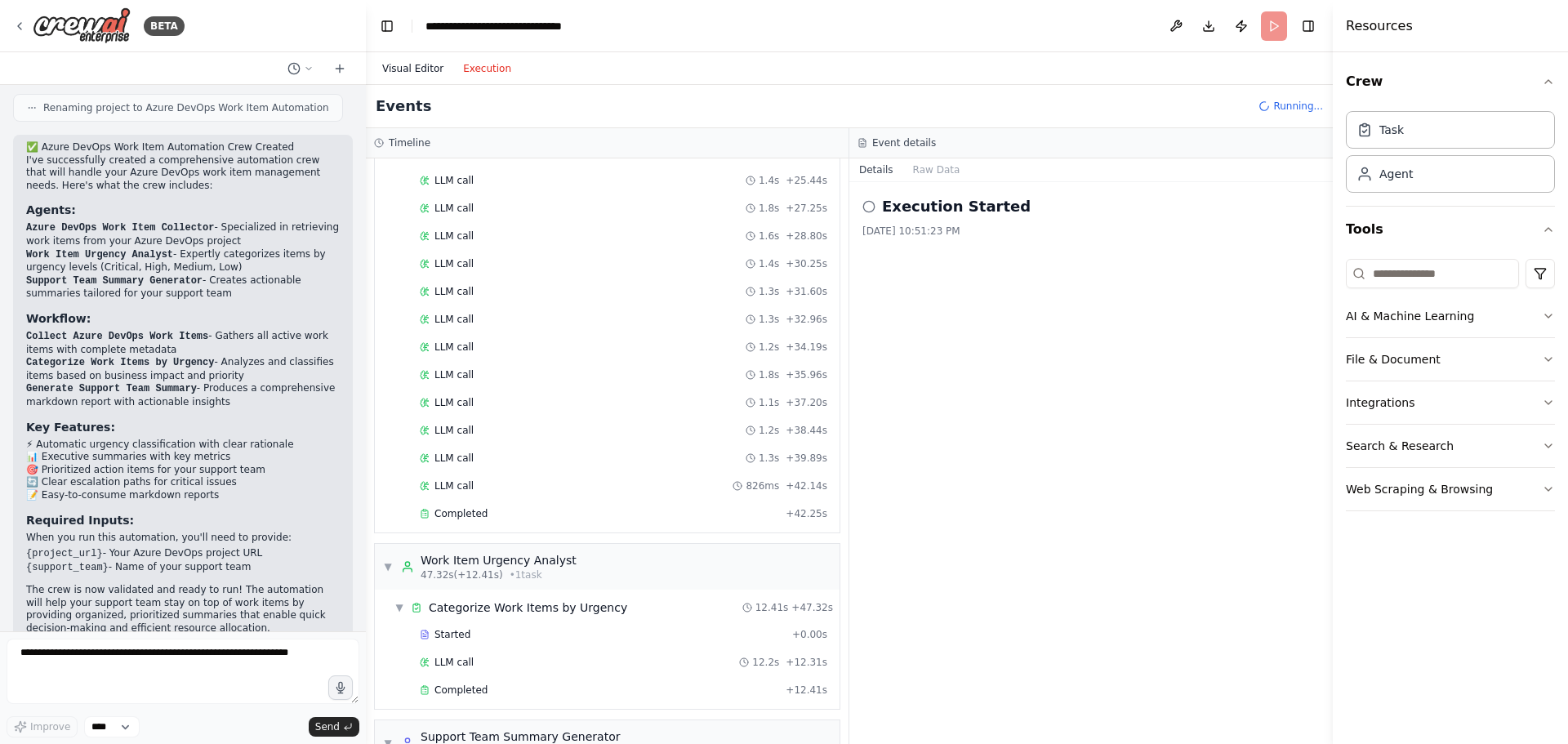
scroll to position [607, 0]
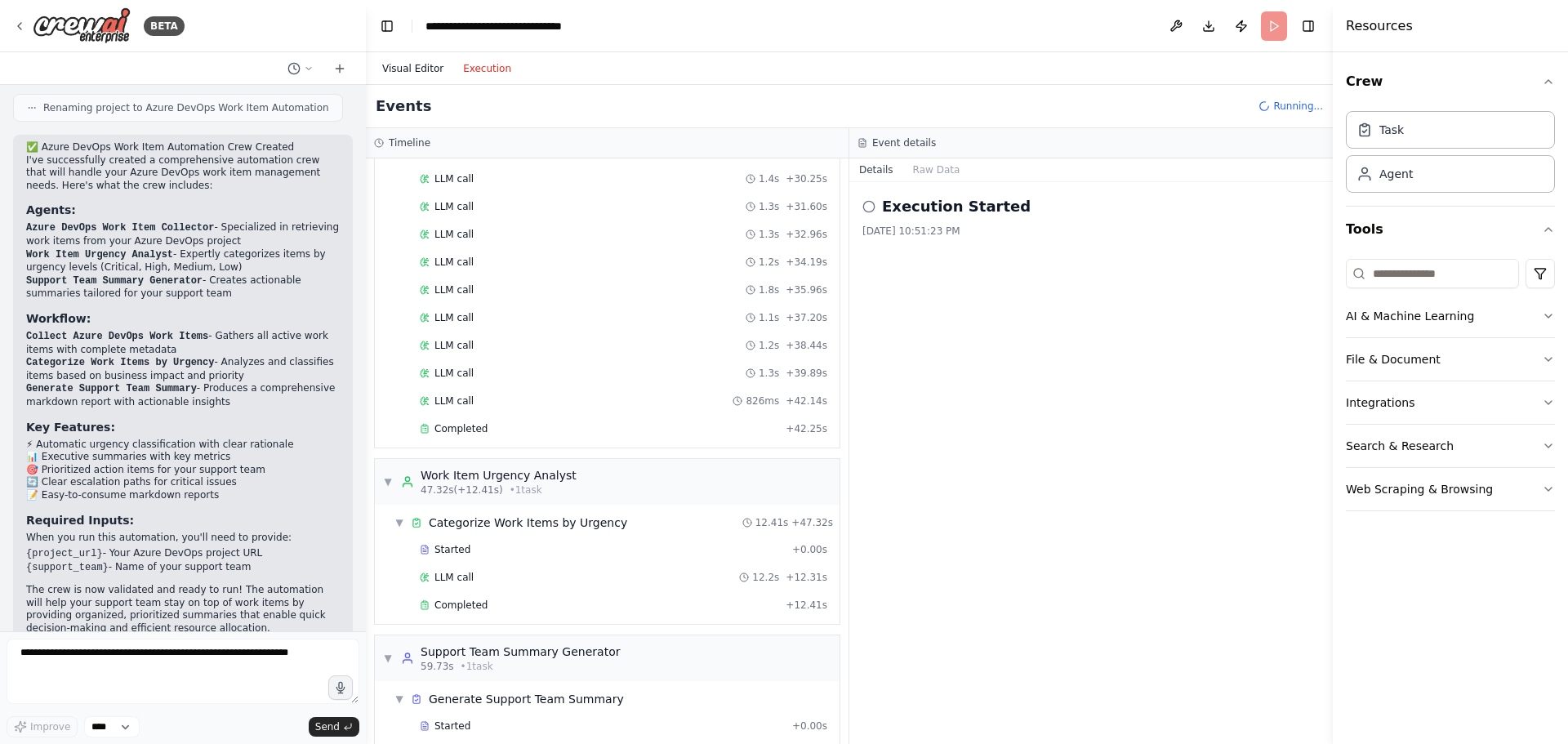
click at [417, 68] on button "Visual Editor" at bounding box center [412, 69] width 81 height 20
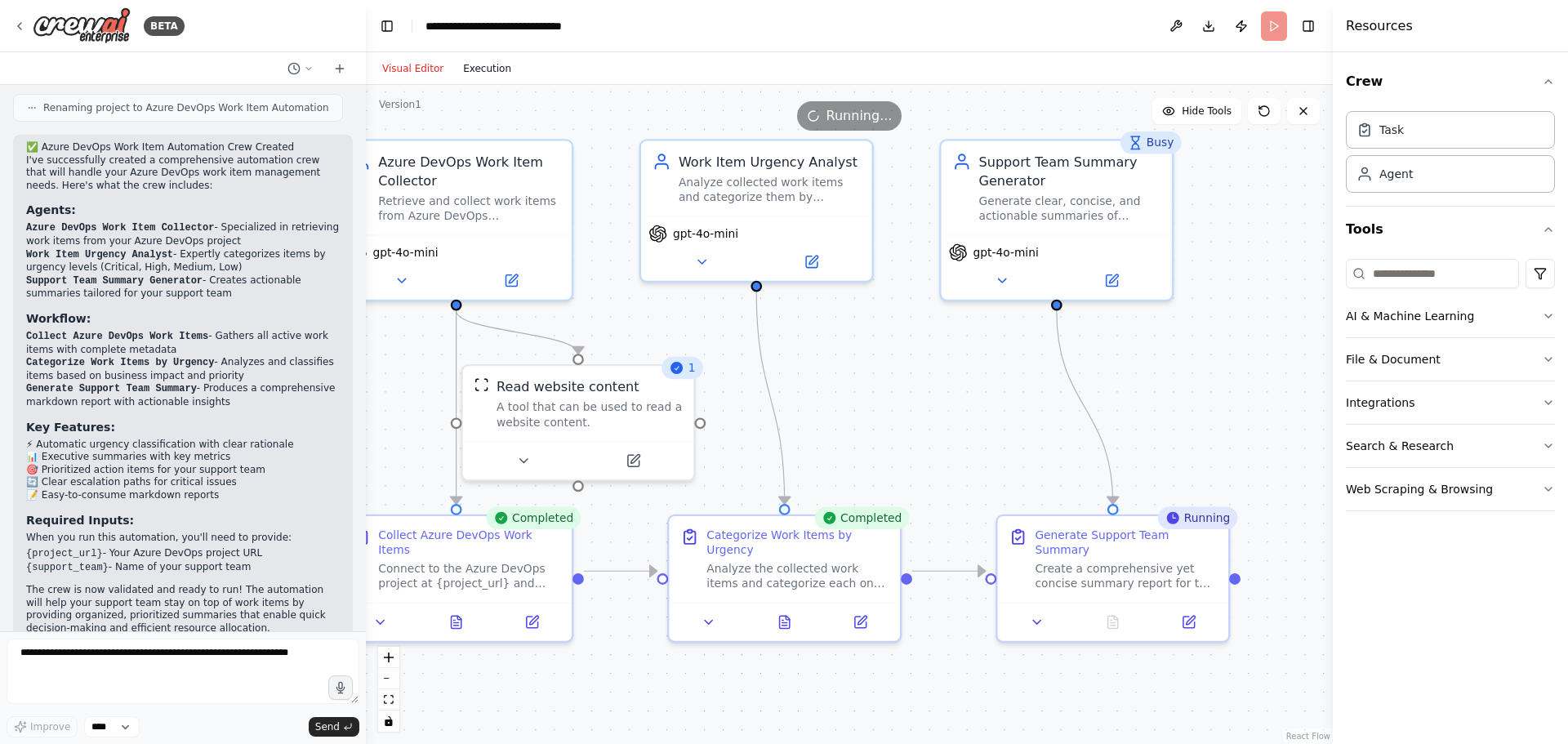
click at [465, 70] on button "Execution" at bounding box center [487, 69] width 68 height 20
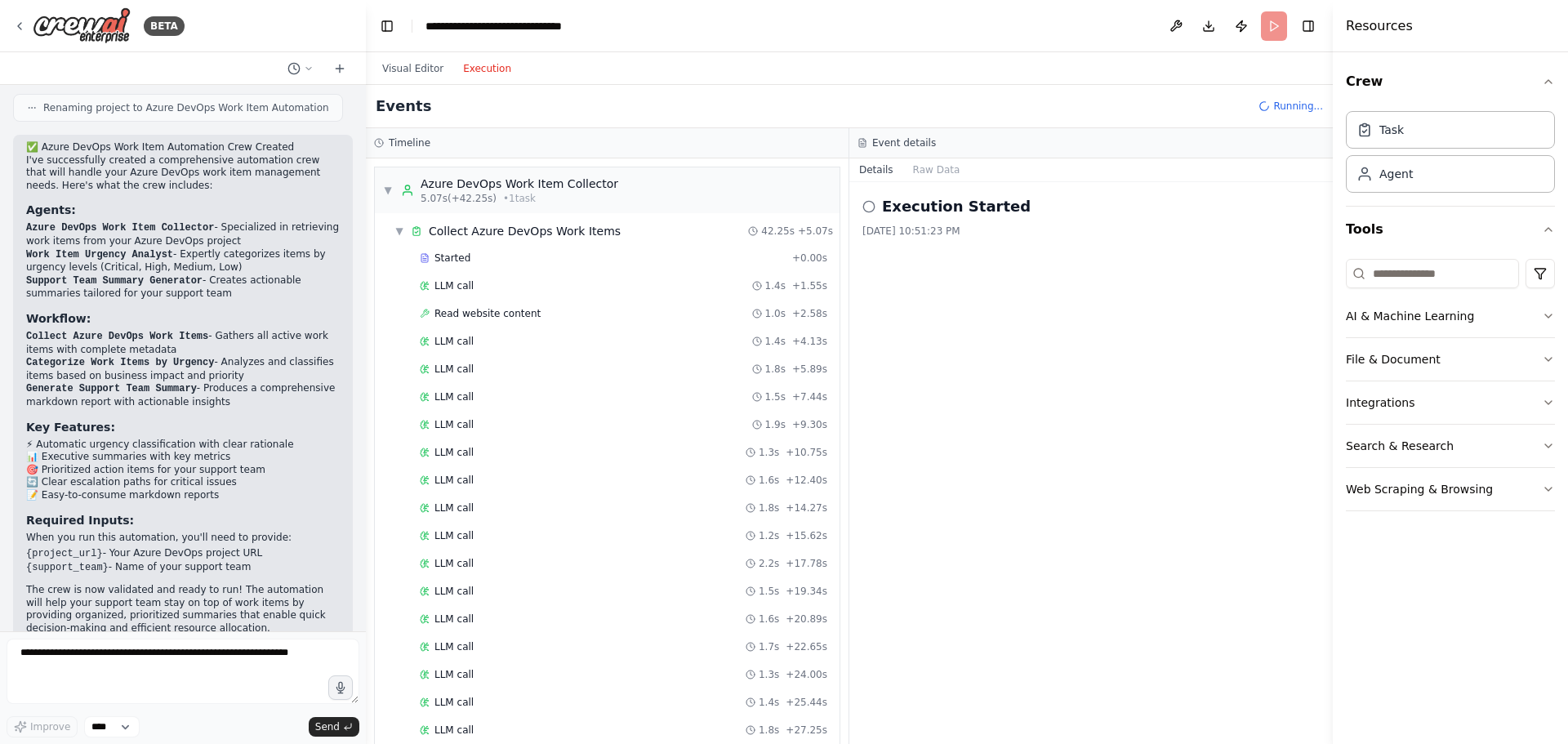
scroll to position [726, 0]
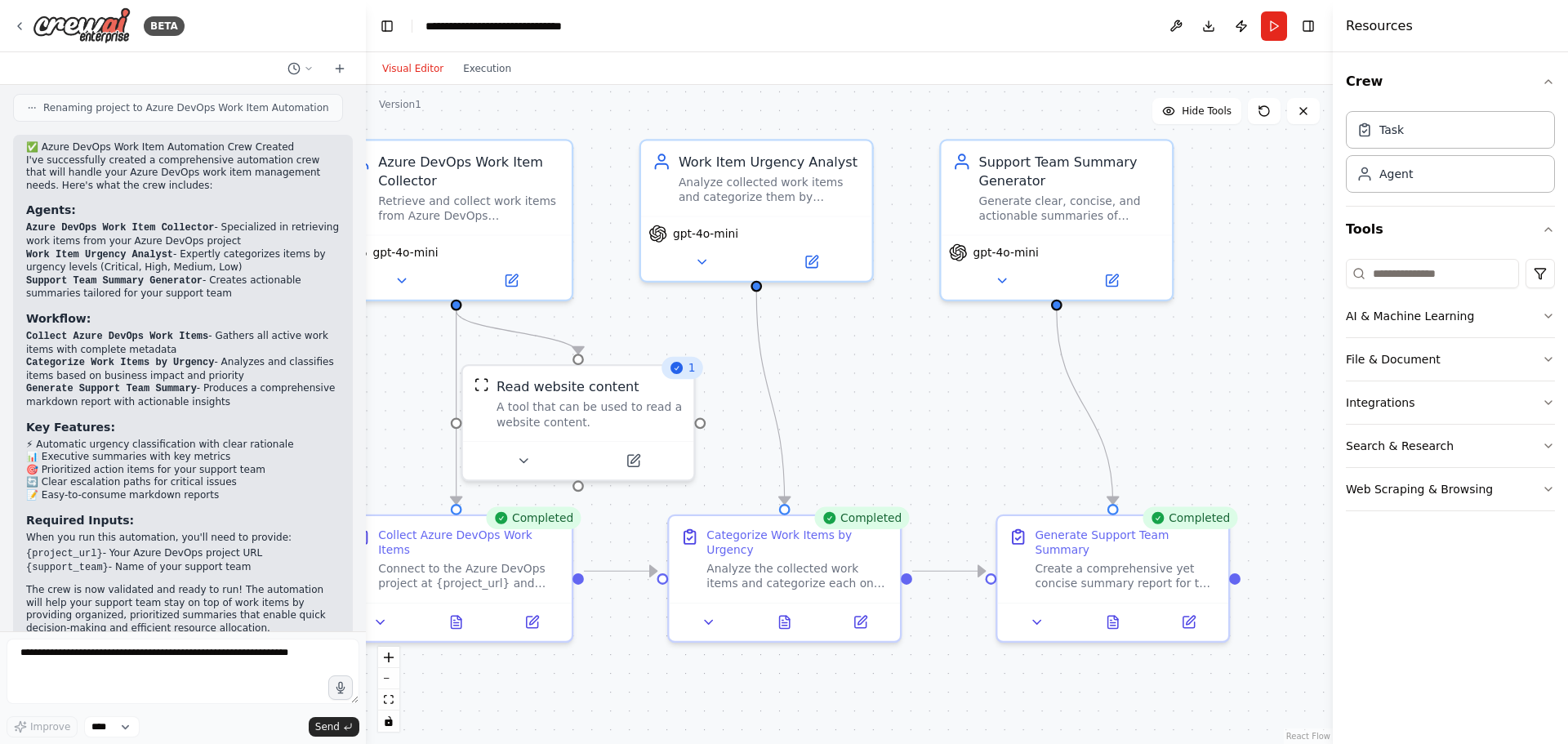
click at [406, 72] on button "Visual Editor" at bounding box center [412, 69] width 81 height 20
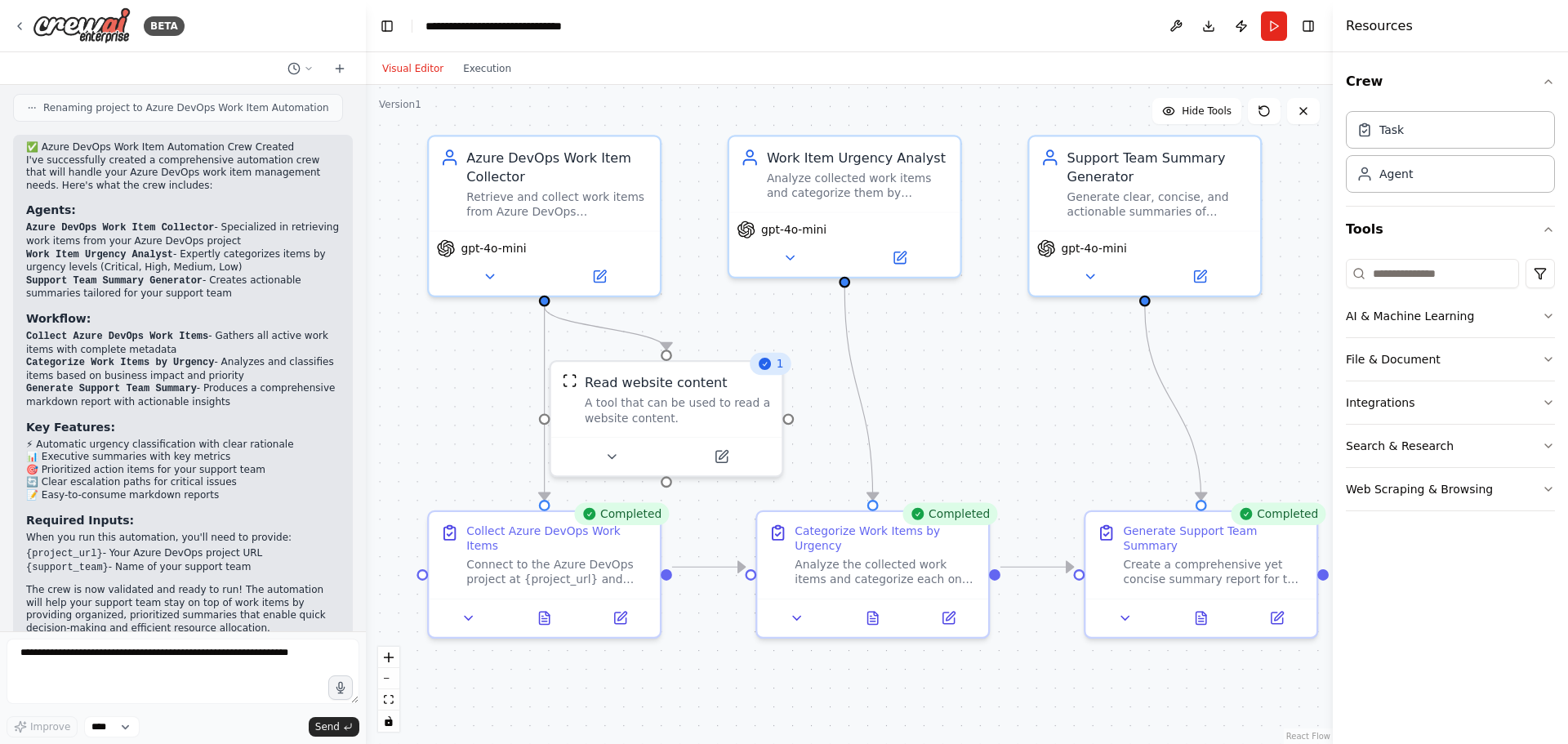
drag, startPoint x: 418, startPoint y: 412, endPoint x: 507, endPoint y: 408, distance: 89.1
click at [507, 408] on div ".deletable-edge-delete-btn { width: 20px; height: 20px; border: 0px solid #ffff…" at bounding box center [848, 414] width 967 height 659
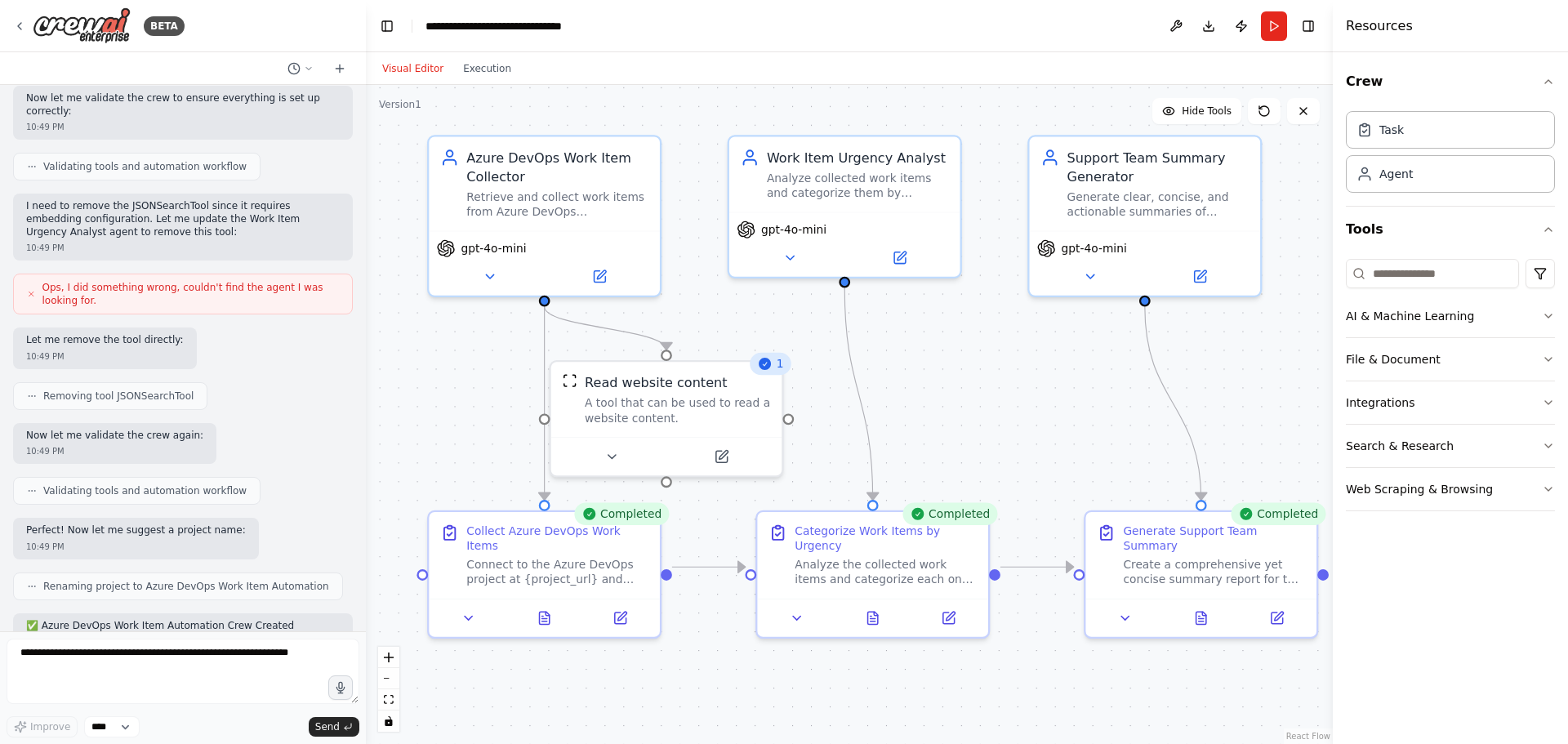
scroll to position [1039, 0]
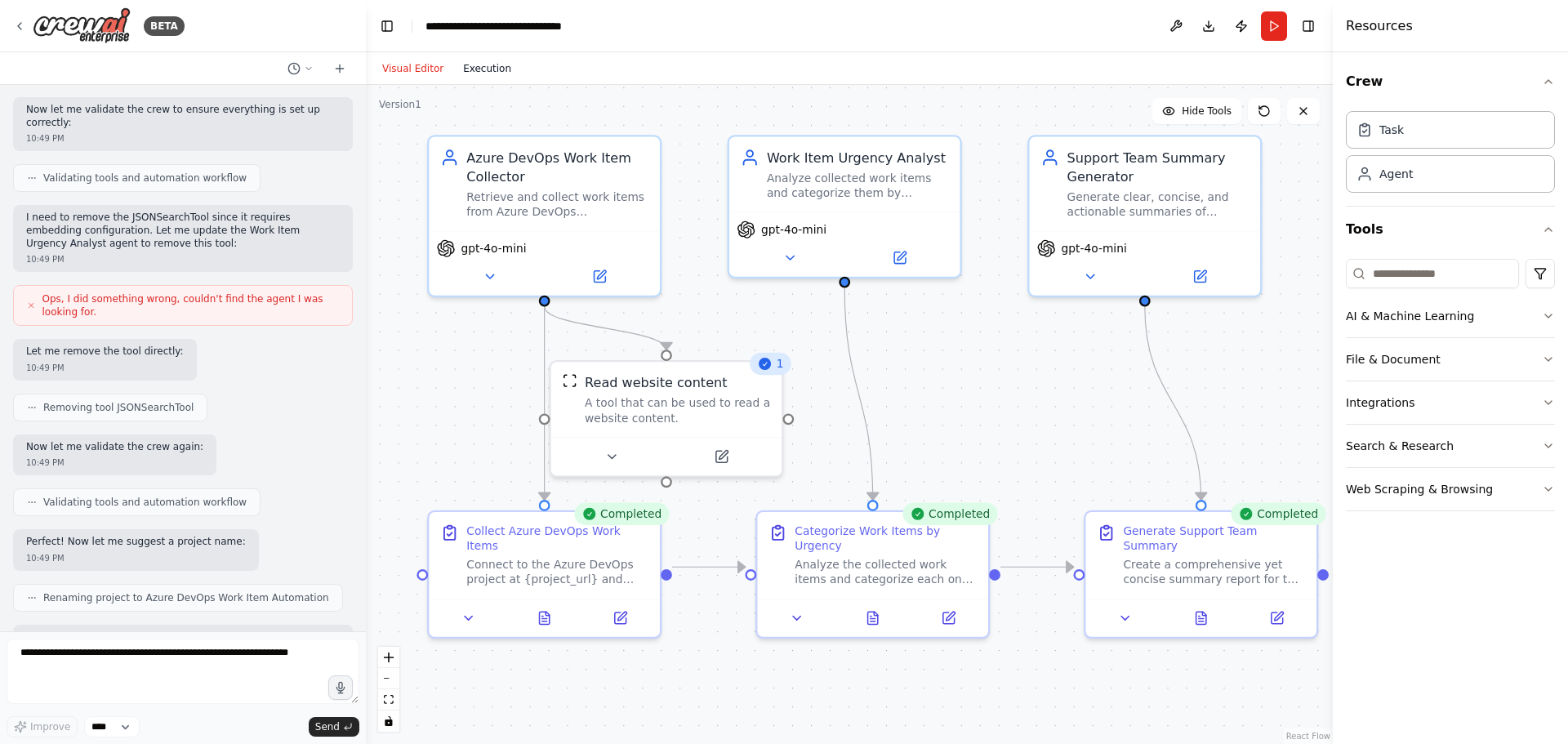
click at [482, 68] on button "Execution" at bounding box center [487, 69] width 68 height 20
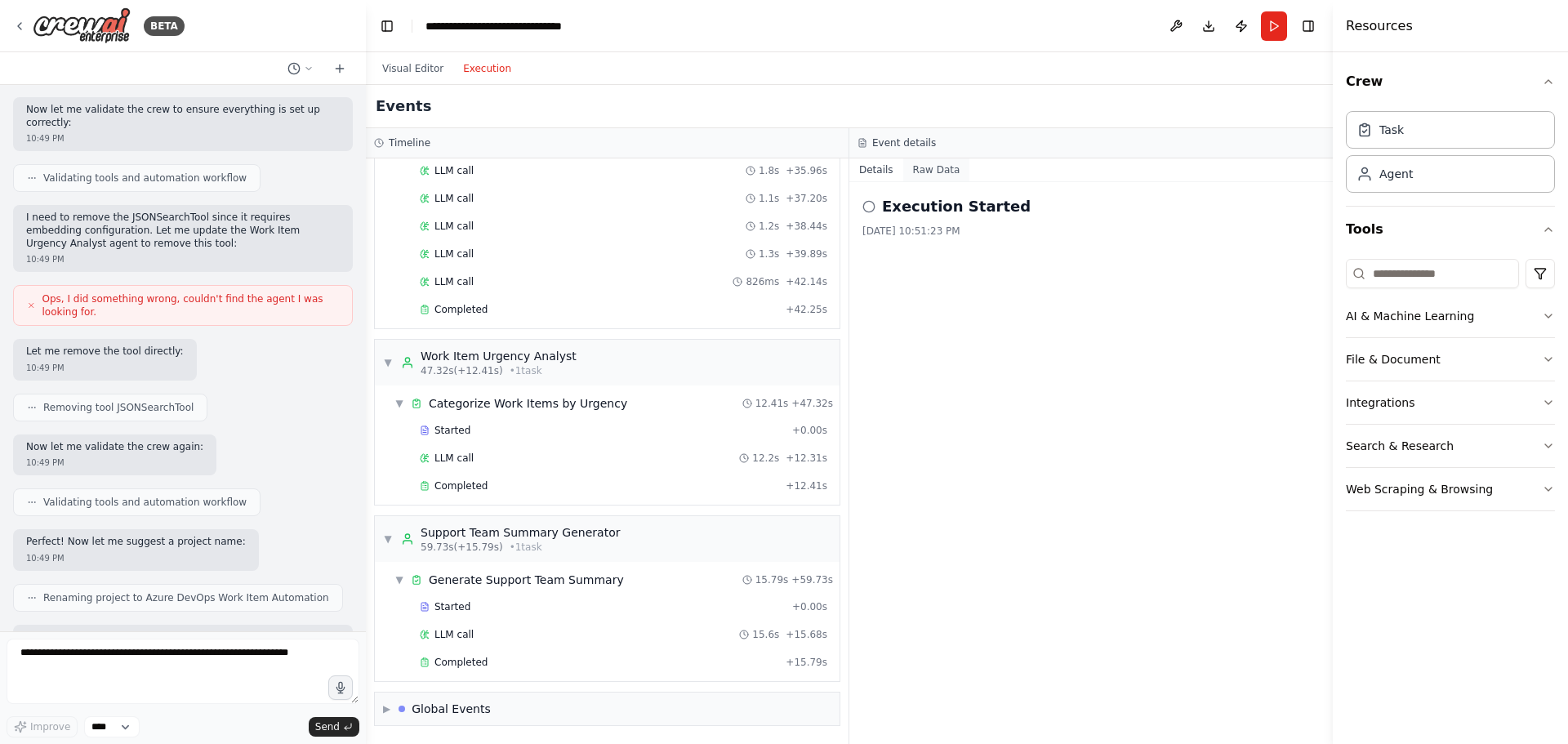
click at [922, 166] on button "Raw Data" at bounding box center [937, 170] width 67 height 23
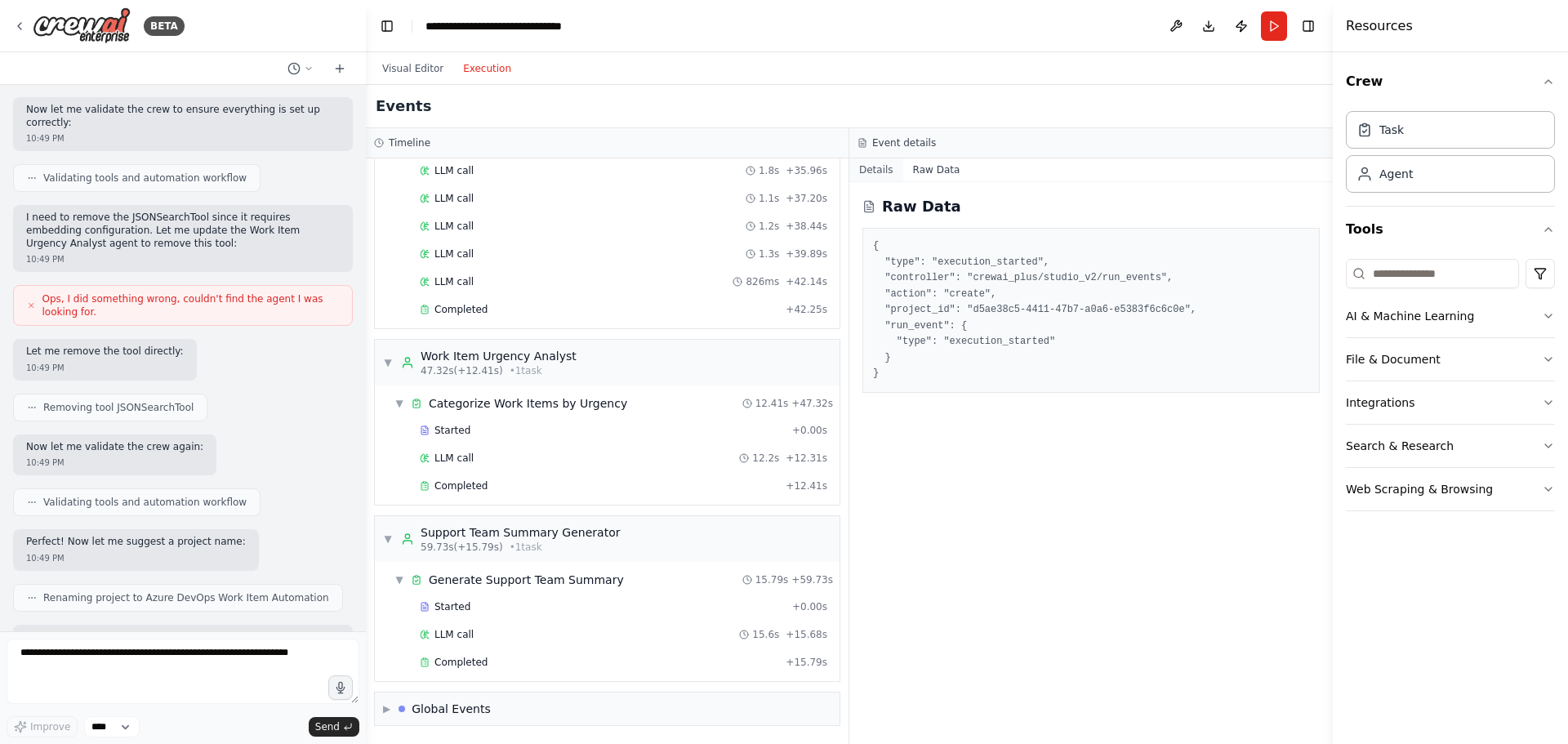
click at [874, 167] on button "Details" at bounding box center [876, 170] width 53 height 23
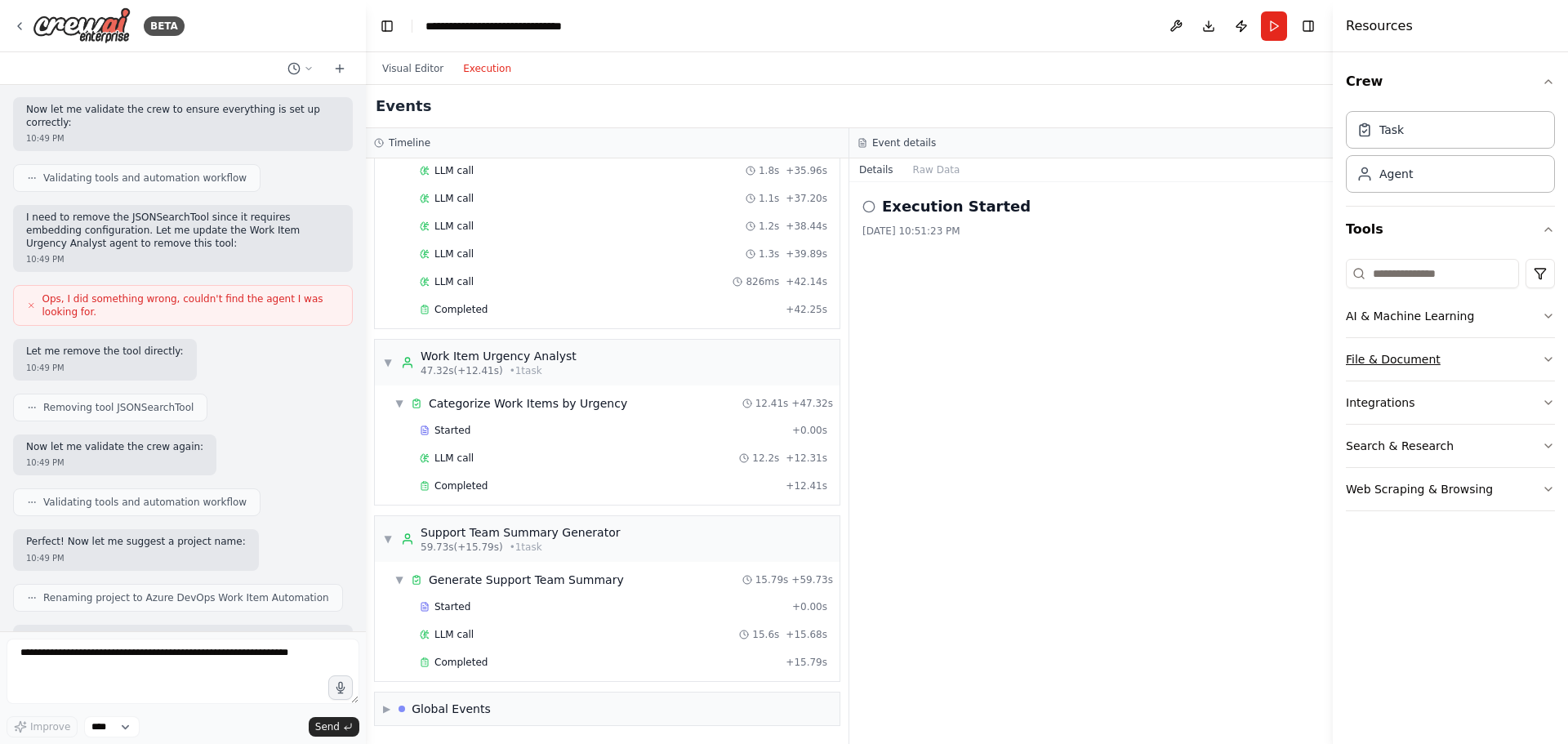
click at [1429, 367] on button "File & Document" at bounding box center [1451, 359] width 209 height 43
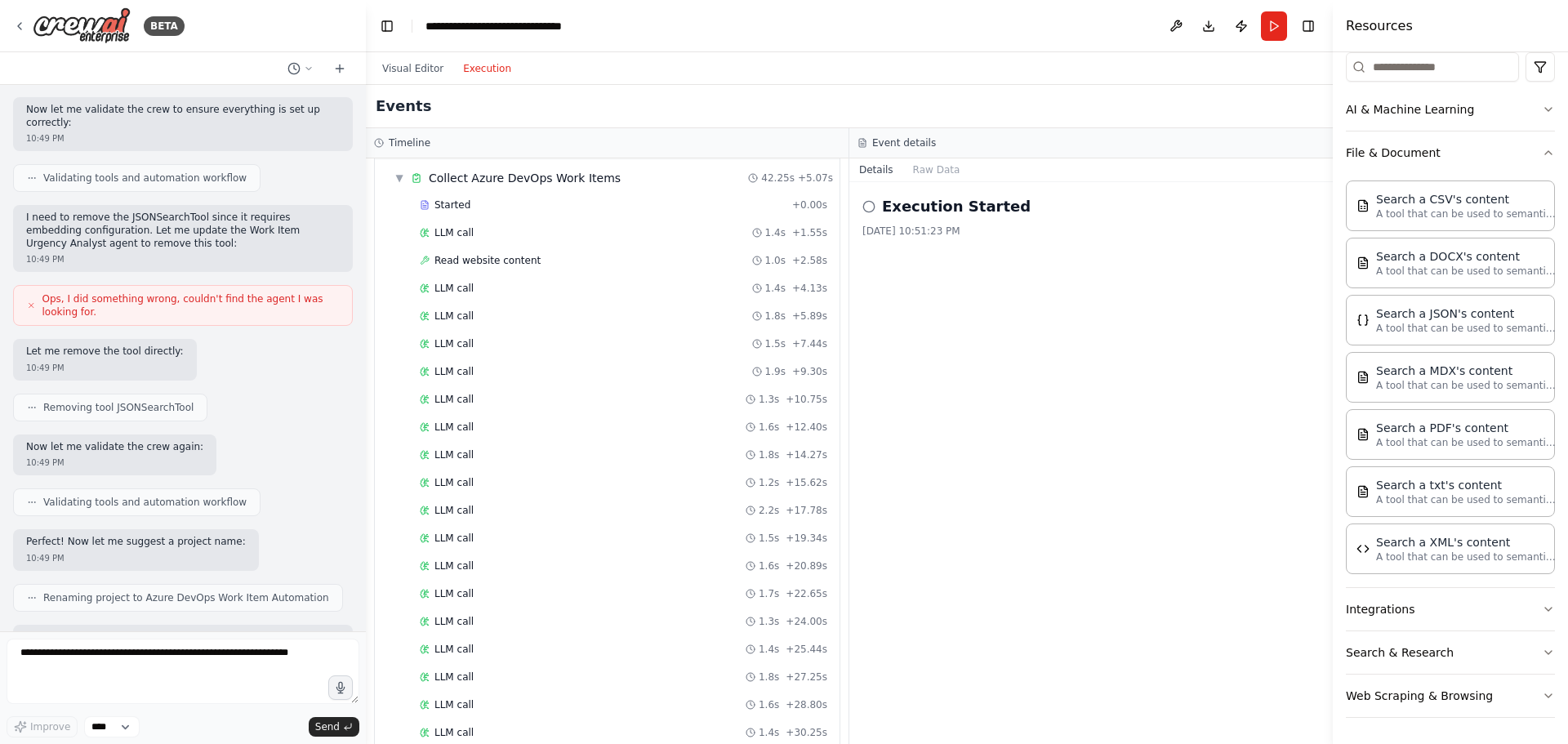
scroll to position [0, 0]
click at [411, 67] on button "Visual Editor" at bounding box center [412, 69] width 81 height 20
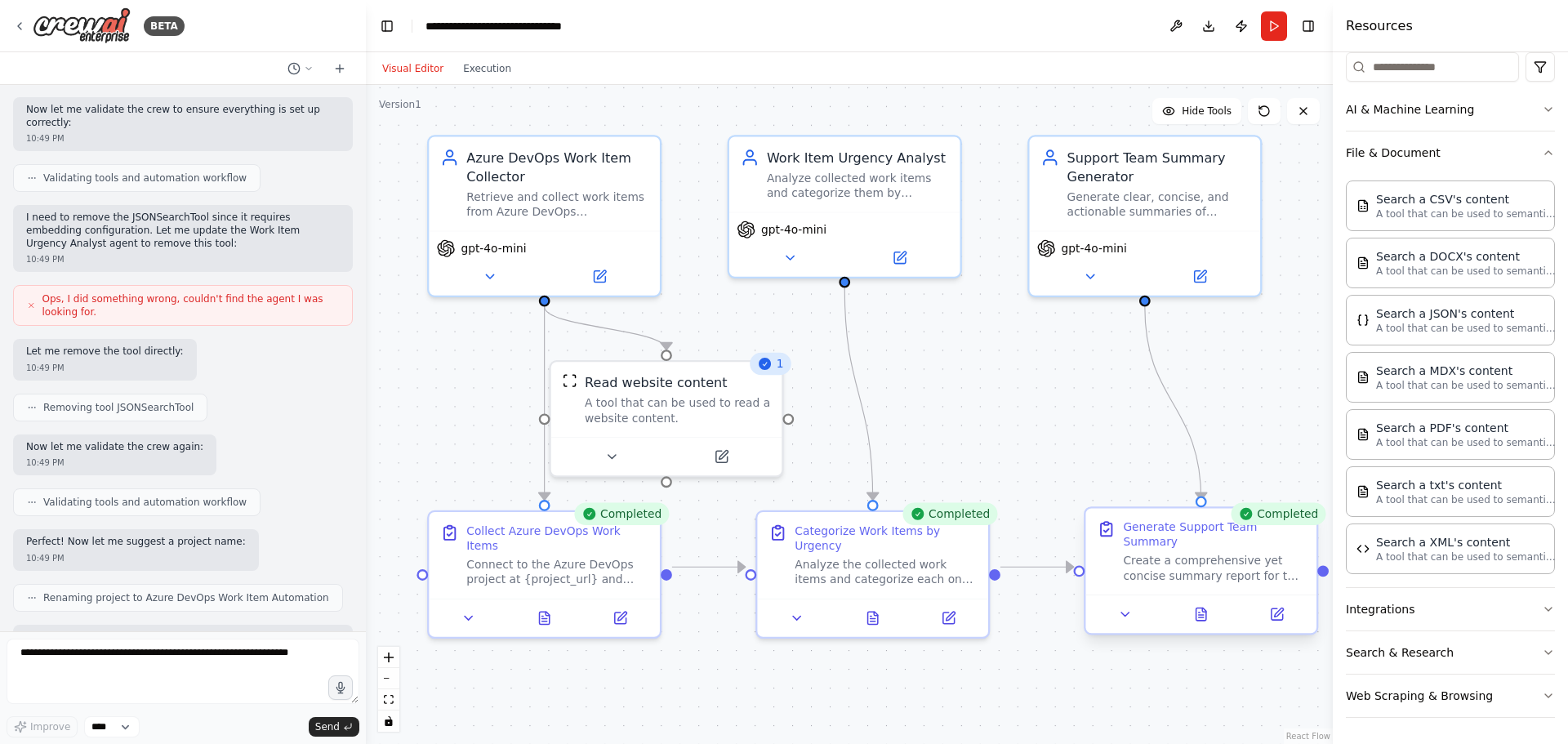
click at [1178, 553] on div "Create a comprehensive yet concise summary report for the {support_team} team b…" at bounding box center [1214, 568] width 182 height 31
click at [1269, 26] on button "Run" at bounding box center [1274, 26] width 26 height 30
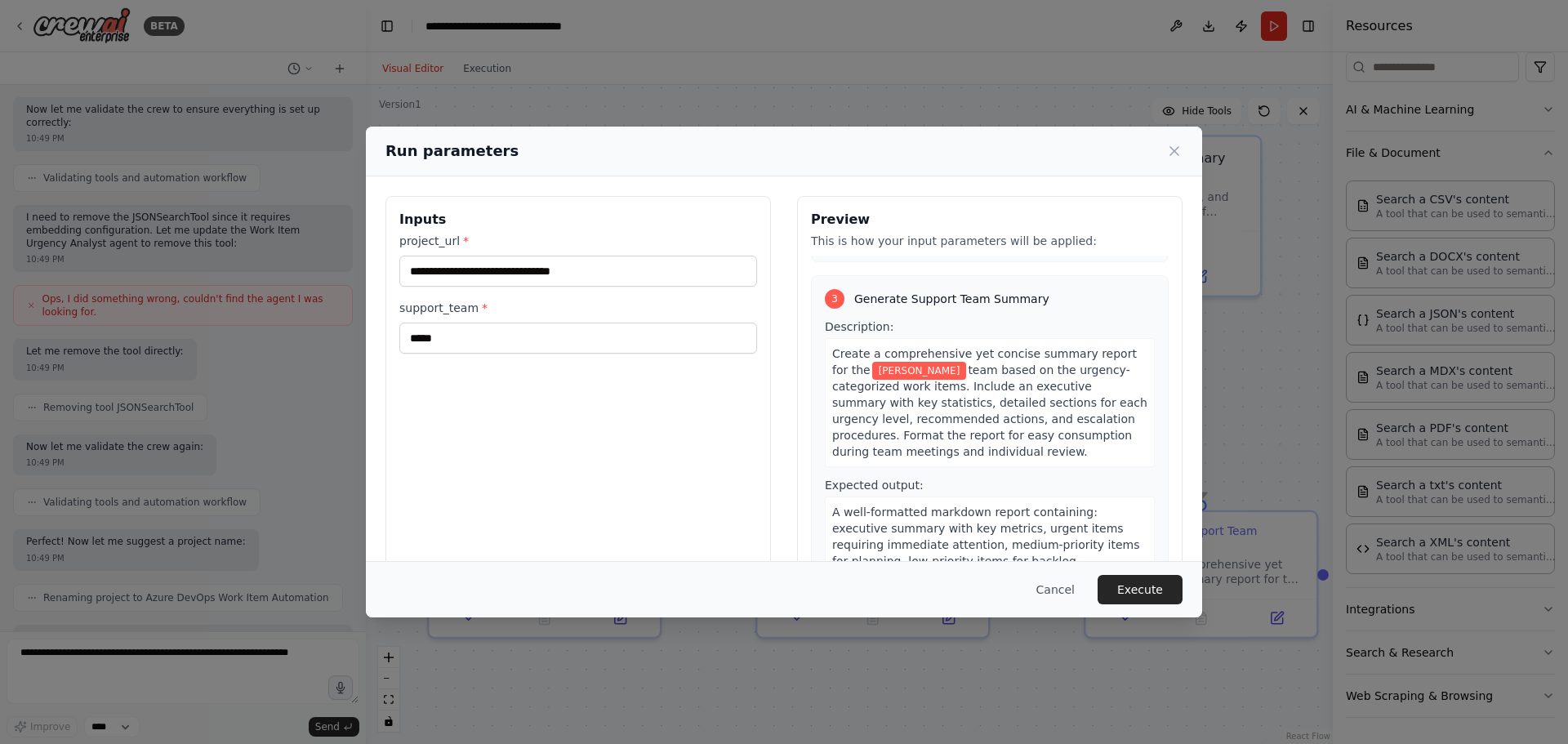
scroll to position [674, 0]
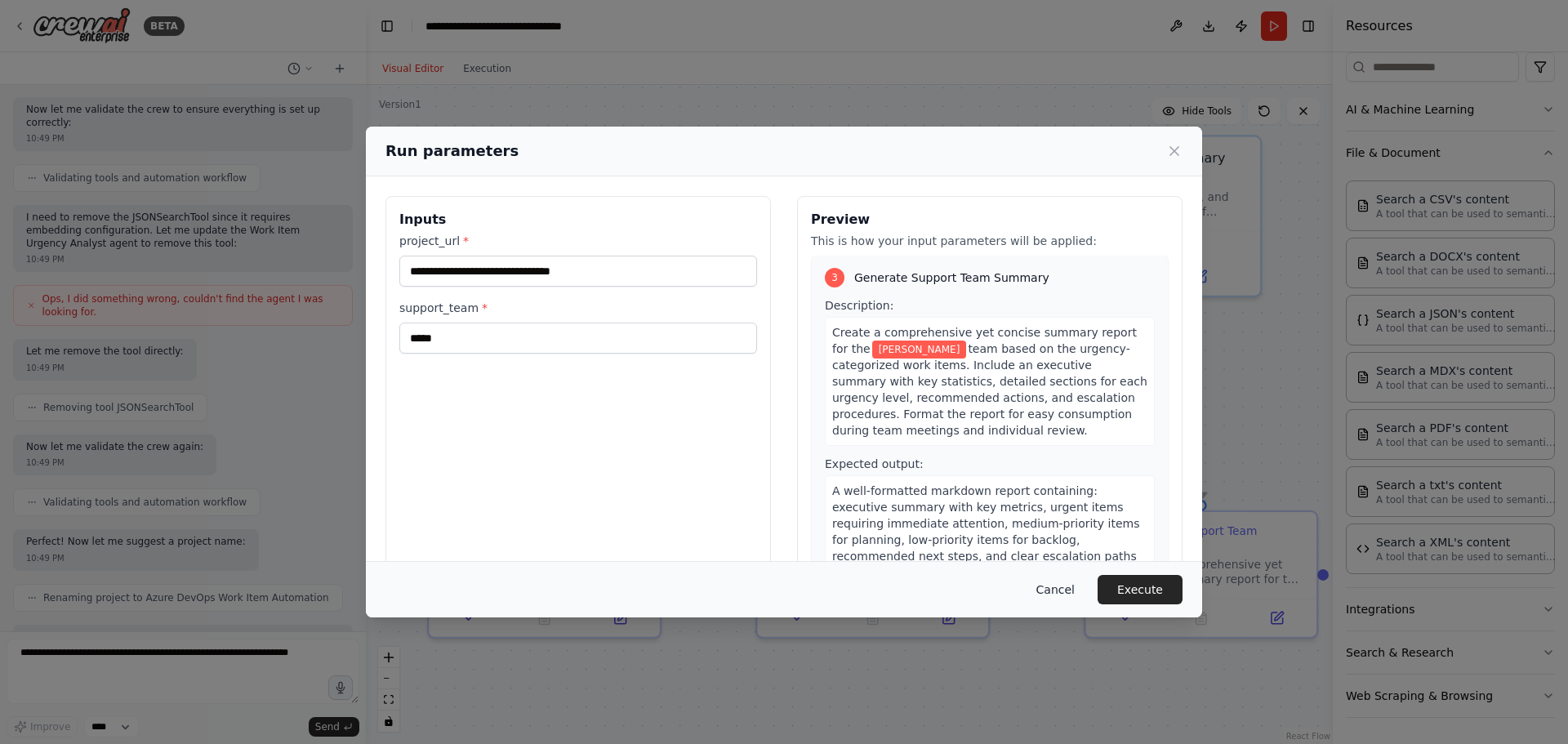
click at [1063, 593] on button "Cancel" at bounding box center [1056, 589] width 65 height 30
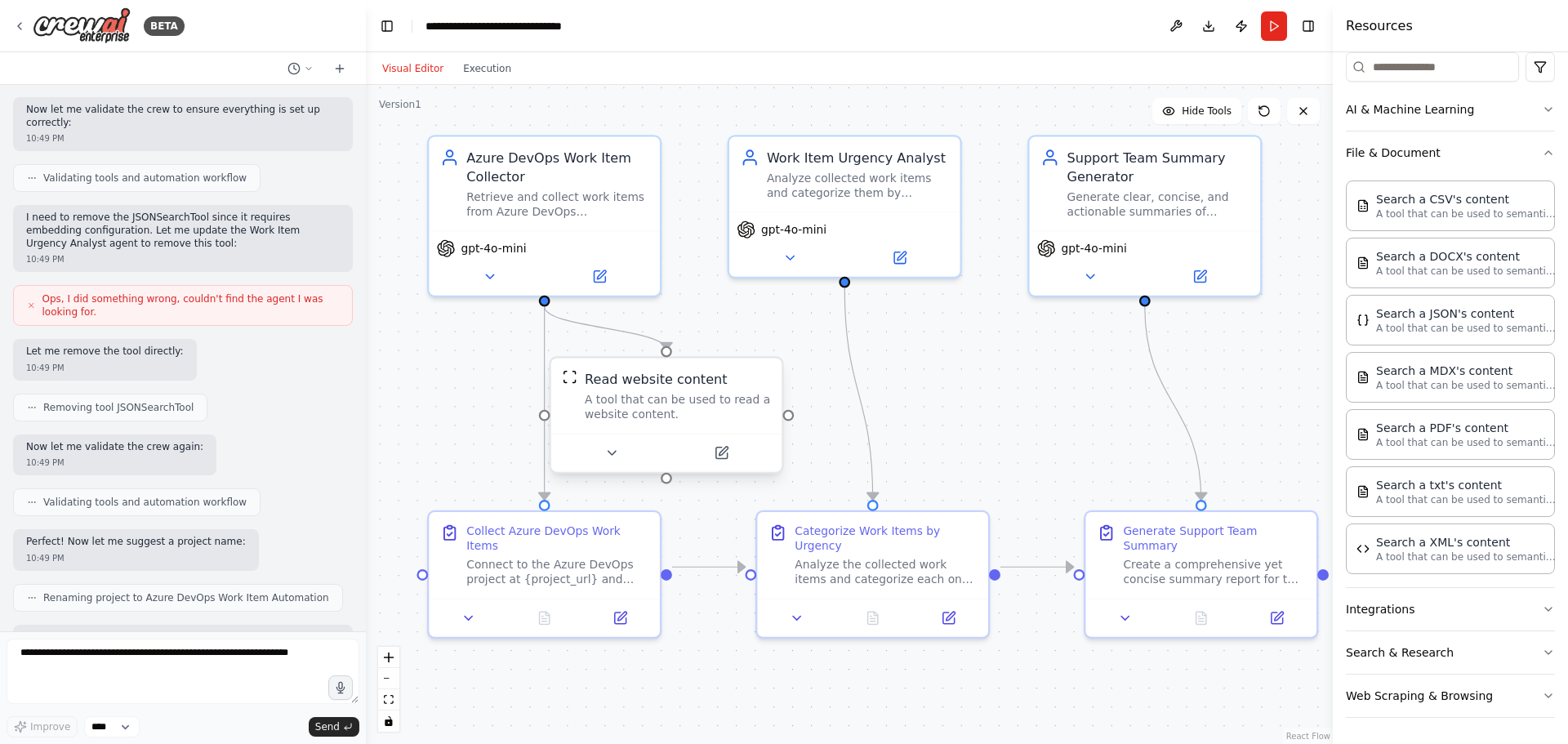
click at [669, 402] on div "A tool that can be used to read a website content." at bounding box center [678, 407] width 185 height 31
click at [626, 455] on icon at bounding box center [620, 451] width 14 height 14
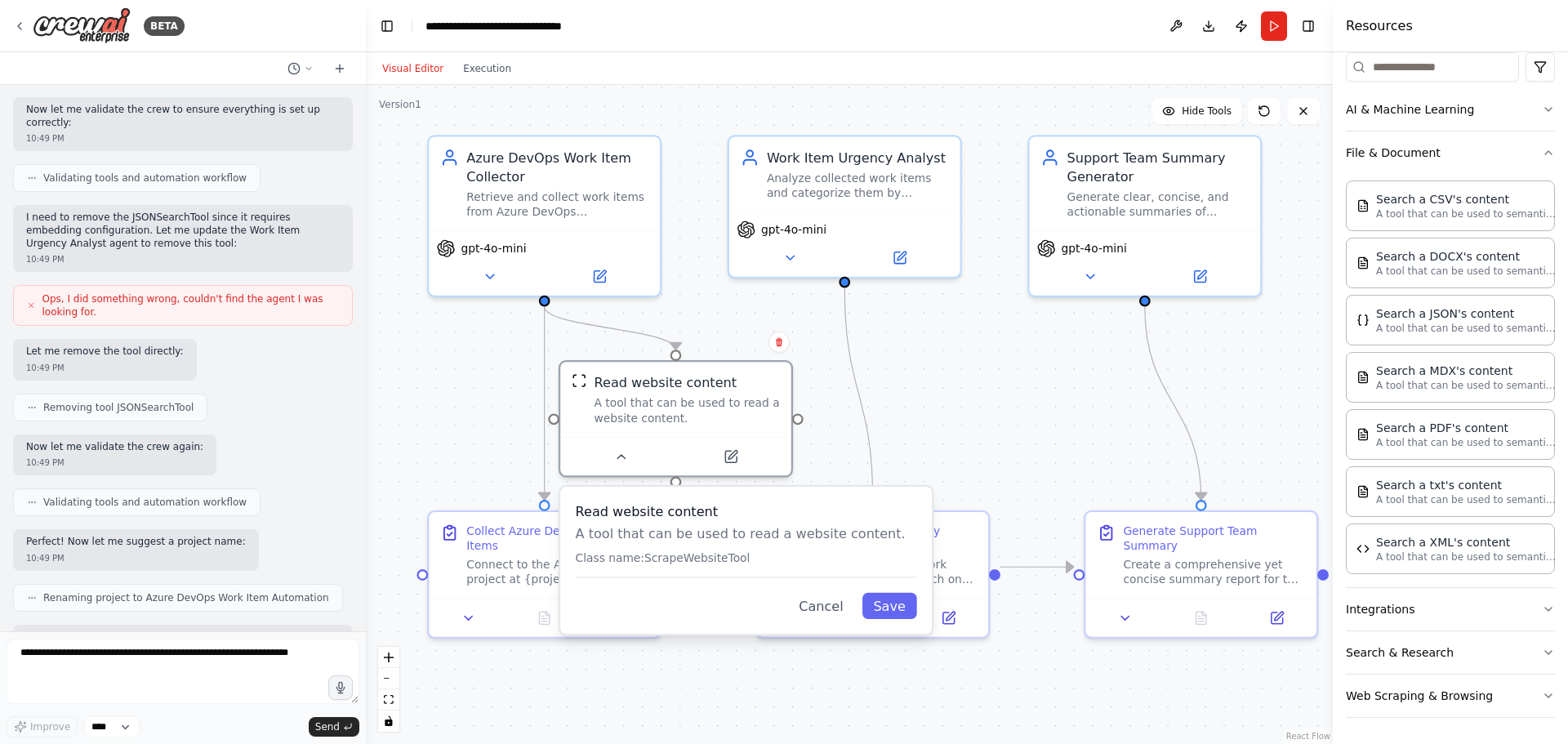
click at [722, 305] on div ".deletable-edge-delete-btn { width: 20px; height: 20px; border: 0px solid #ffff…" at bounding box center [848, 414] width 967 height 659
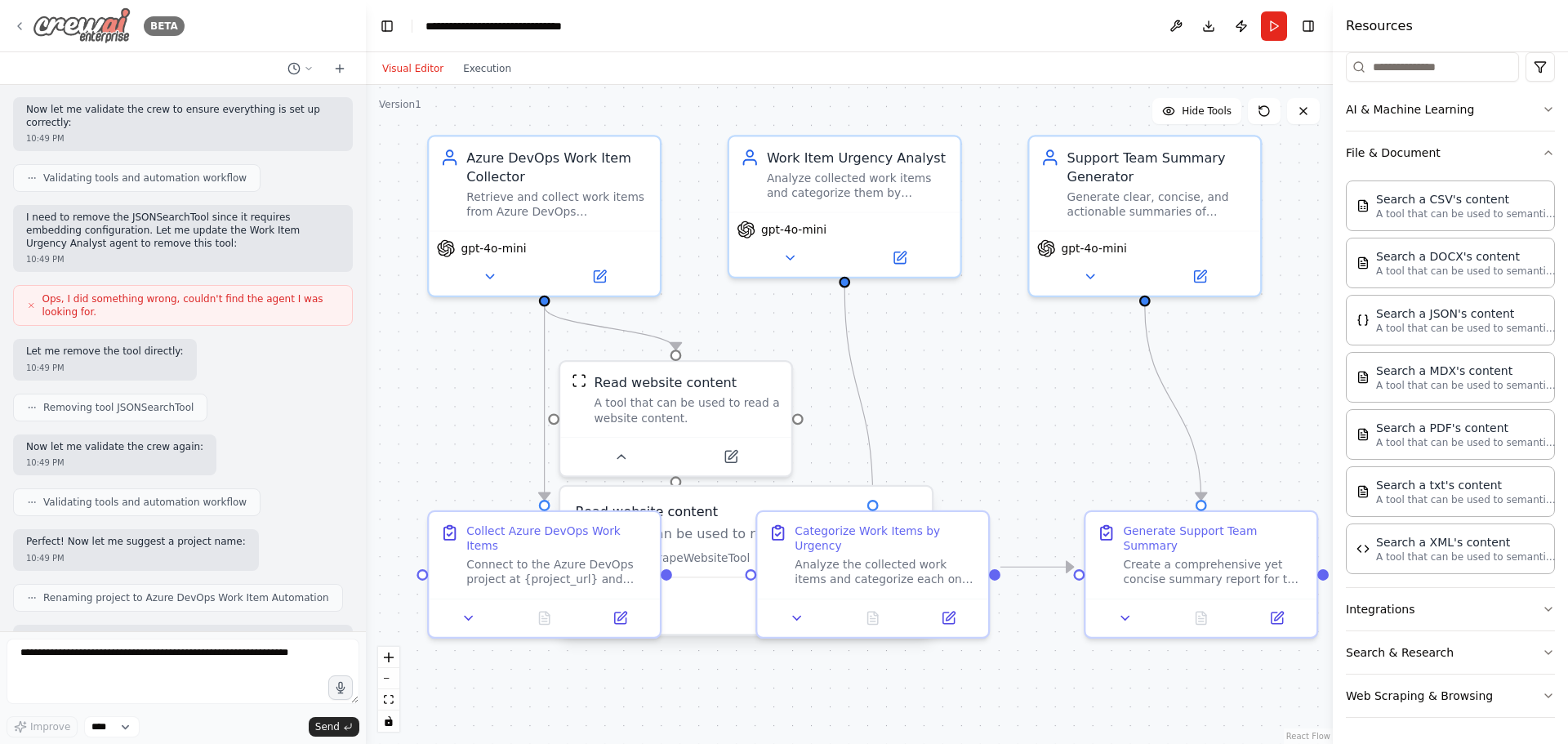
click at [83, 27] on img at bounding box center [81, 26] width 98 height 37
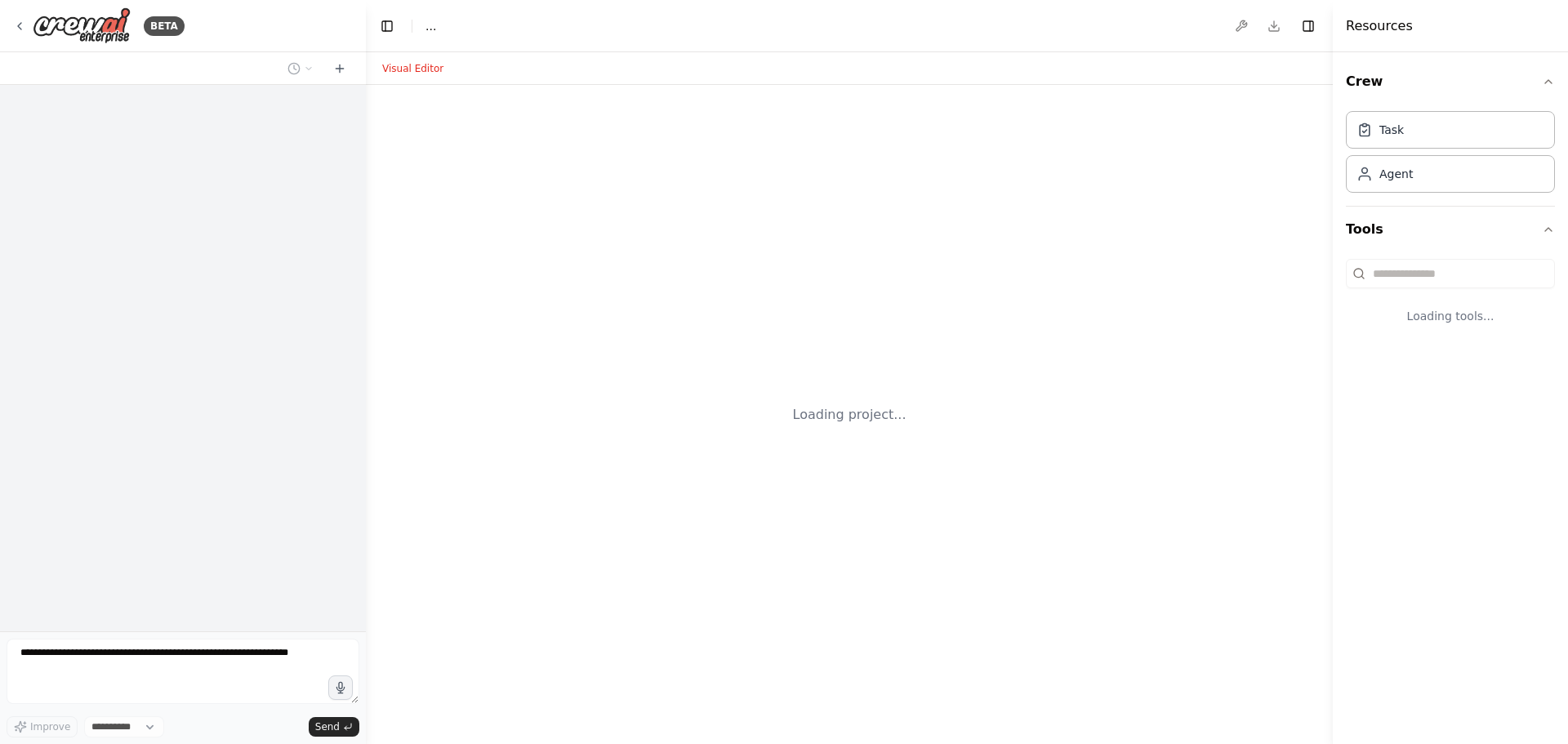
select select "****"
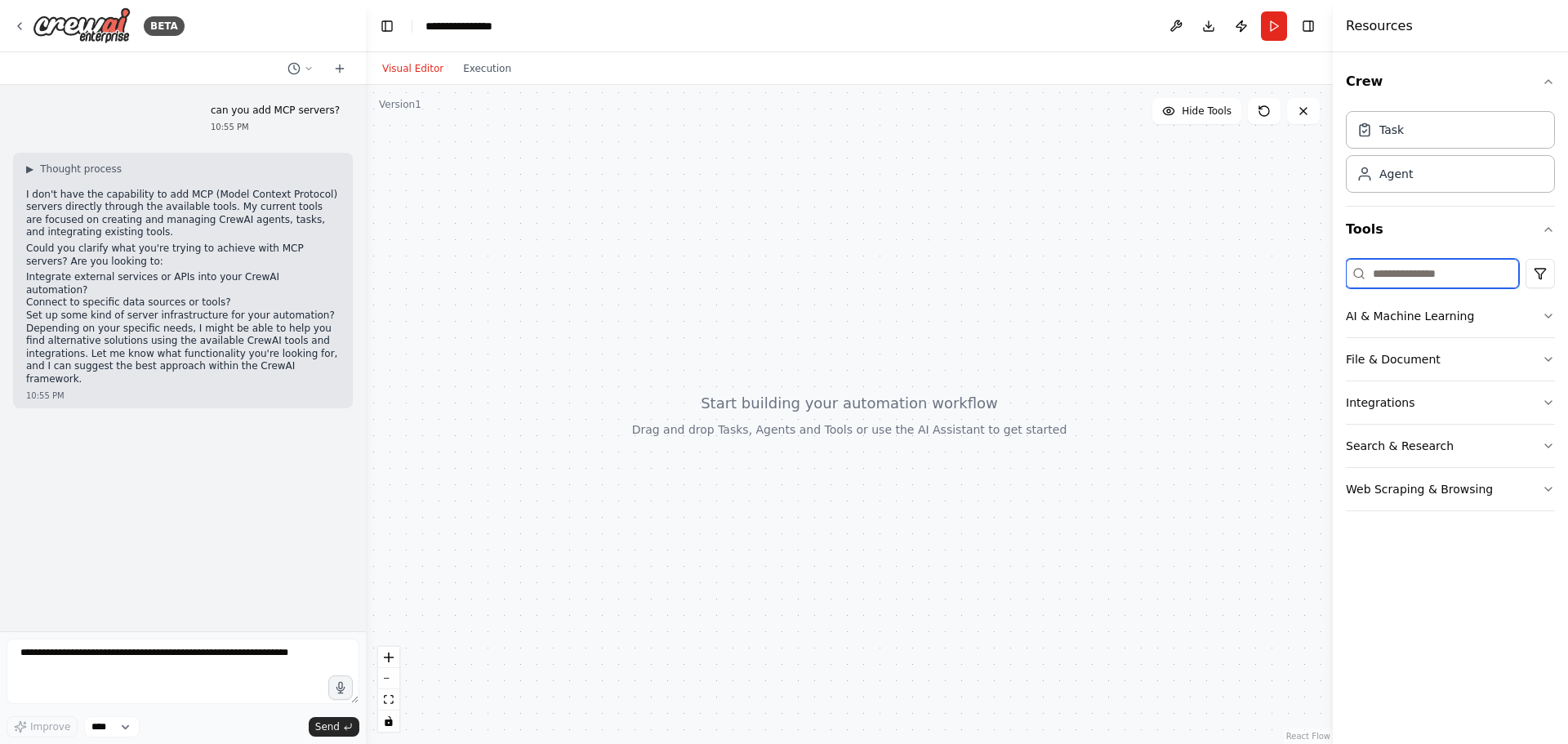
click at [1416, 279] on input at bounding box center [1432, 273] width 173 height 30
click at [1386, 404] on button "Integrations" at bounding box center [1451, 403] width 209 height 43
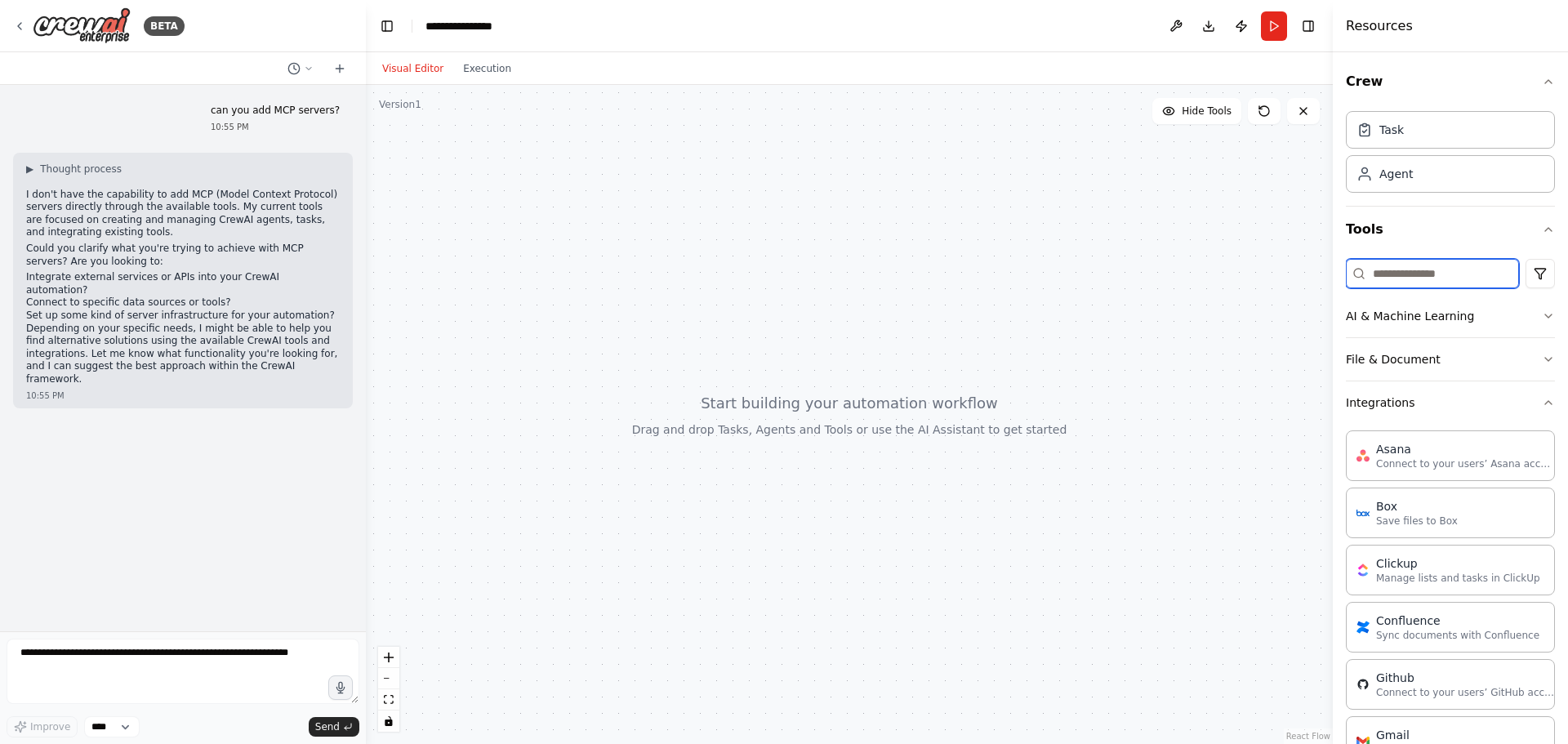
click at [1395, 277] on input at bounding box center [1432, 273] width 173 height 30
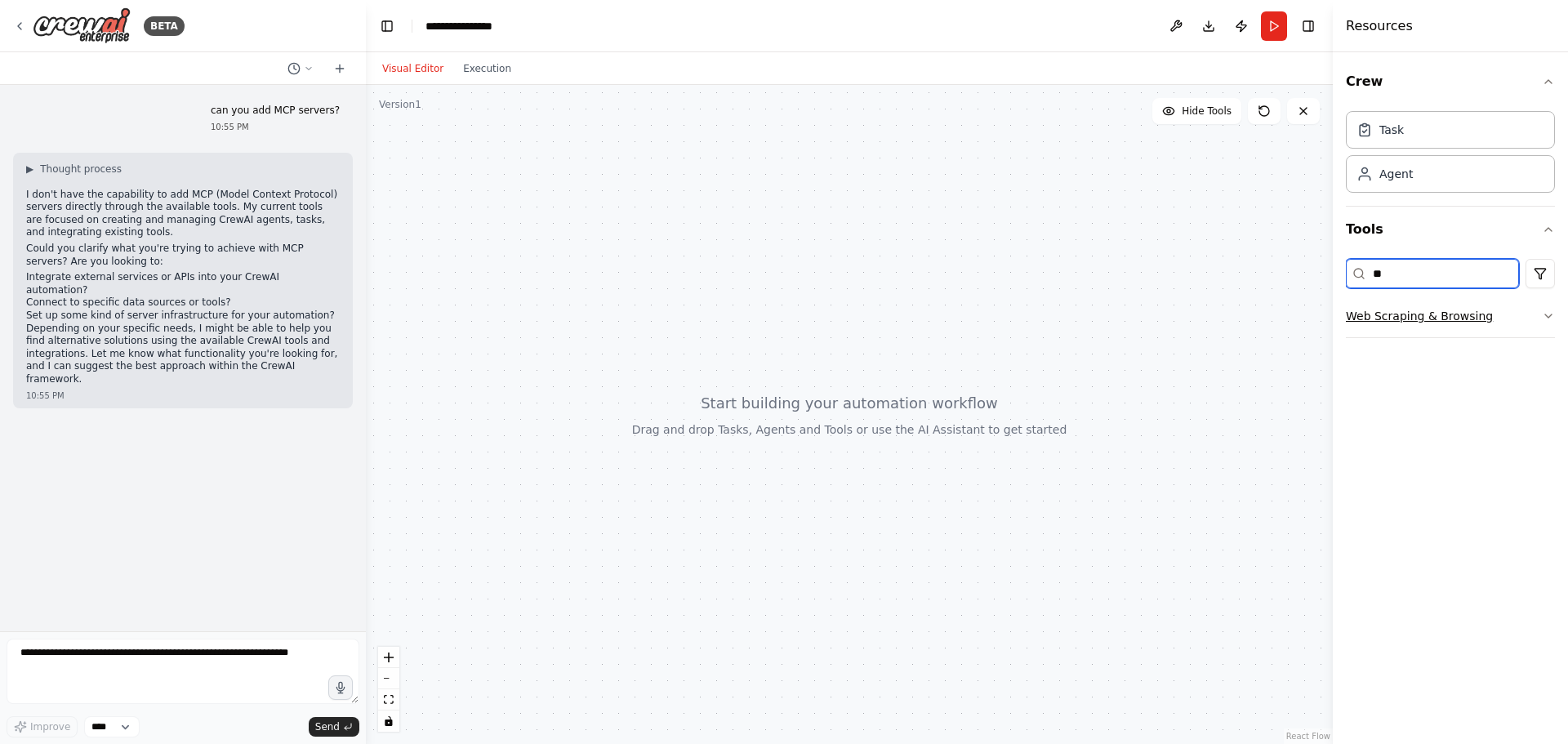
type input "*"
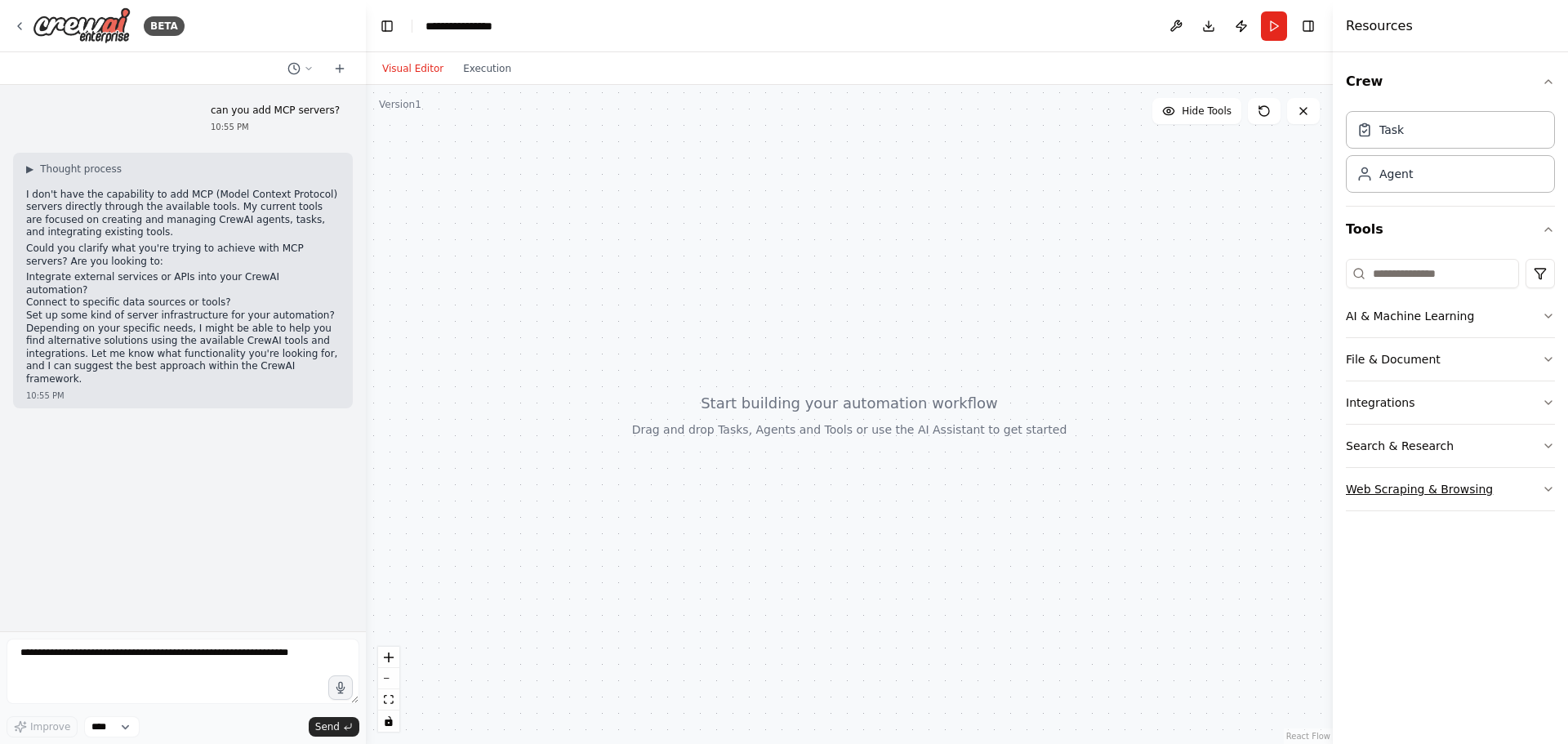
click at [1394, 485] on button "Web Scraping & Browsing" at bounding box center [1451, 488] width 209 height 43
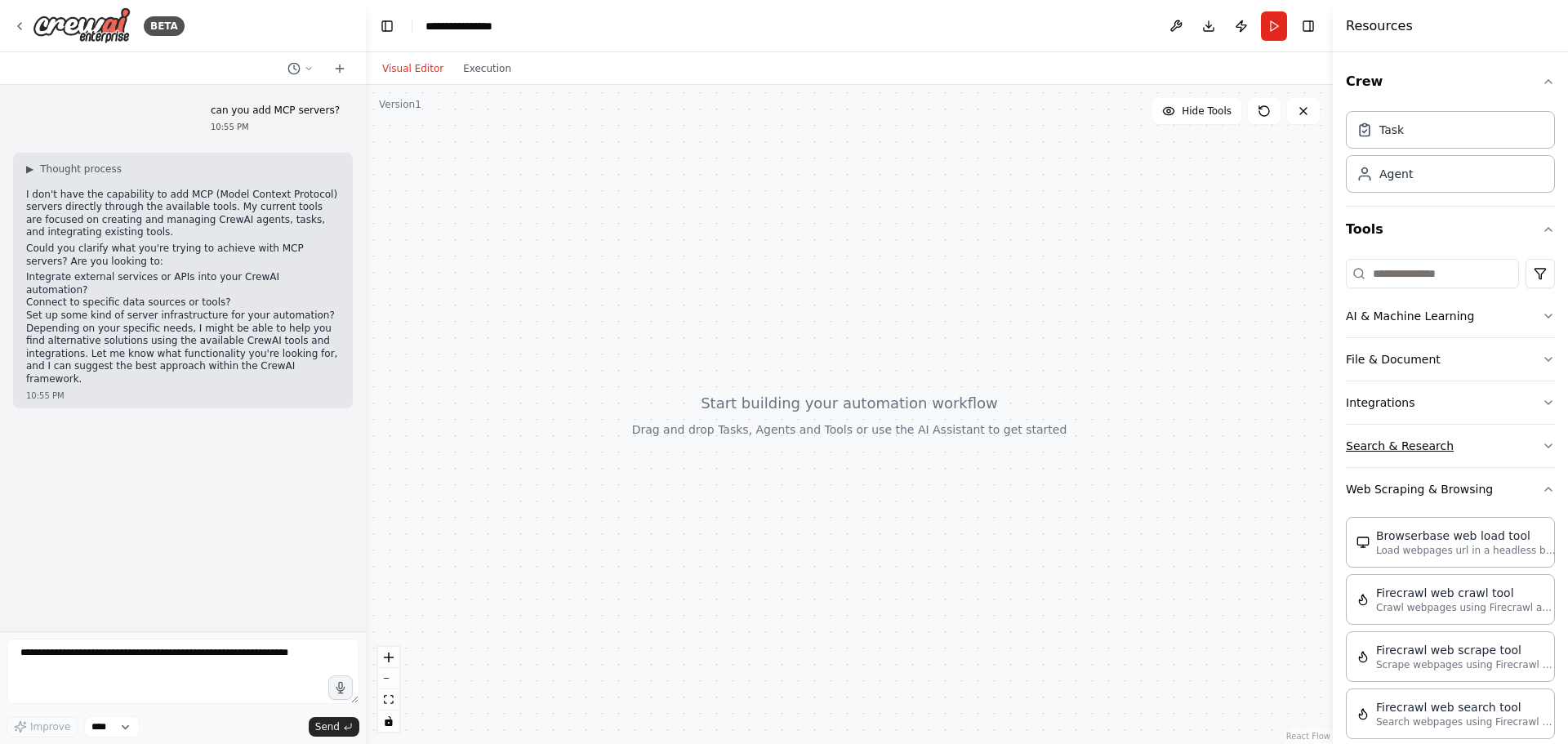
click at [1381, 444] on button "Search & Research" at bounding box center [1451, 445] width 209 height 43
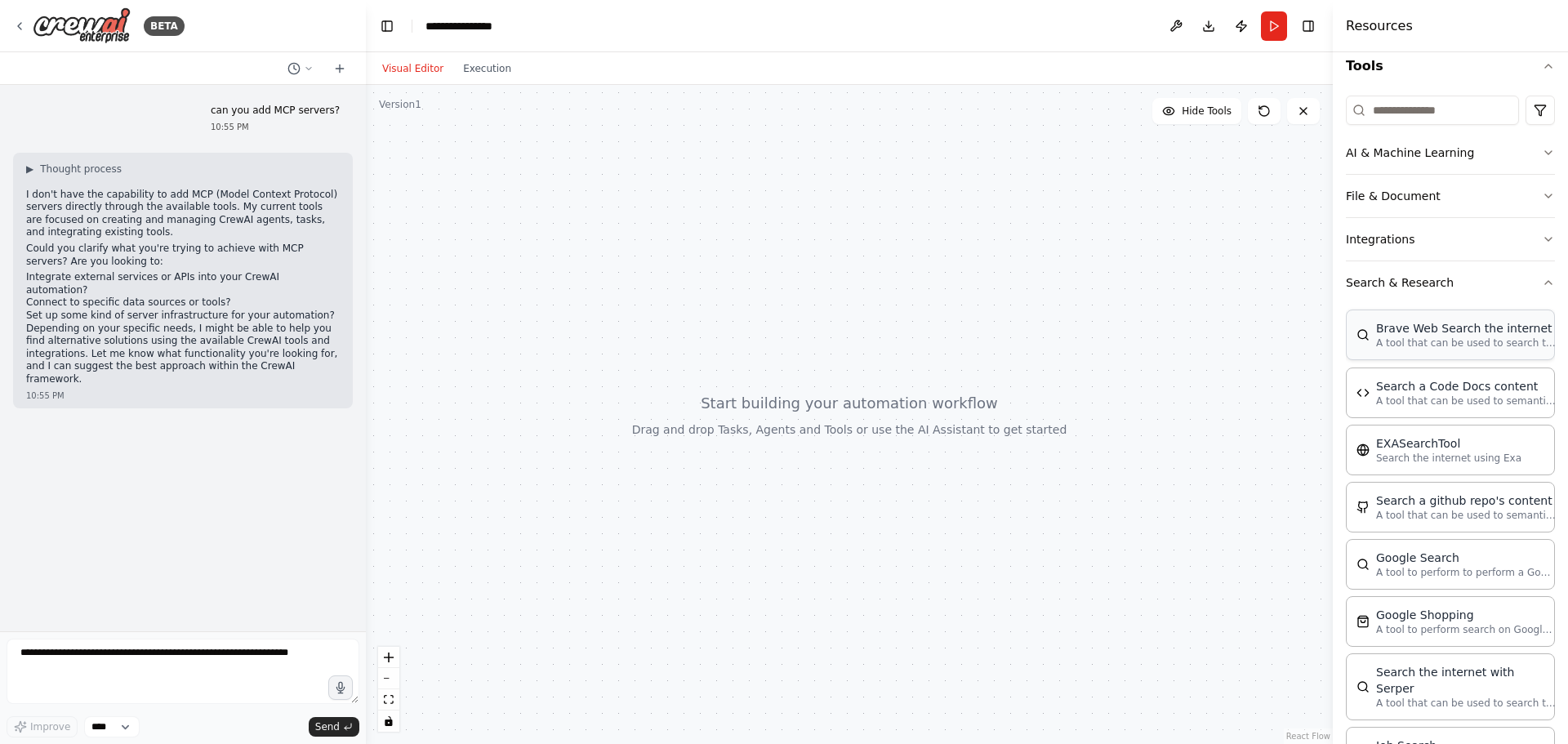
scroll to position [82, 0]
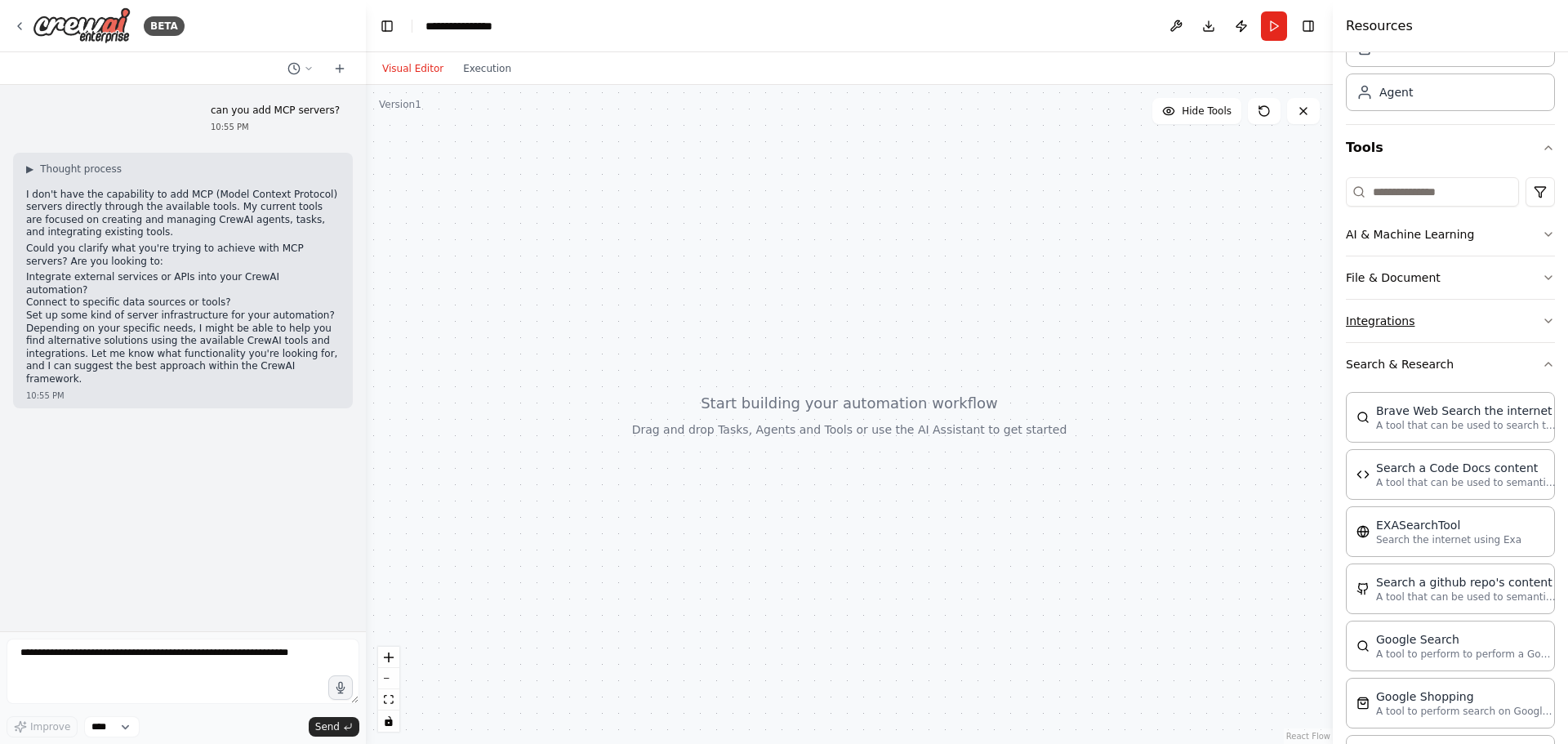
click at [1364, 321] on button "Integrations" at bounding box center [1451, 320] width 209 height 43
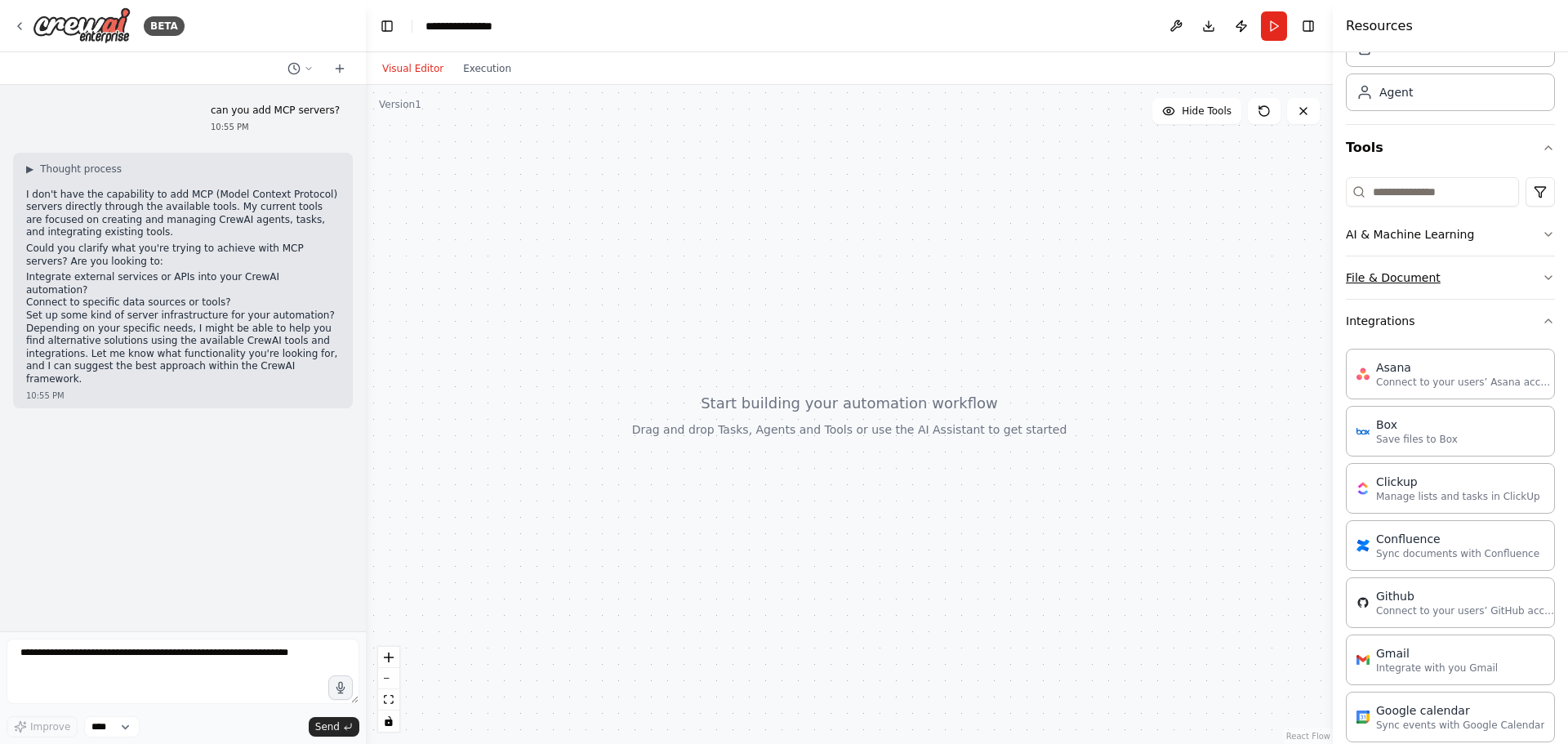
click at [1396, 265] on button "File & Document" at bounding box center [1451, 278] width 209 height 43
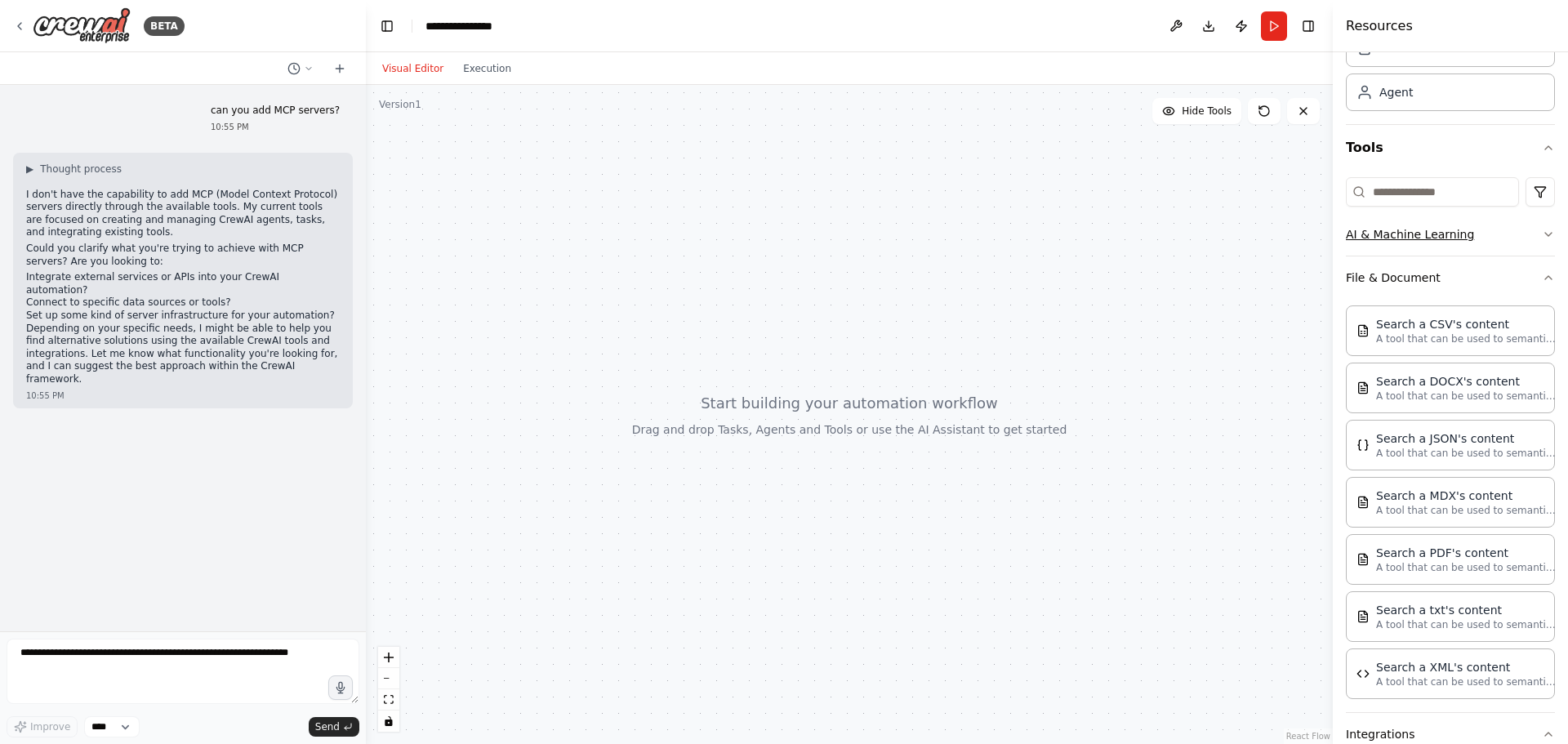
click at [1390, 238] on button "AI & Machine Learning" at bounding box center [1451, 234] width 209 height 43
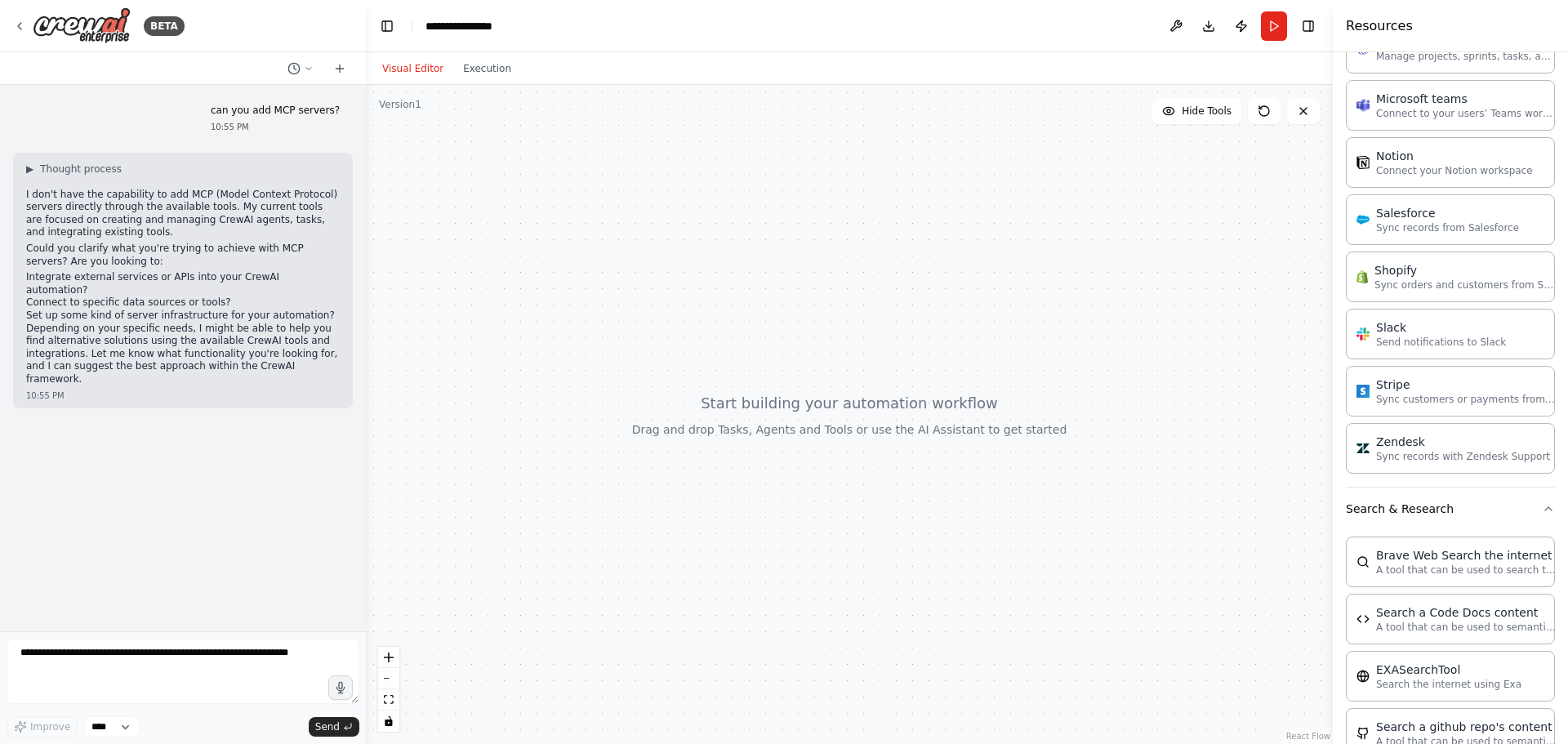
scroll to position [1714, 0]
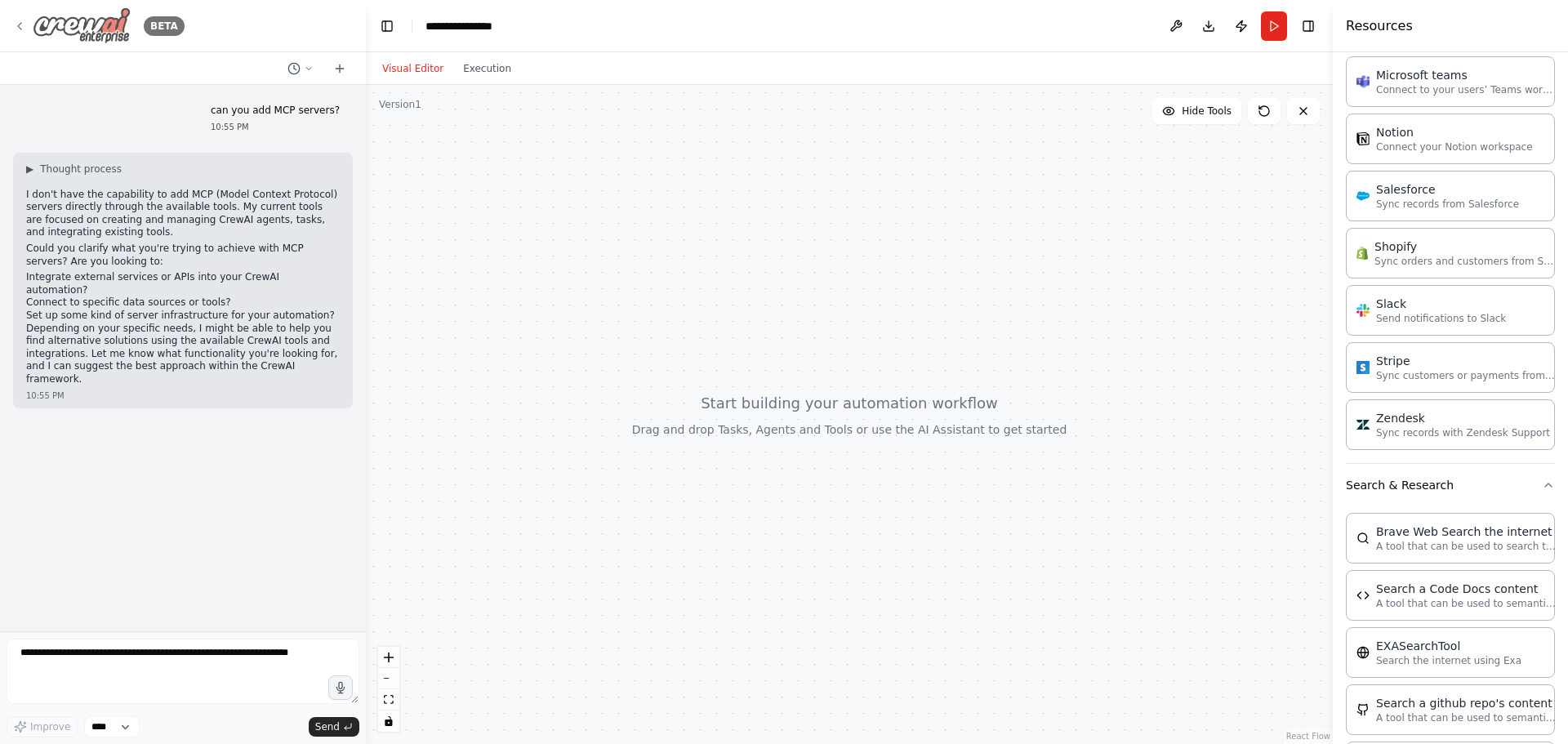
click at [119, 27] on img at bounding box center [81, 26] width 98 height 37
